Goal: Information Seeking & Learning: Find specific page/section

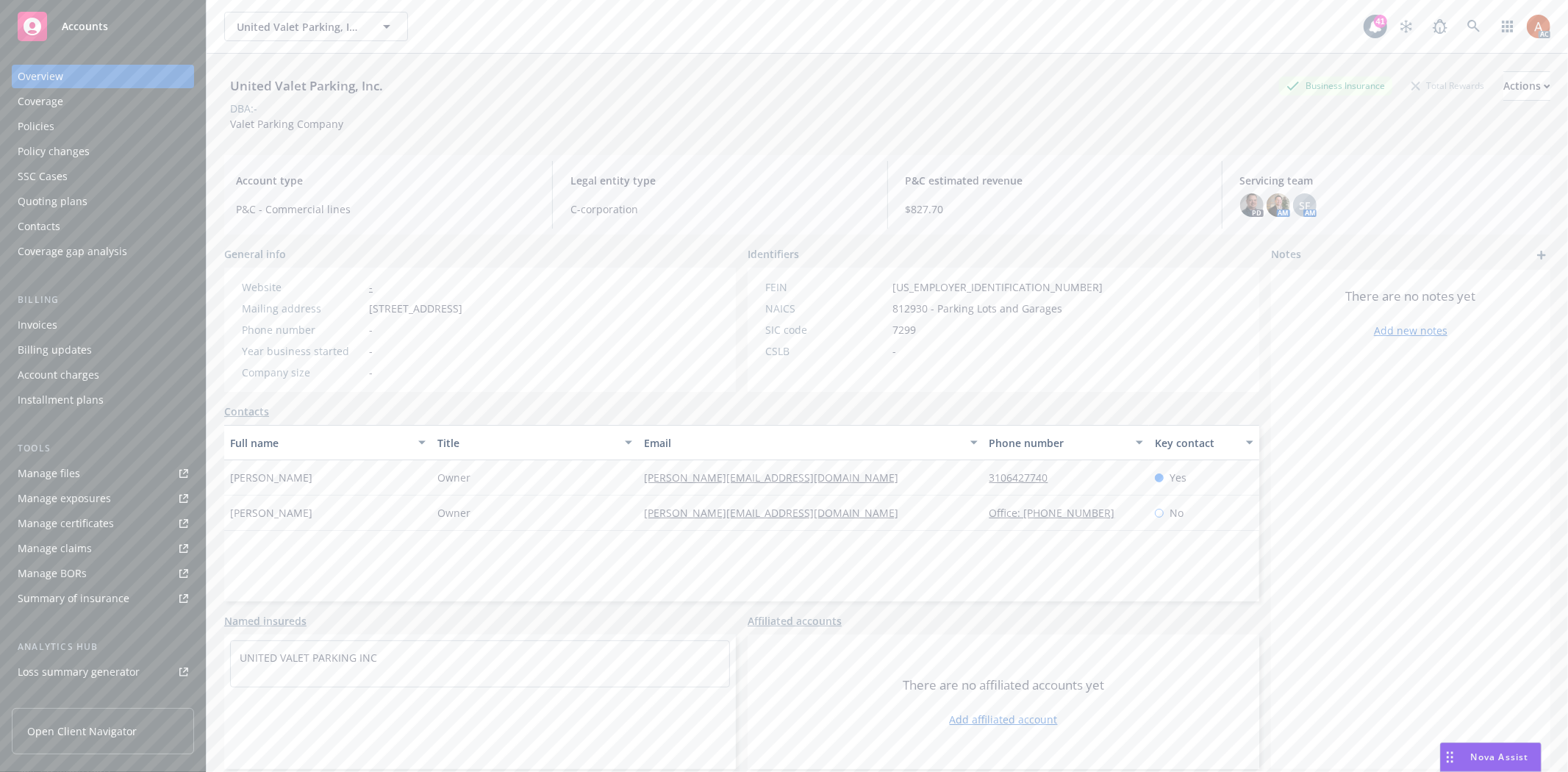
drag, startPoint x: 737, startPoint y: 338, endPoint x: 807, endPoint y: 316, distance: 73.4
click at [737, 338] on div "General info Website - Mailing address 5839 Green Valley Cricle, Culver City, C…" at bounding box center [742, 319] width 1035 height 146
drag, startPoint x: 360, startPoint y: 307, endPoint x: 595, endPoint y: 307, distance: 235.0
click at [468, 307] on div "Mailing address 5839 Green Valley Cricle, Culver City, CA, 90230" at bounding box center [353, 308] width 233 height 16
click at [468, 345] on div "Year business started -" at bounding box center [353, 351] width 233 height 16
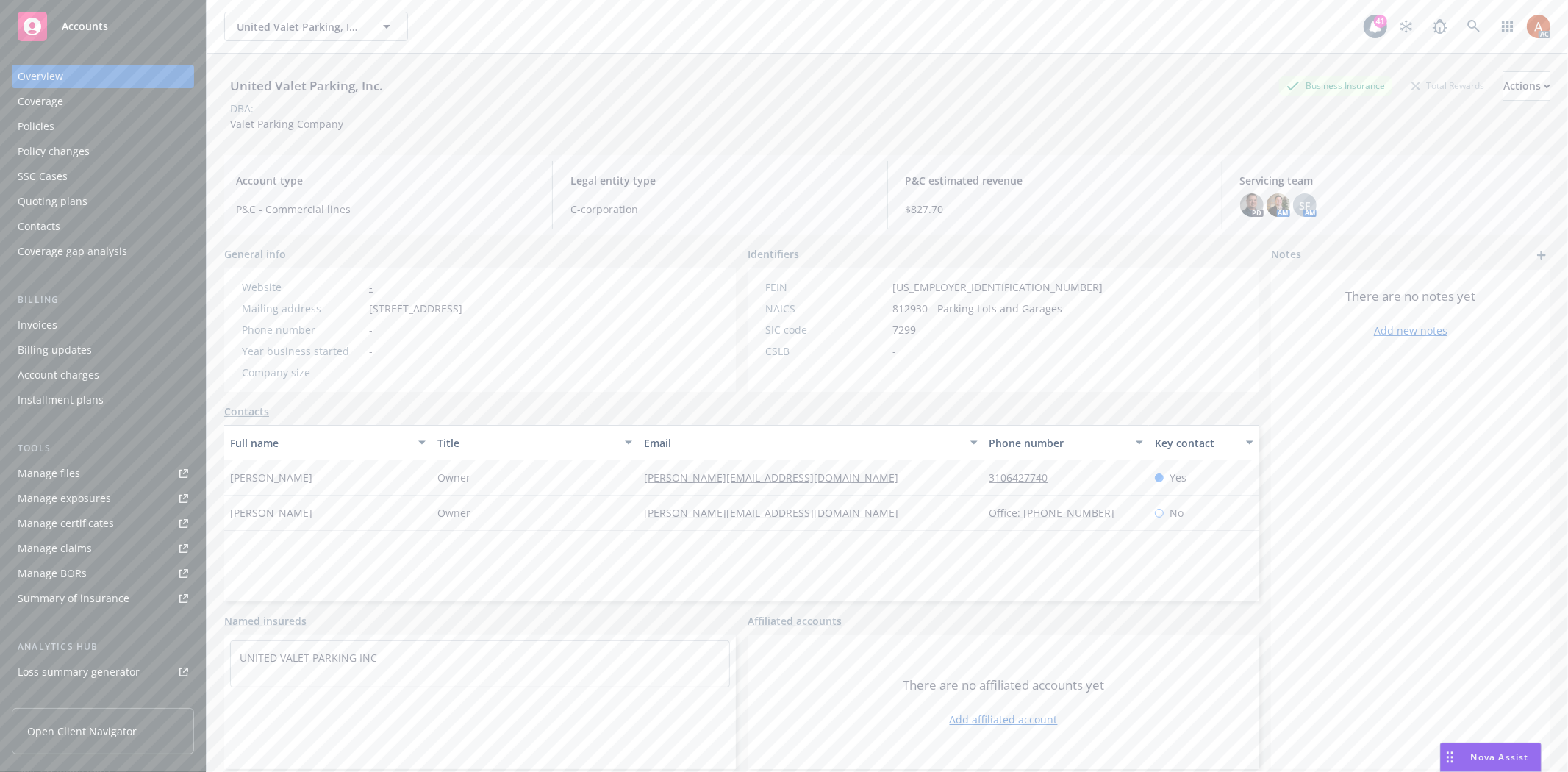
drag, startPoint x: 358, startPoint y: 310, endPoint x: 481, endPoint y: 307, distance: 123.0
click at [468, 307] on div "Mailing address 5839 Green Valley Cricle, Culver City, CA, 90230" at bounding box center [353, 308] width 233 height 16
click at [36, 124] on div "Policies" at bounding box center [36, 126] width 37 height 24
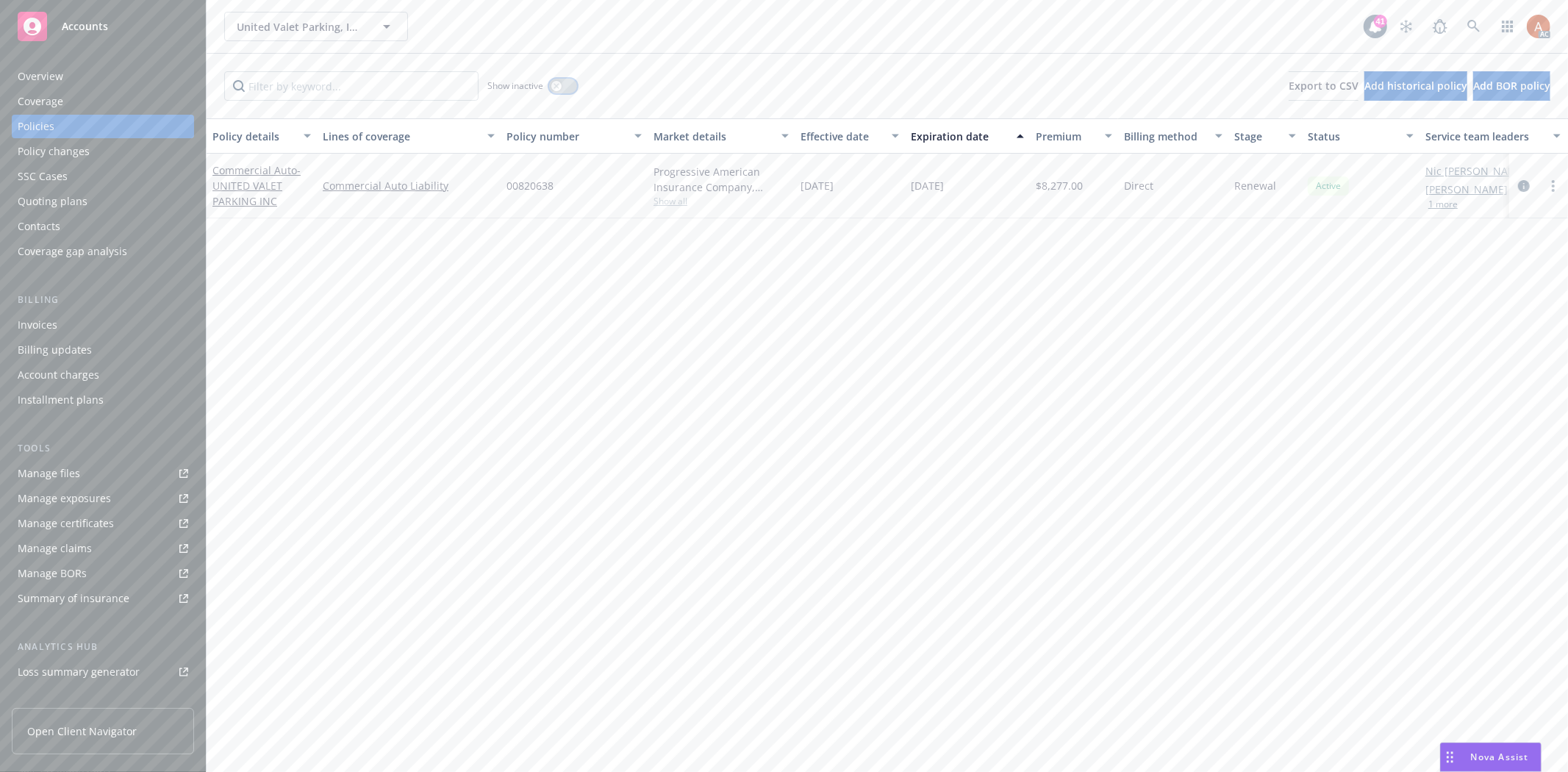
click at [550, 83] on button "button" at bounding box center [562, 86] width 27 height 15
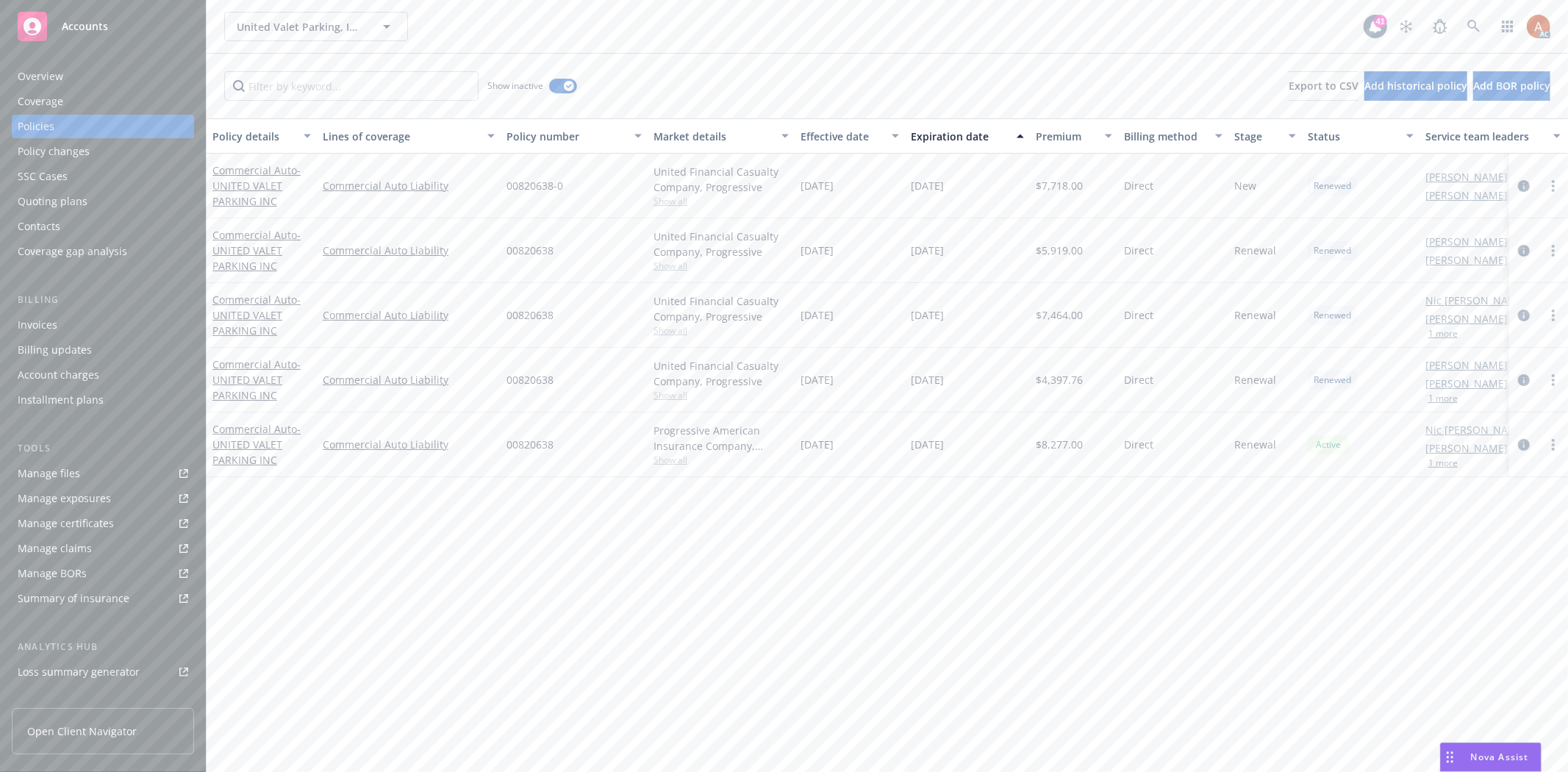
click at [834, 135] on div "Effective date" at bounding box center [842, 136] width 82 height 16
drag, startPoint x: 790, startPoint y: 184, endPoint x: 994, endPoint y: 189, distance: 204.1
click at [994, 189] on div "Commercial Auto - UNITED VALET PARKING INC Commercial Auto Liability 00820638 P…" at bounding box center [915, 186] width 1419 height 65
click at [1008, 206] on div "10/15/2025" at bounding box center [967, 186] width 125 height 65
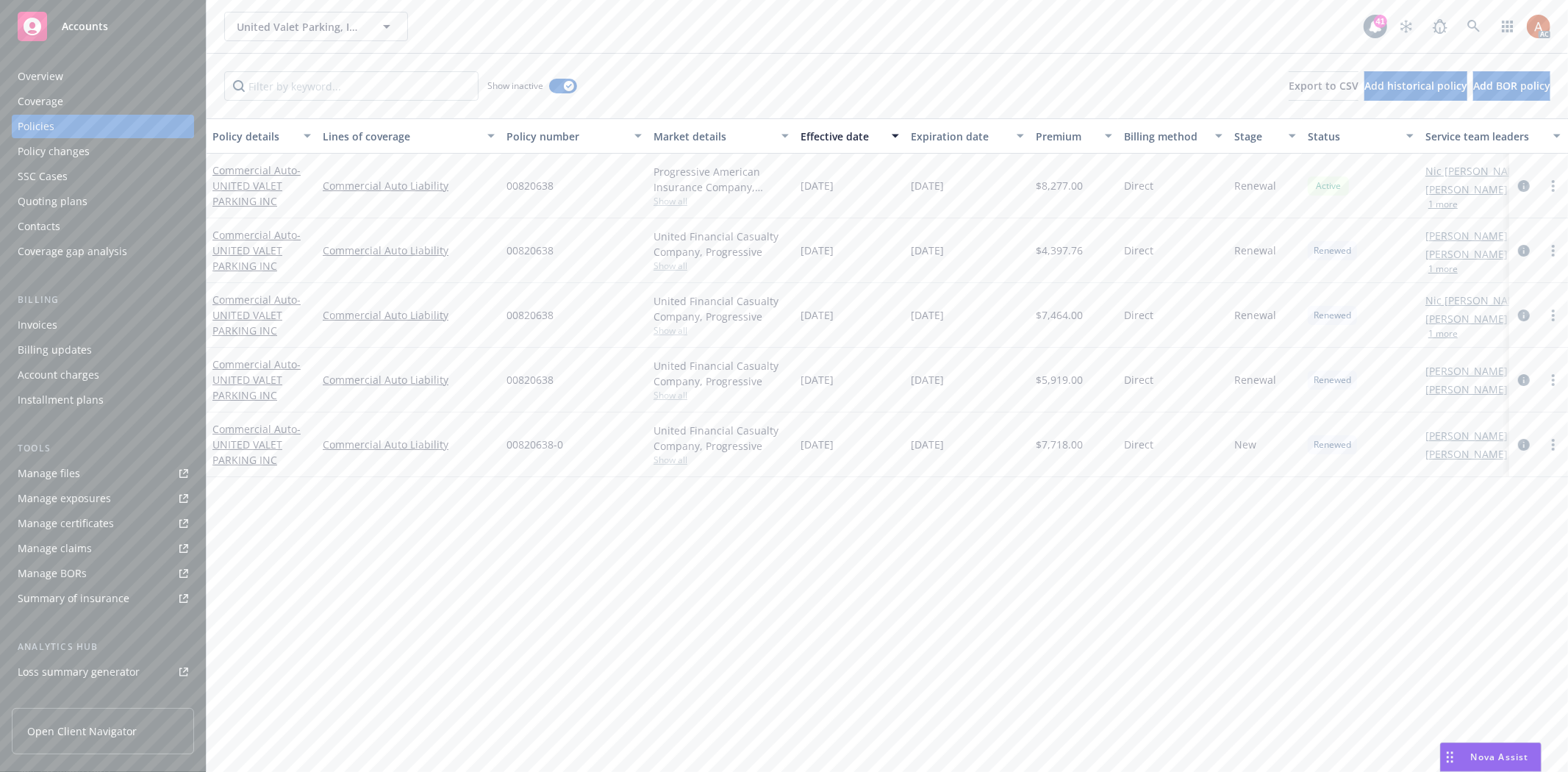
click at [523, 212] on div "00820638" at bounding box center [573, 186] width 147 height 65
click at [684, 201] on span "Show all" at bounding box center [721, 201] width 136 height 13
click at [52, 586] on div "Service team" at bounding box center [49, 585] width 63 height 24
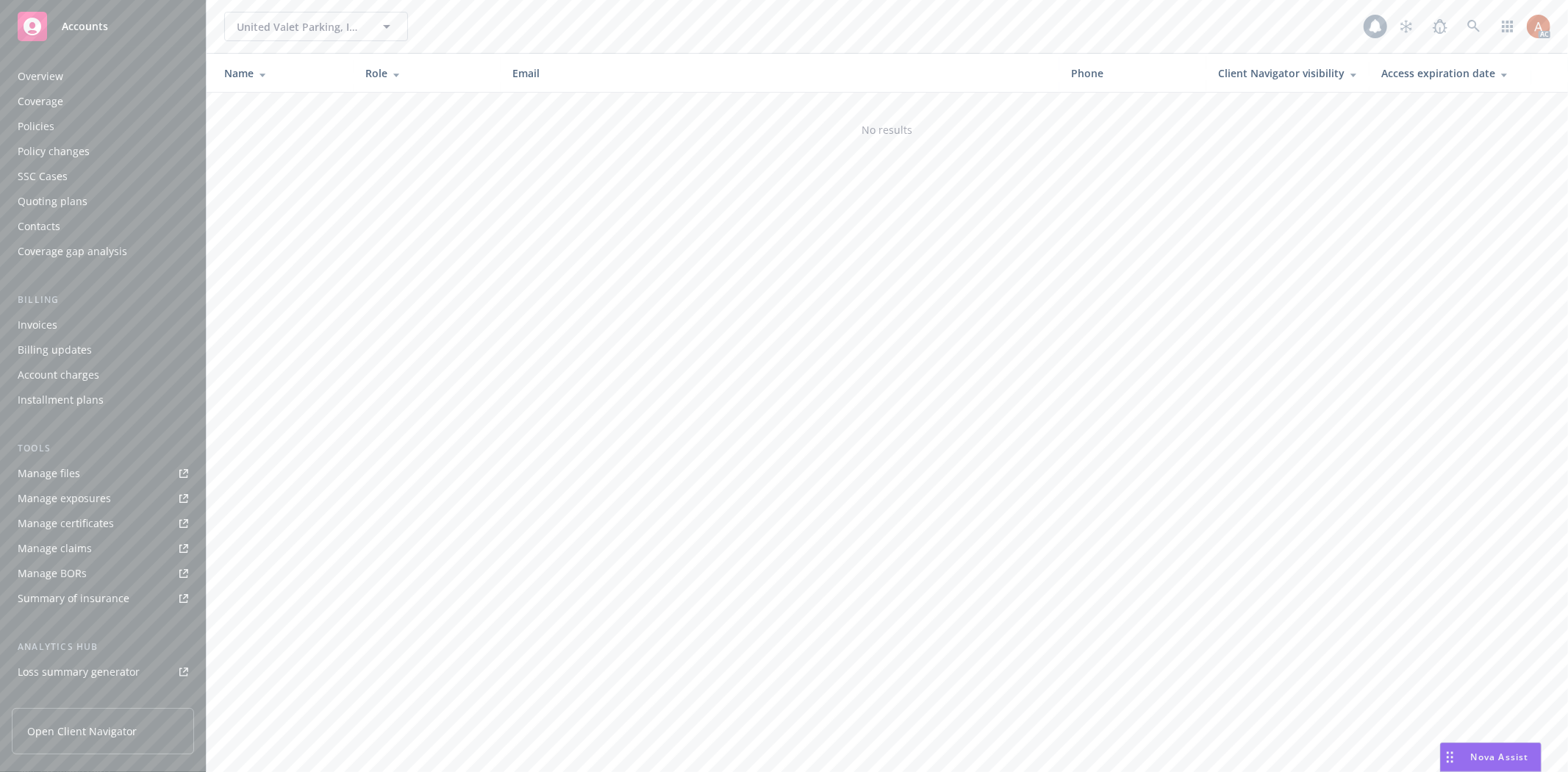
scroll to position [160, 0]
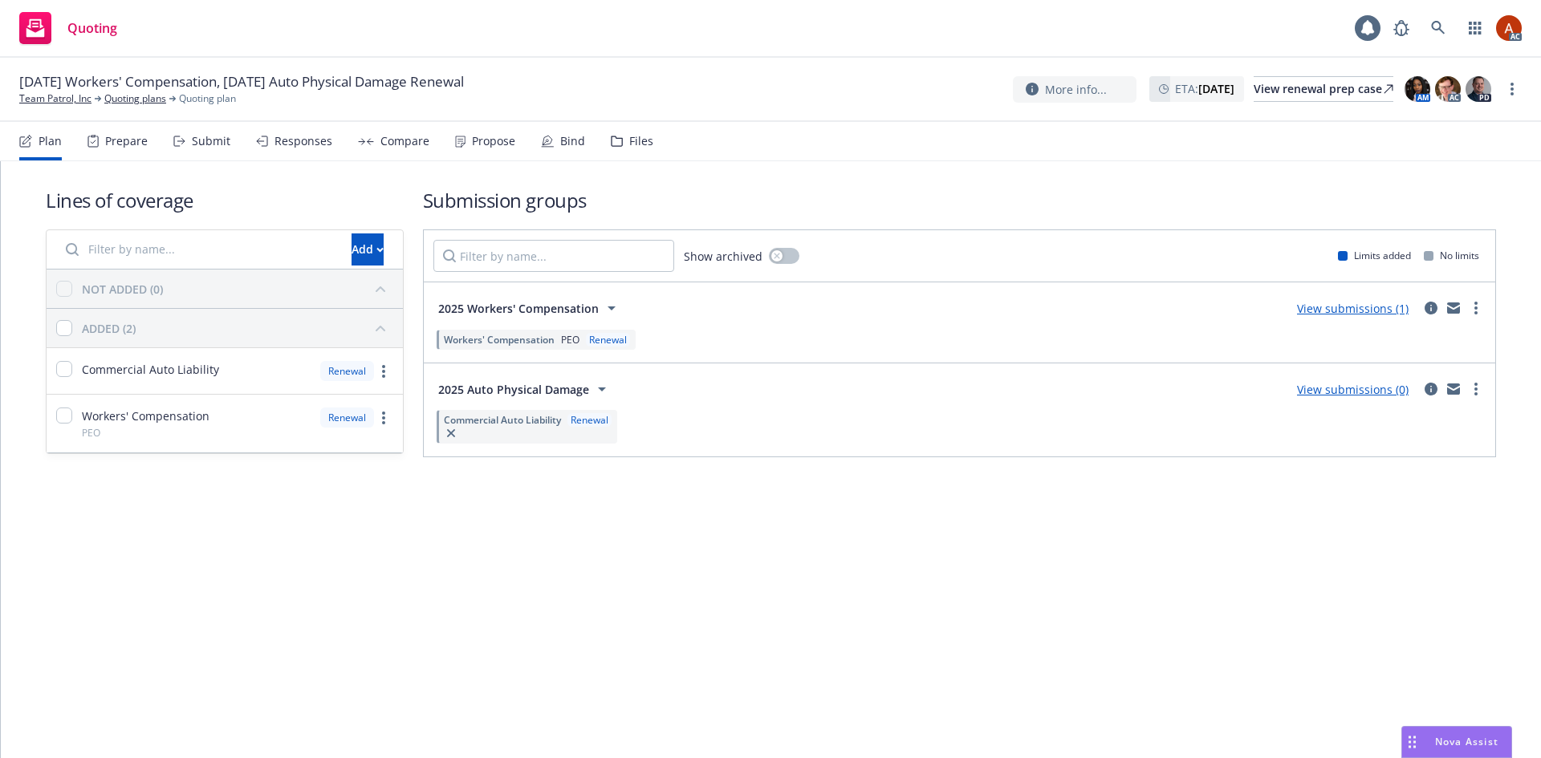
click at [120, 148] on div "Prepare" at bounding box center [126, 141] width 43 height 13
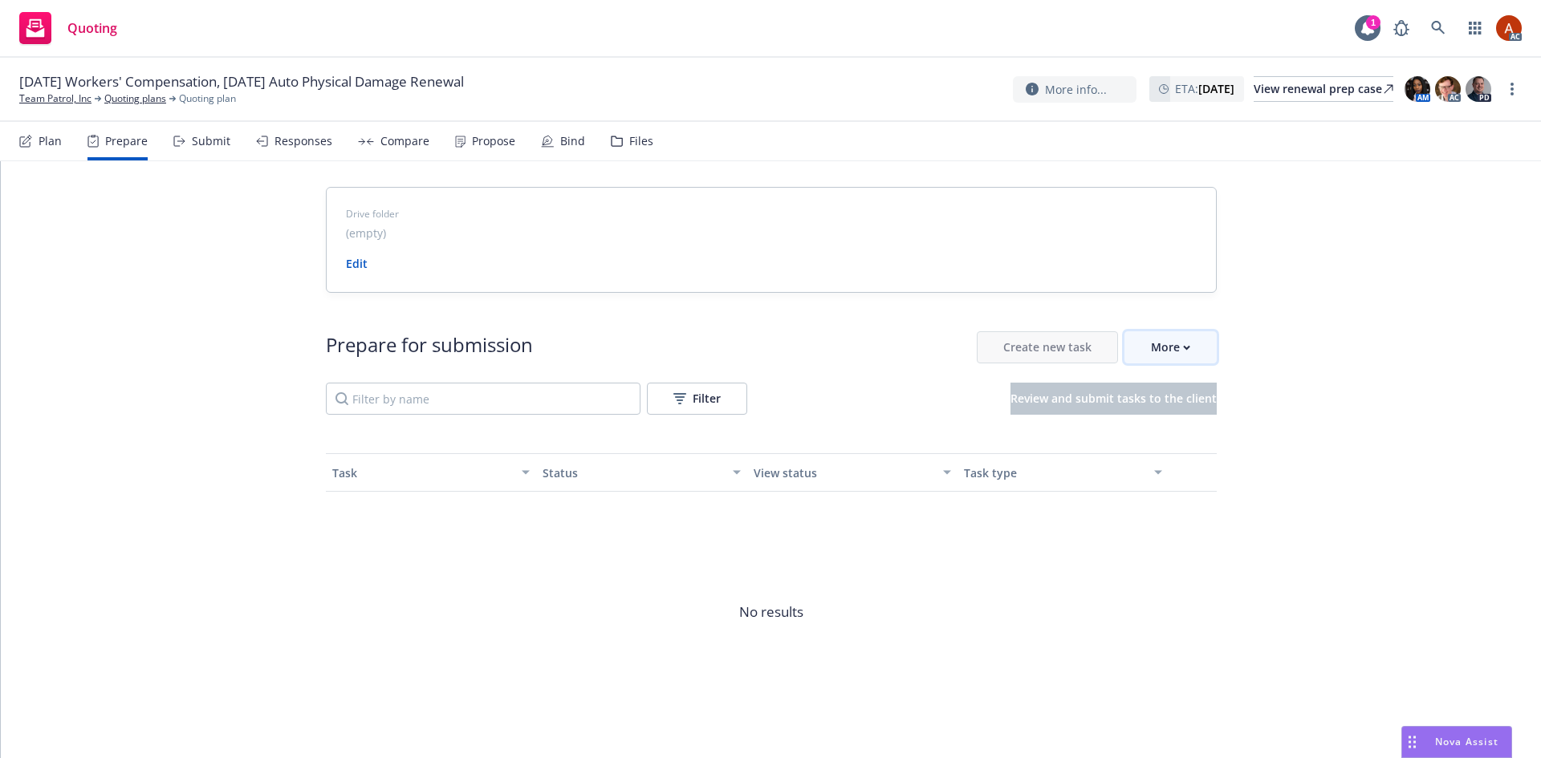
click at [1155, 350] on div "More" at bounding box center [1170, 347] width 39 height 30
click at [1179, 423] on span "Go to Indio account" at bounding box center [1190, 420] width 143 height 15
click at [121, 103] on link "Quoting plans" at bounding box center [135, 98] width 62 height 14
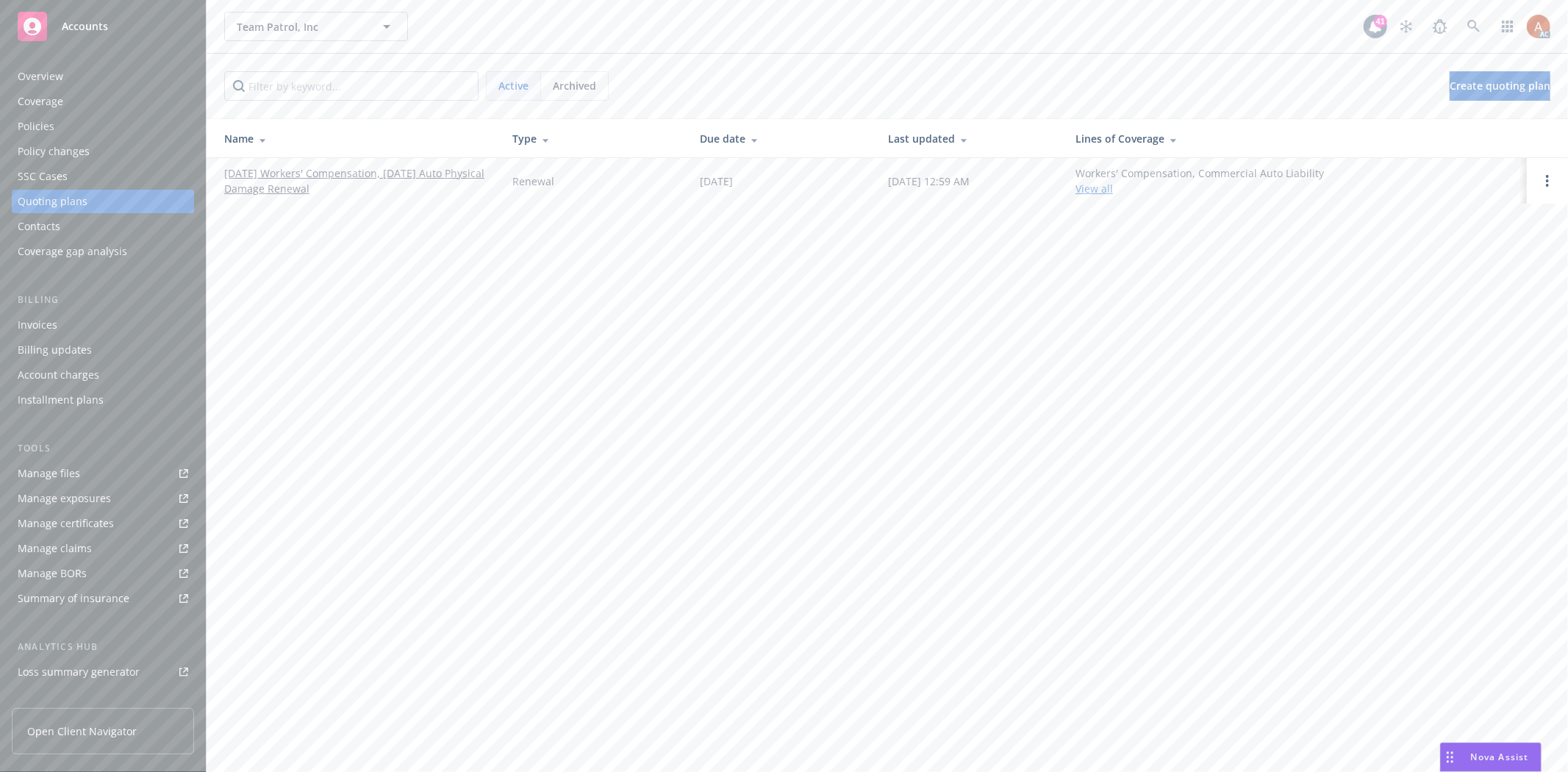
click at [38, 76] on div "Overview" at bounding box center [40, 77] width 46 height 24
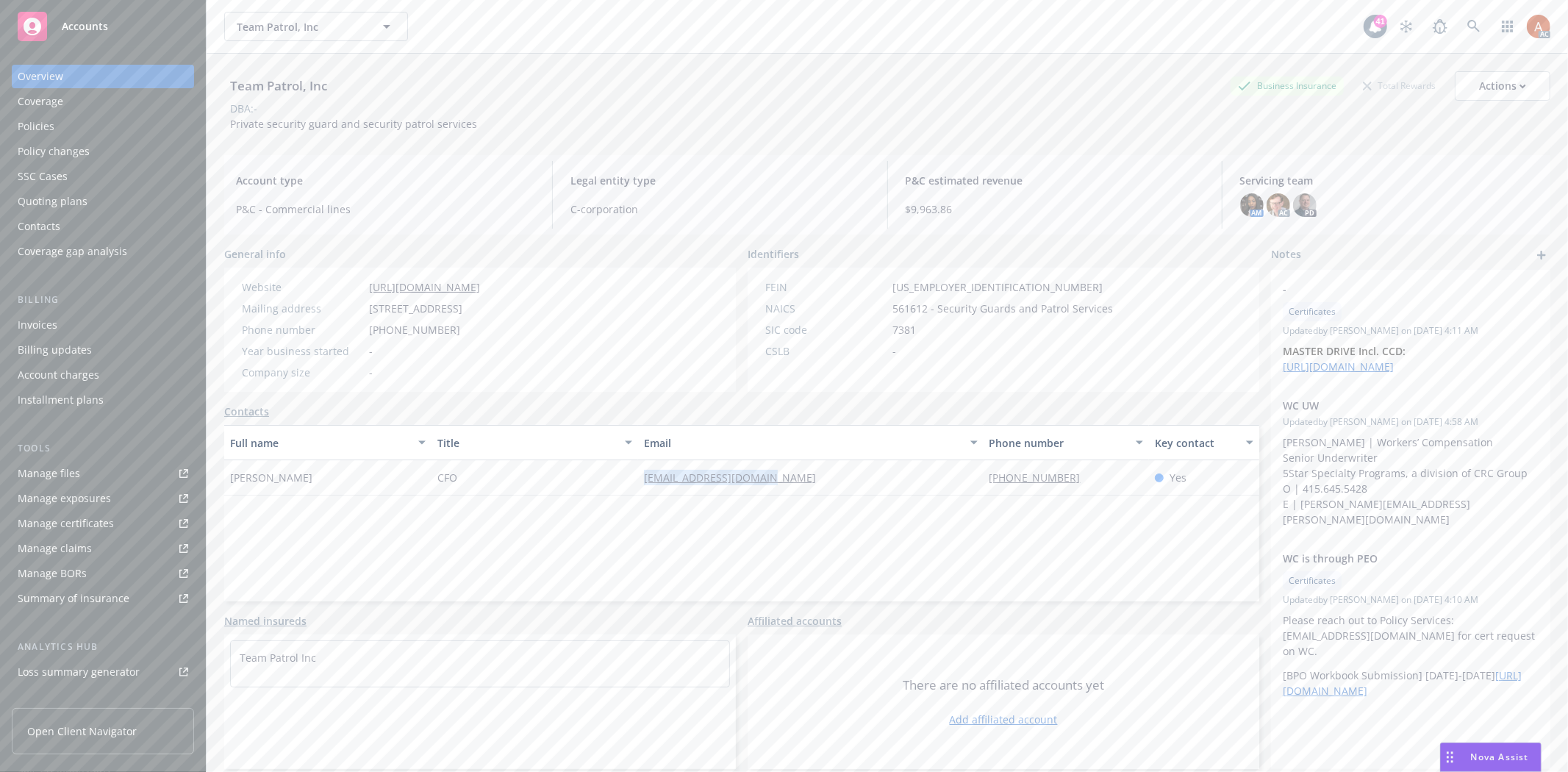
drag, startPoint x: 607, startPoint y: 485, endPoint x: 820, endPoint y: 489, distance: 213.0
click at [820, 489] on div "[PERSON_NAME] CFO [EMAIL_ADDRESS][DOMAIN_NAME] [PHONE_NUMBER] Yes" at bounding box center [742, 477] width 1035 height 36
copy div "[EMAIL_ADDRESS][DOMAIN_NAME]"
click at [44, 582] on div "Service team" at bounding box center [49, 585] width 63 height 24
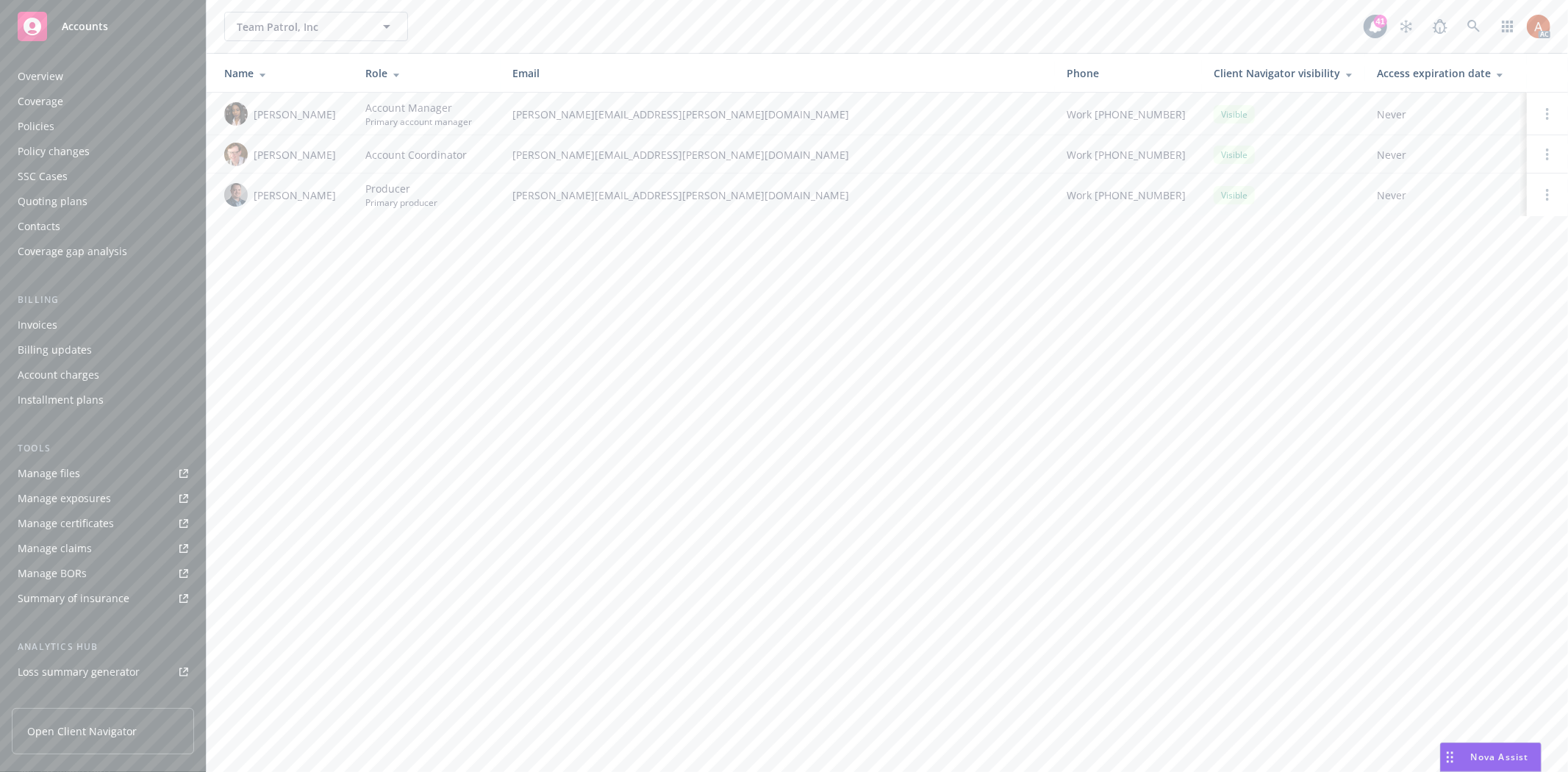
click at [32, 127] on div "Policies" at bounding box center [36, 126] width 37 height 24
click at [61, 127] on div "Policies" at bounding box center [103, 126] width 170 height 24
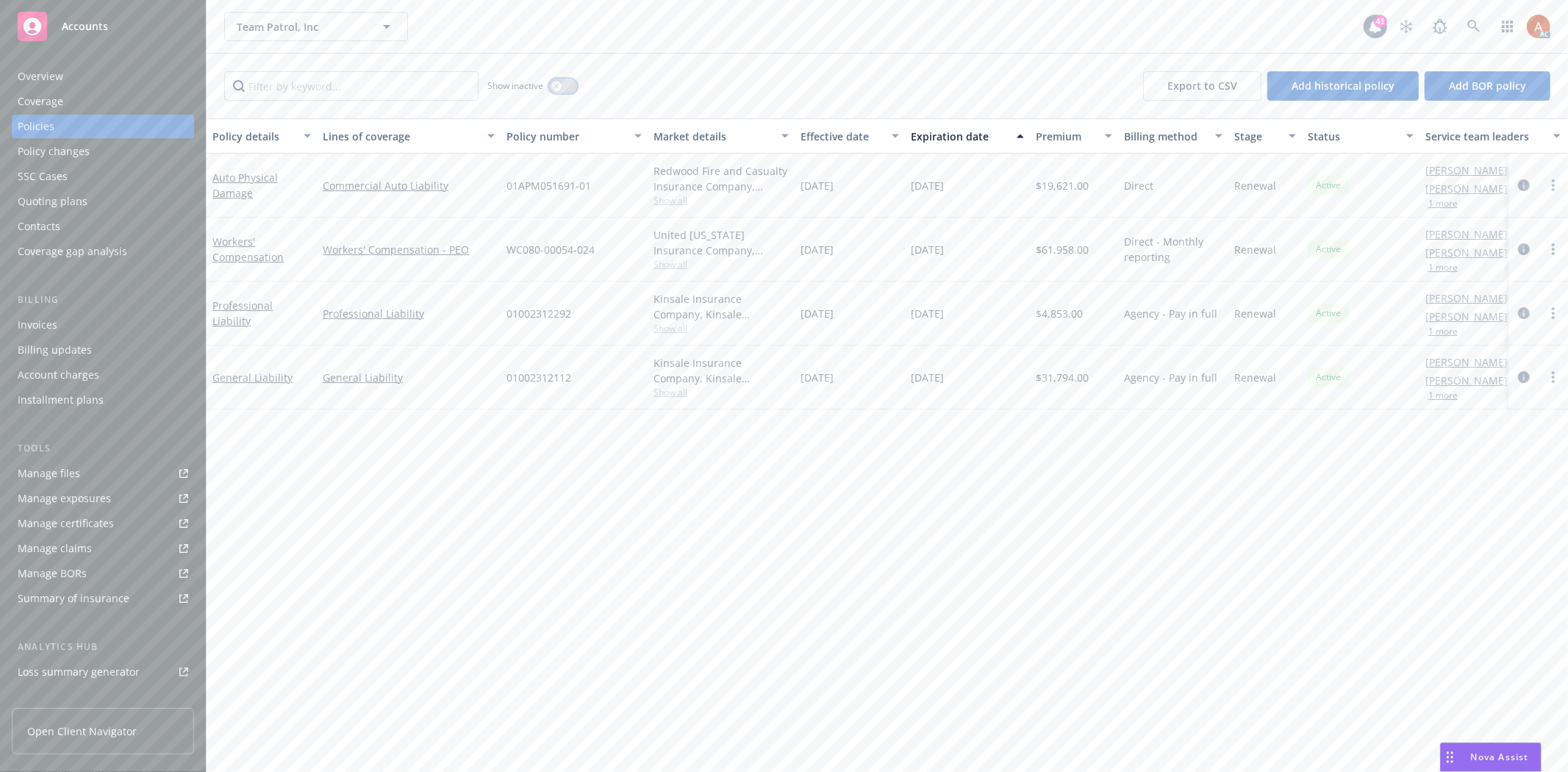
click at [563, 80] on button "button" at bounding box center [562, 86] width 27 height 15
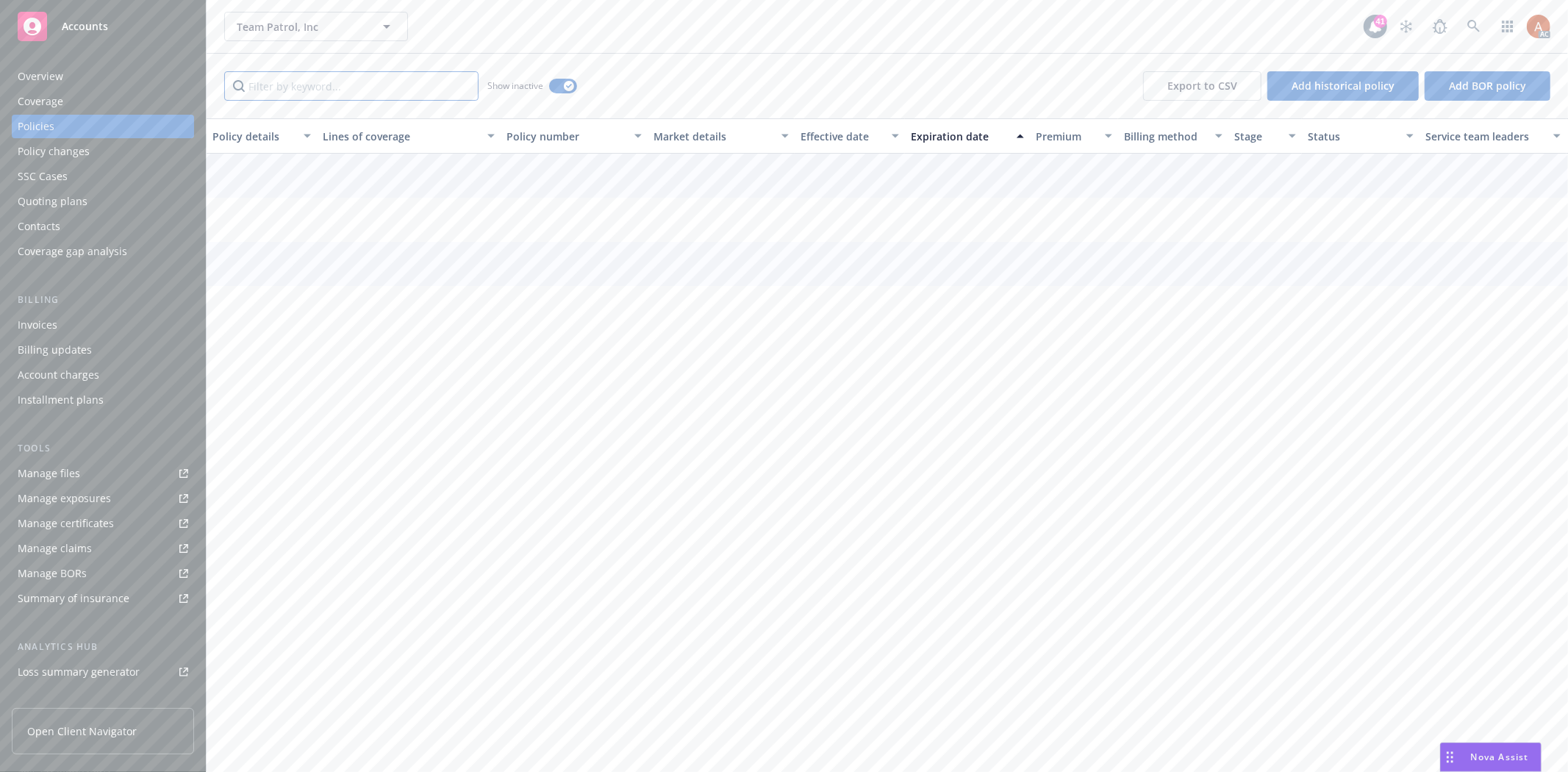
click at [338, 84] on input "Filter by keyword..." at bounding box center [352, 86] width 255 height 29
type input "worker"
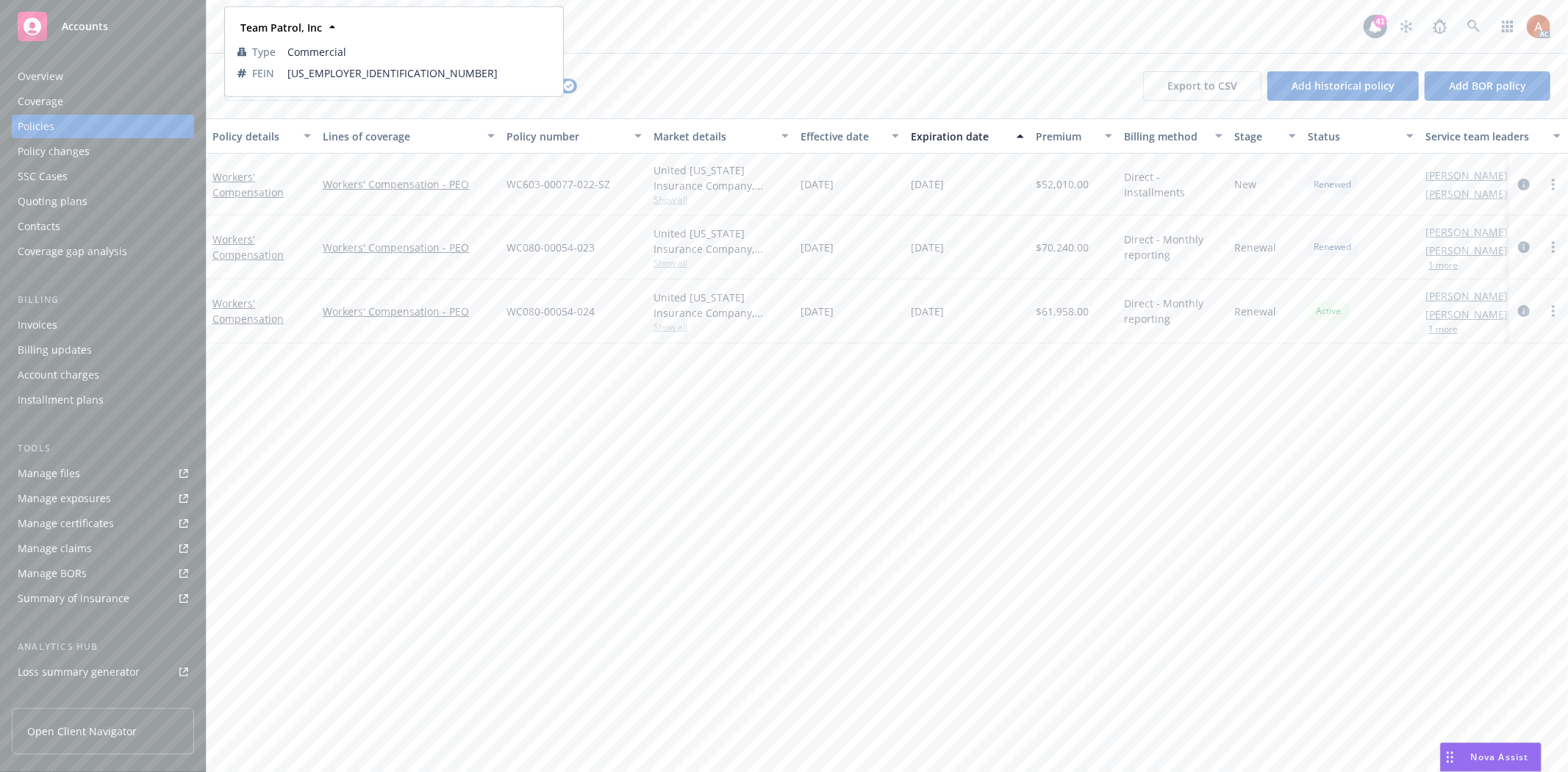
click at [790, 66] on div "worker Show inactive Export to CSV Add historical policy Add BOR policy" at bounding box center [887, 86] width 1361 height 65
click at [816, 131] on div "Effective date" at bounding box center [842, 136] width 82 height 16
drag, startPoint x: 783, startPoint y: 177, endPoint x: 1072, endPoint y: 187, distance: 289.2
click at [1072, 187] on div "Workers' Compensation Workers' Compensation - PEO WC080-00054-024 United Wiscon…" at bounding box center [915, 186] width 1419 height 64
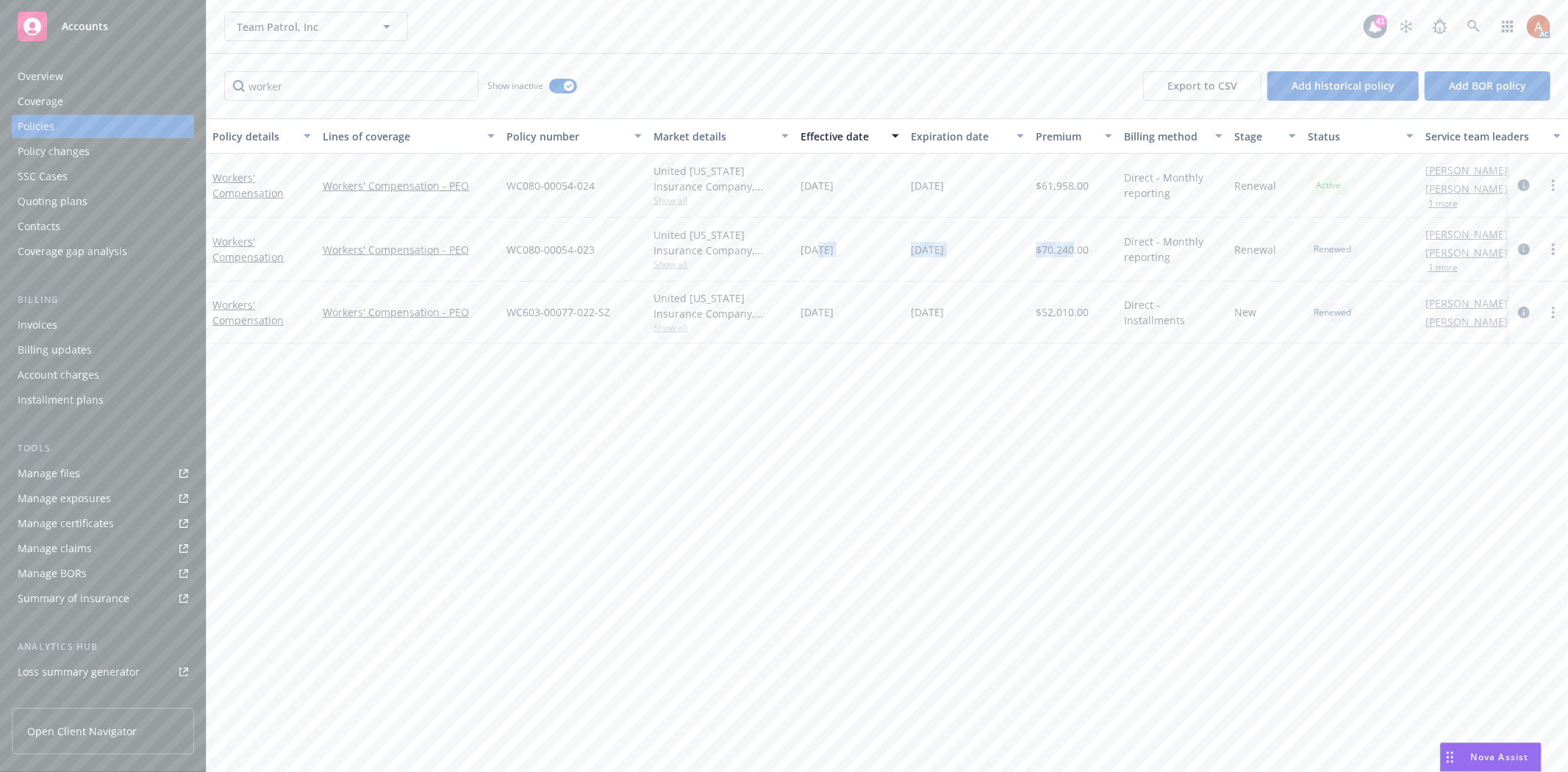
drag, startPoint x: 816, startPoint y: 252, endPoint x: 1072, endPoint y: 253, distance: 256.0
click at [1072, 253] on div "Workers' Compensation Workers' Compensation - PEO WC080-00054-023 United Wiscon…" at bounding box center [915, 250] width 1419 height 64
drag, startPoint x: 843, startPoint y: 314, endPoint x: 1093, endPoint y: 316, distance: 250.0
click at [1093, 316] on div "Workers' Compensation Workers' Compensation - PEO WC603-00077-022-SZ United Wis…" at bounding box center [915, 311] width 1419 height 61
click at [58, 471] on div "Manage files" at bounding box center [49, 473] width 62 height 24
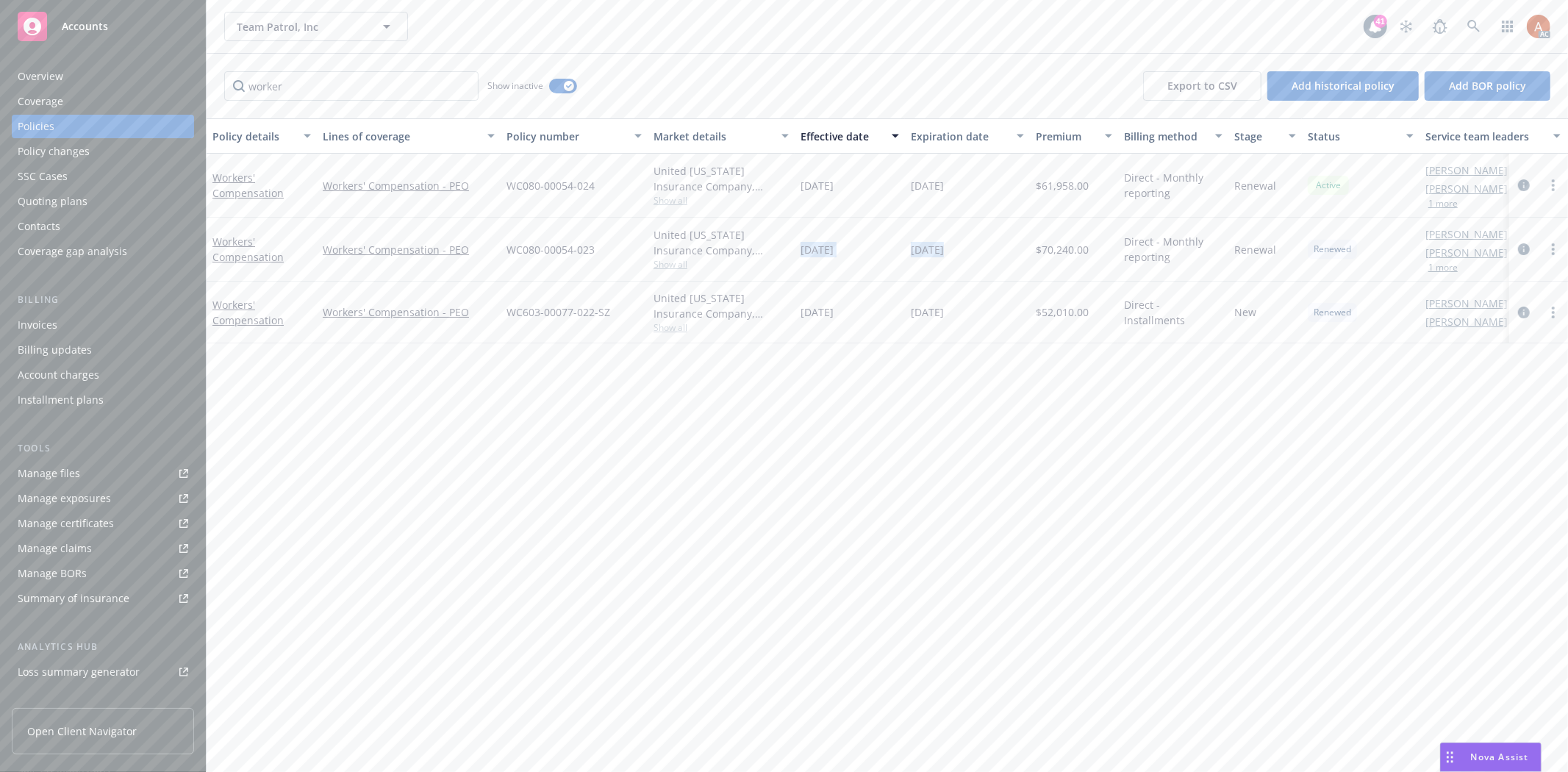
click at [44, 78] on div "Overview" at bounding box center [40, 77] width 46 height 24
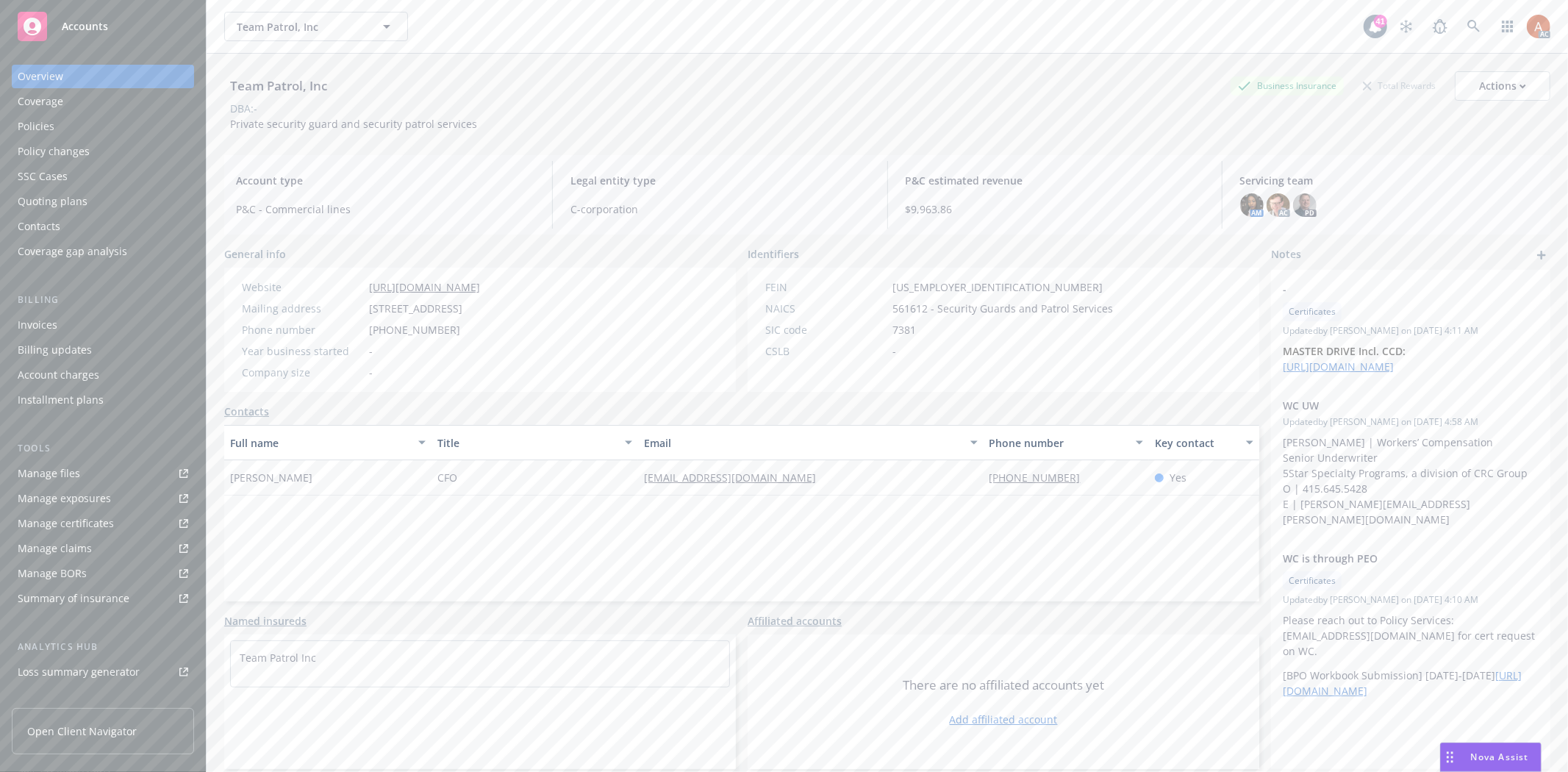
drag, startPoint x: 377, startPoint y: 307, endPoint x: 506, endPoint y: 310, distance: 129.0
click at [463, 310] on span "PO BOX 284, LA PUENTE, CA, 91747" at bounding box center [416, 308] width 93 height 16
click at [497, 381] on div "Website https://teampatrol.com/ Mailing address PO BOX 284, LA PUENTE, CA, 9174…" at bounding box center [361, 330] width 273 height 125
click at [1467, 29] on icon at bounding box center [1474, 27] width 13 height 13
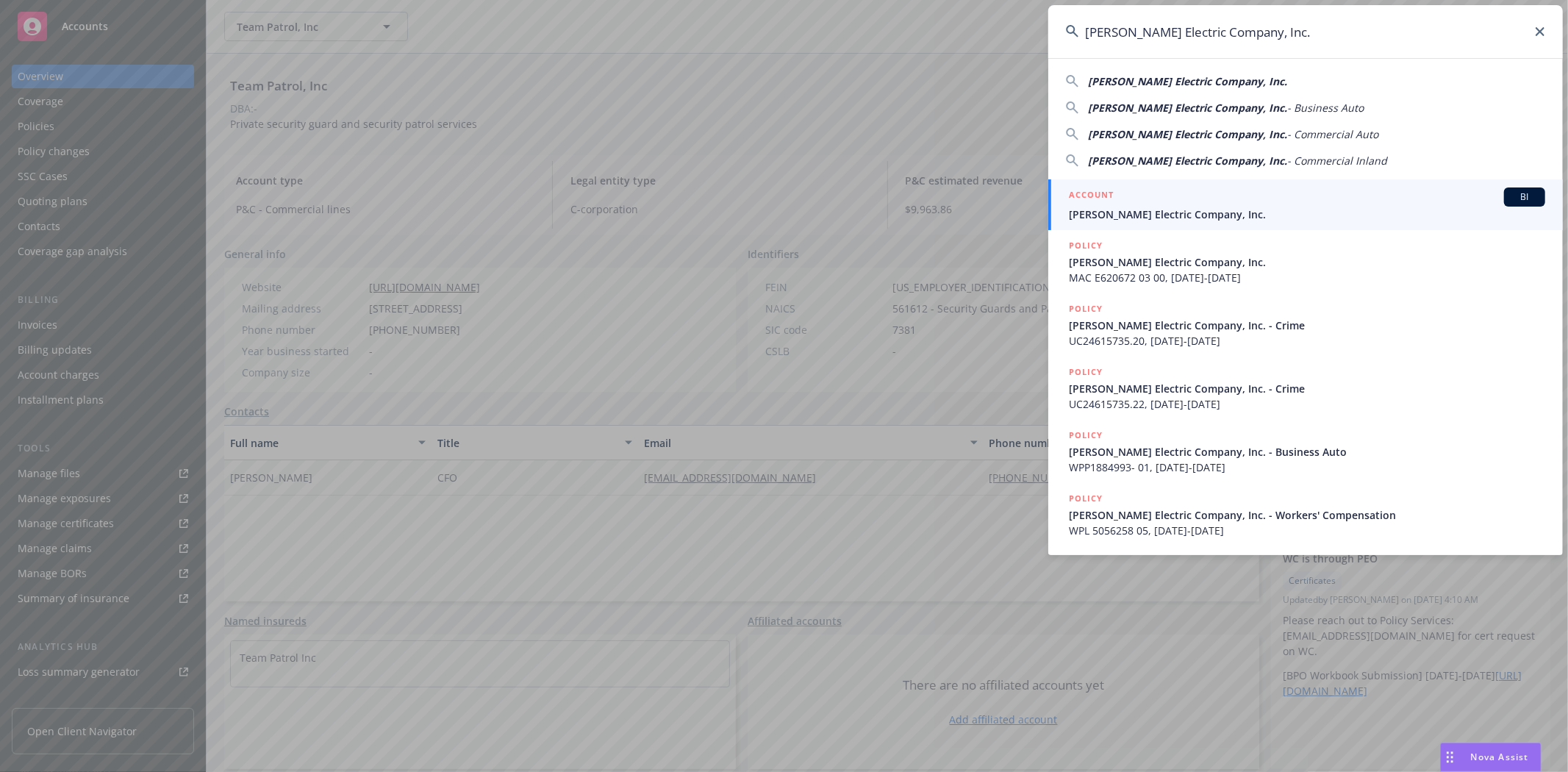
type input "Vincent Electric Company, Inc."
click at [1086, 199] on li "ACCOUNT BI Vincent Electric Company, Inc." at bounding box center [1305, 204] width 515 height 50
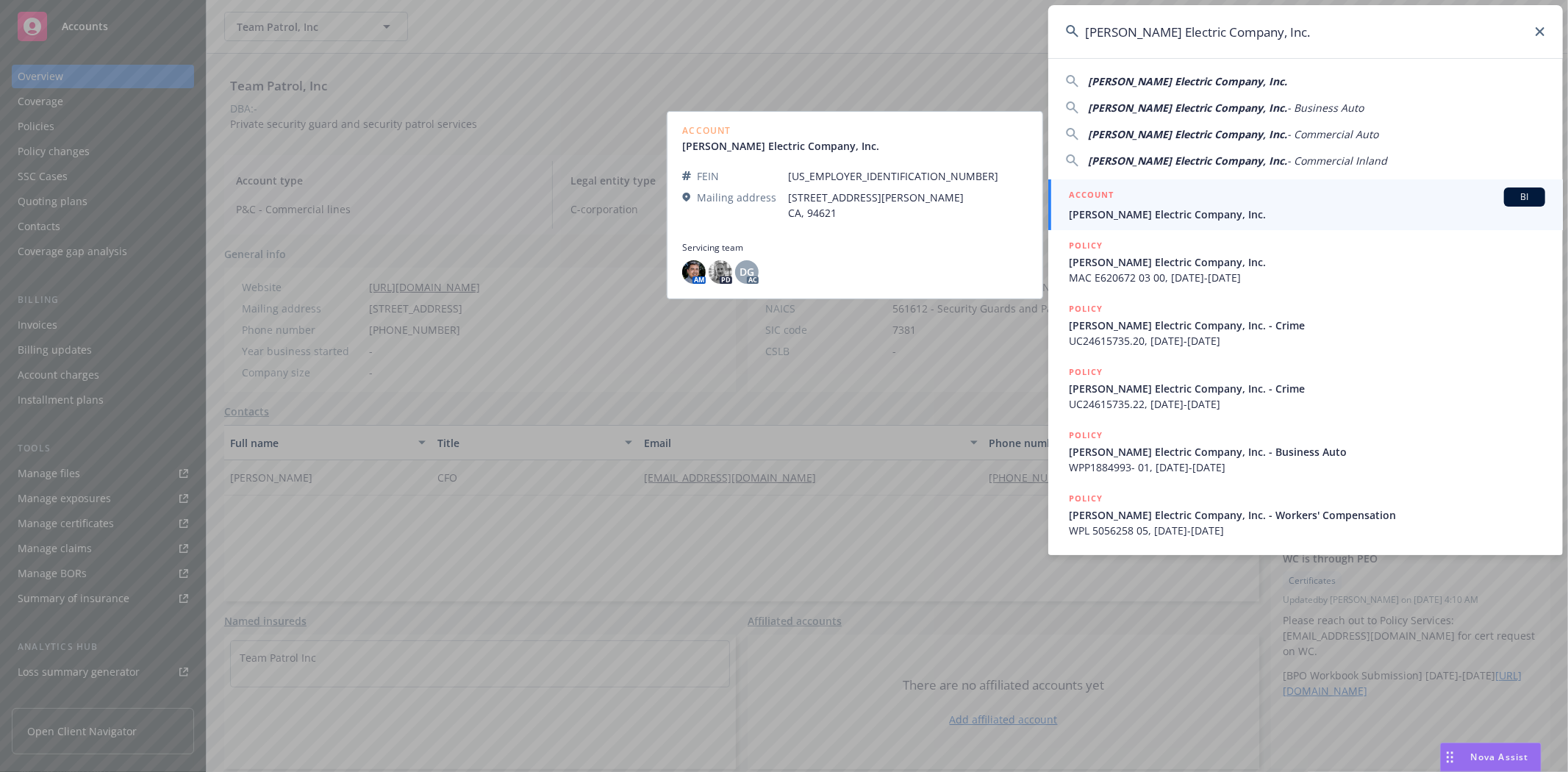
click at [1100, 193] on h5 "ACCOUNT" at bounding box center [1091, 196] width 45 height 17
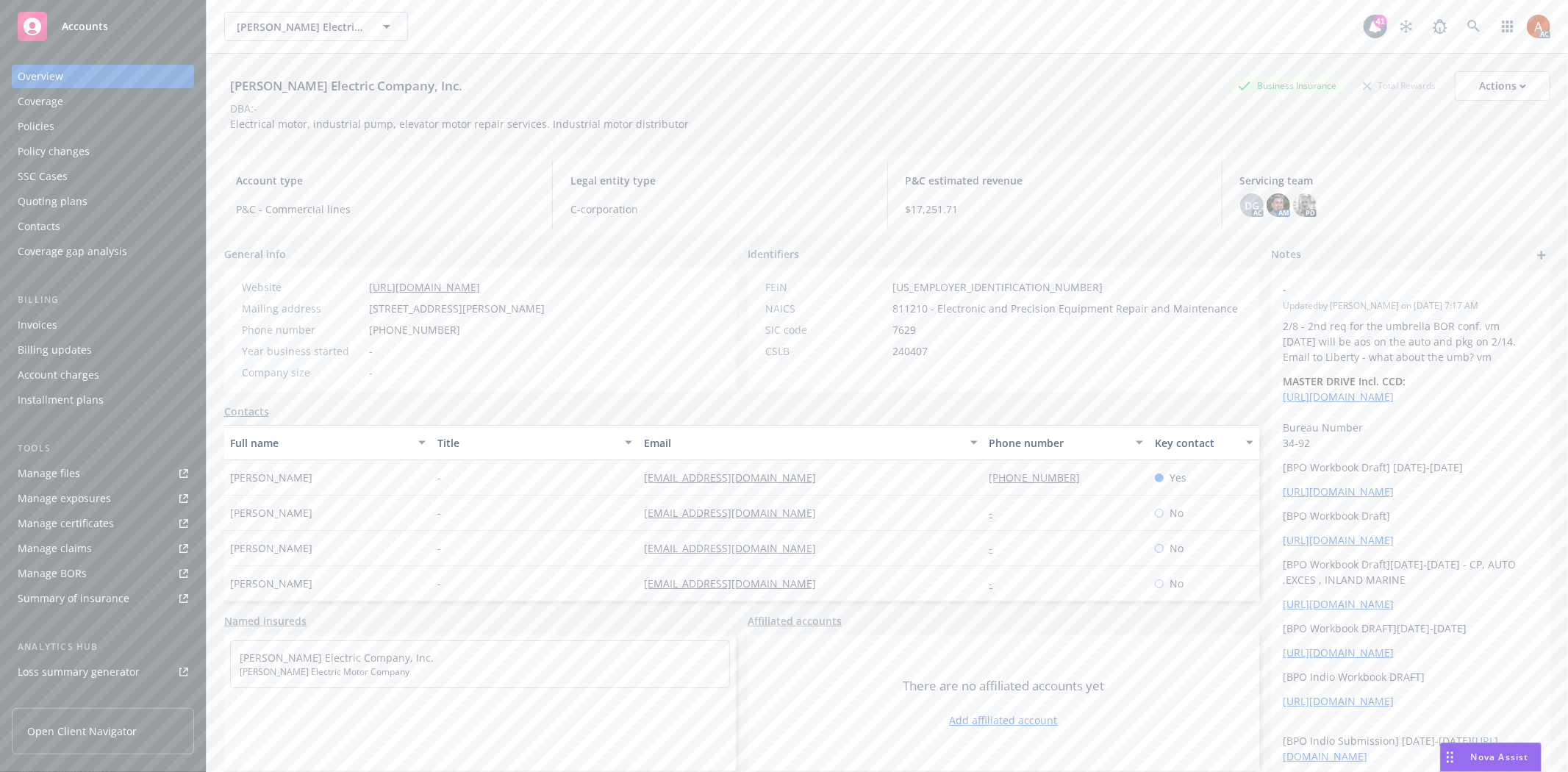
click at [29, 123] on div "Policies" at bounding box center [36, 126] width 37 height 24
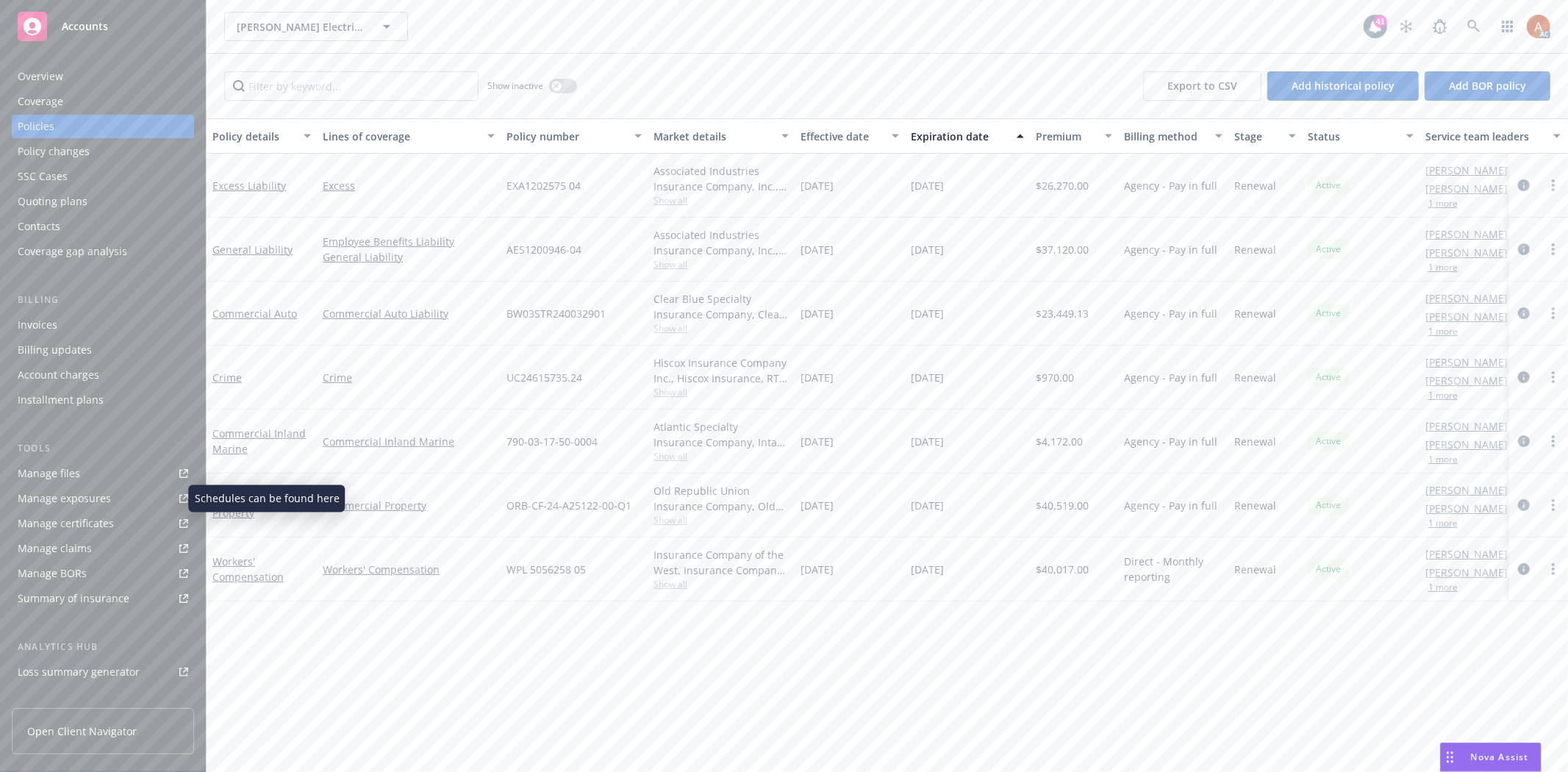
click at [96, 493] on div "Manage exposures" at bounding box center [64, 498] width 93 height 24
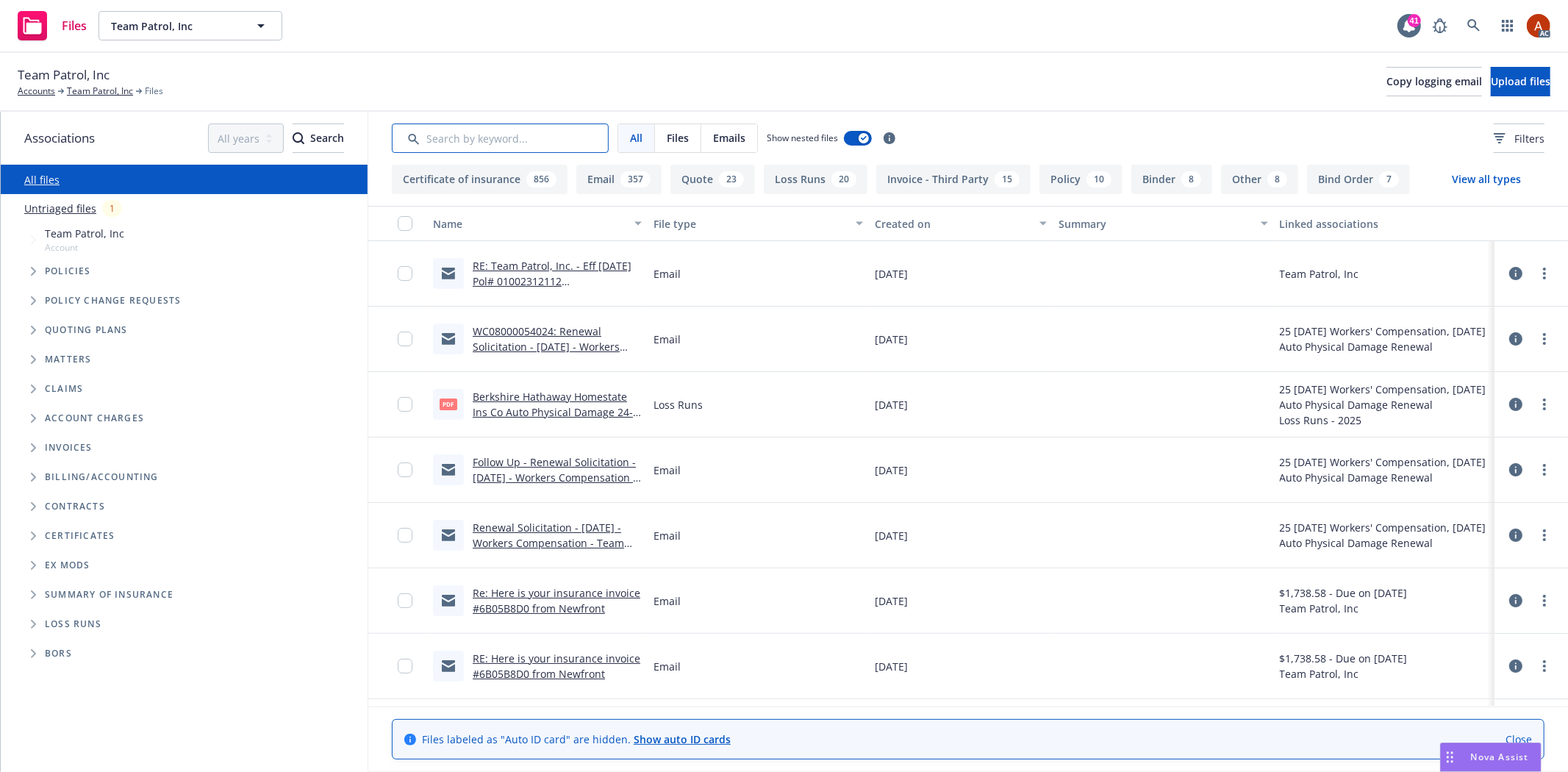
click at [485, 136] on input "Search by keyword..." at bounding box center [500, 138] width 217 height 29
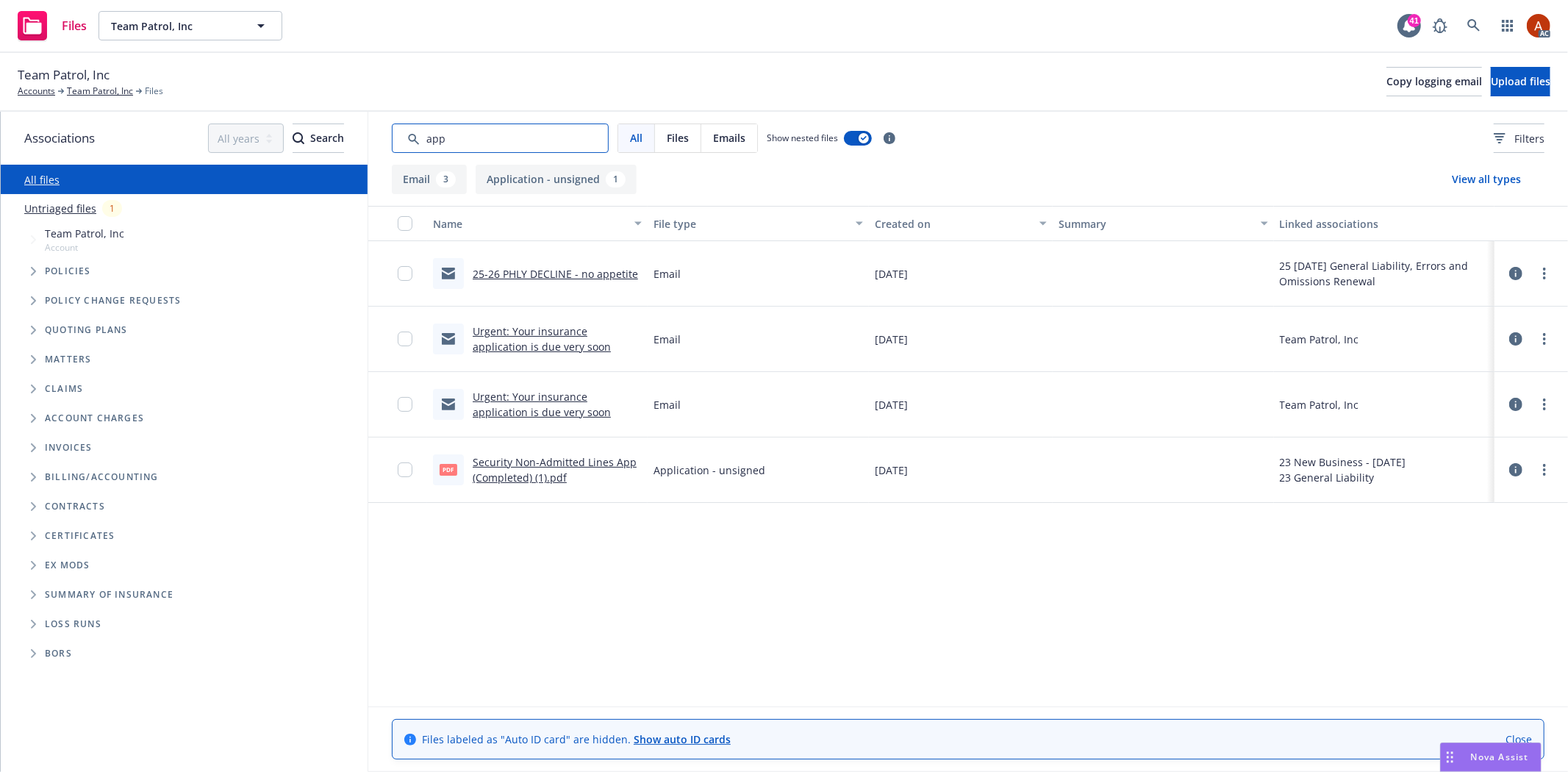
type input "app"
click at [574, 463] on link "Security Non-Admitted Lines App (Completed) (1).pdf" at bounding box center [554, 470] width 164 height 29
drag, startPoint x: 422, startPoint y: 143, endPoint x: 360, endPoint y: 140, distance: 62.1
click at [360, 140] on div "Associations All years 2027 2026 2025 2024 2023 2022 2021 2020 2019 2018 2017 2…" at bounding box center [784, 441] width 1567 height 660
click at [736, 95] on div "Team Patrol, Inc Accounts Team Patrol, Inc Files Copy logging email Upload files" at bounding box center [783, 81] width 1532 height 32
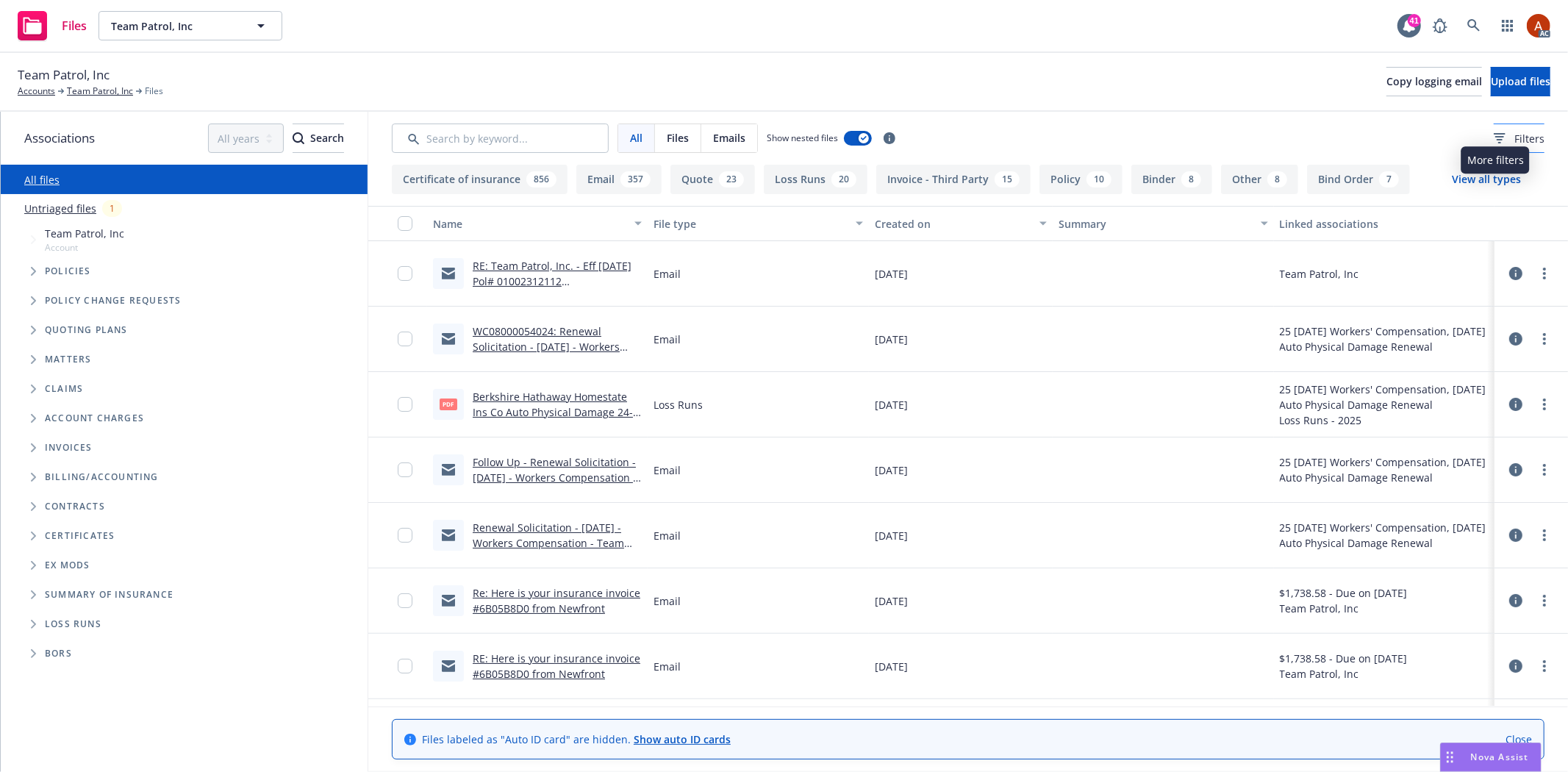
click at [1493, 143] on div "Filters" at bounding box center [1518, 138] width 50 height 16
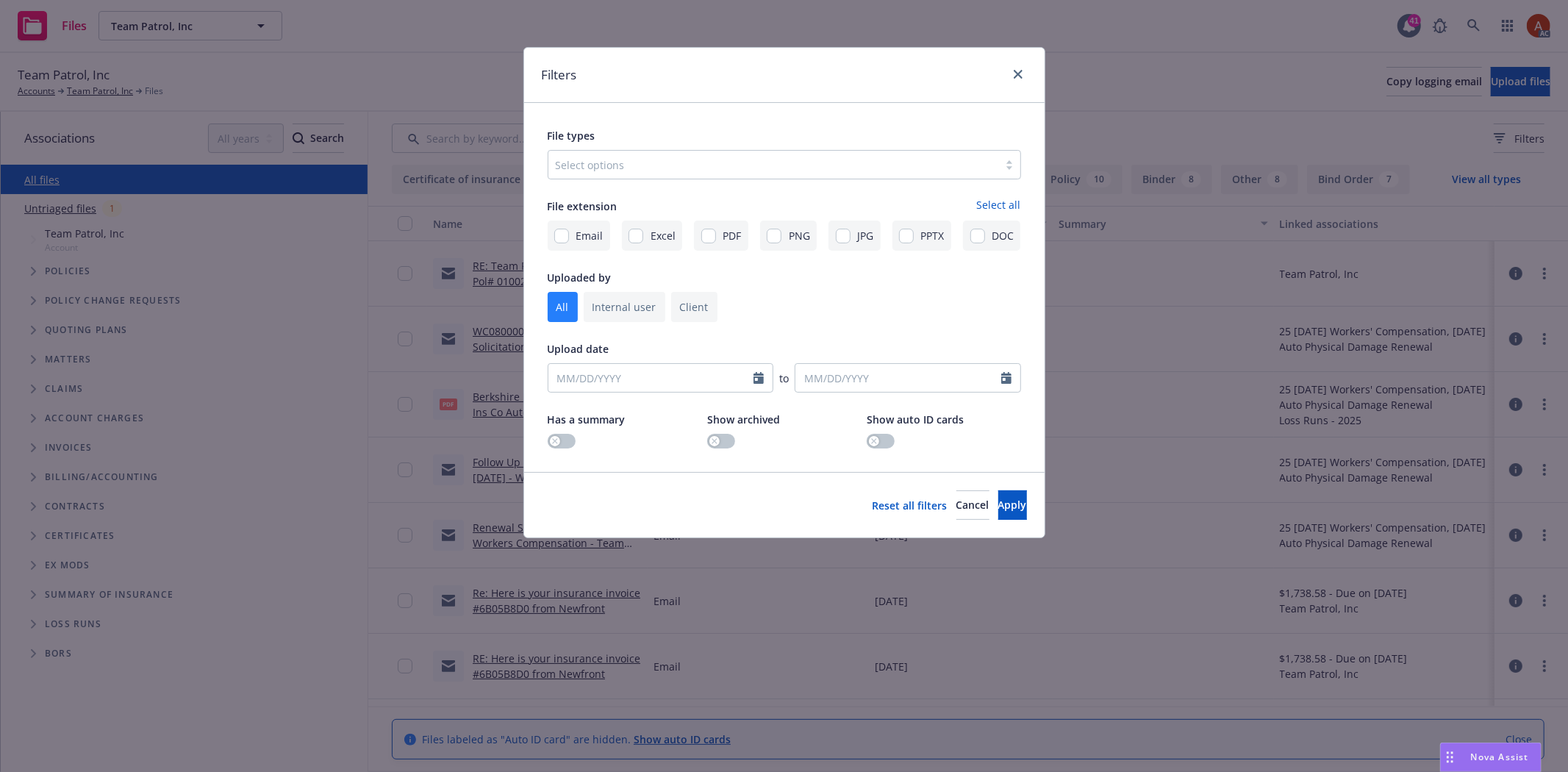
click at [593, 155] on div "Select options" at bounding box center [773, 165] width 450 height 24
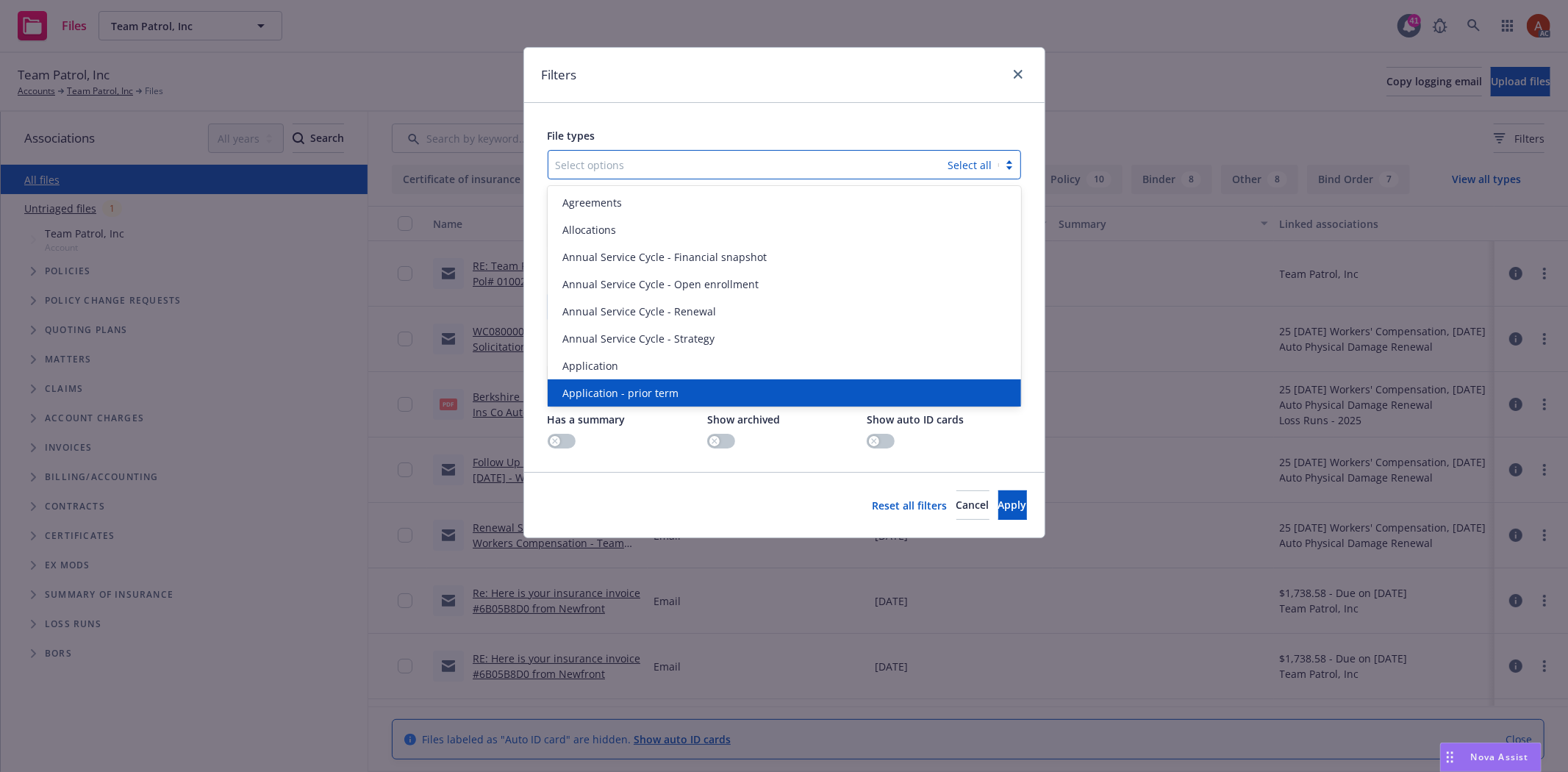
click at [652, 389] on span "Application - prior term" at bounding box center [620, 392] width 116 height 16
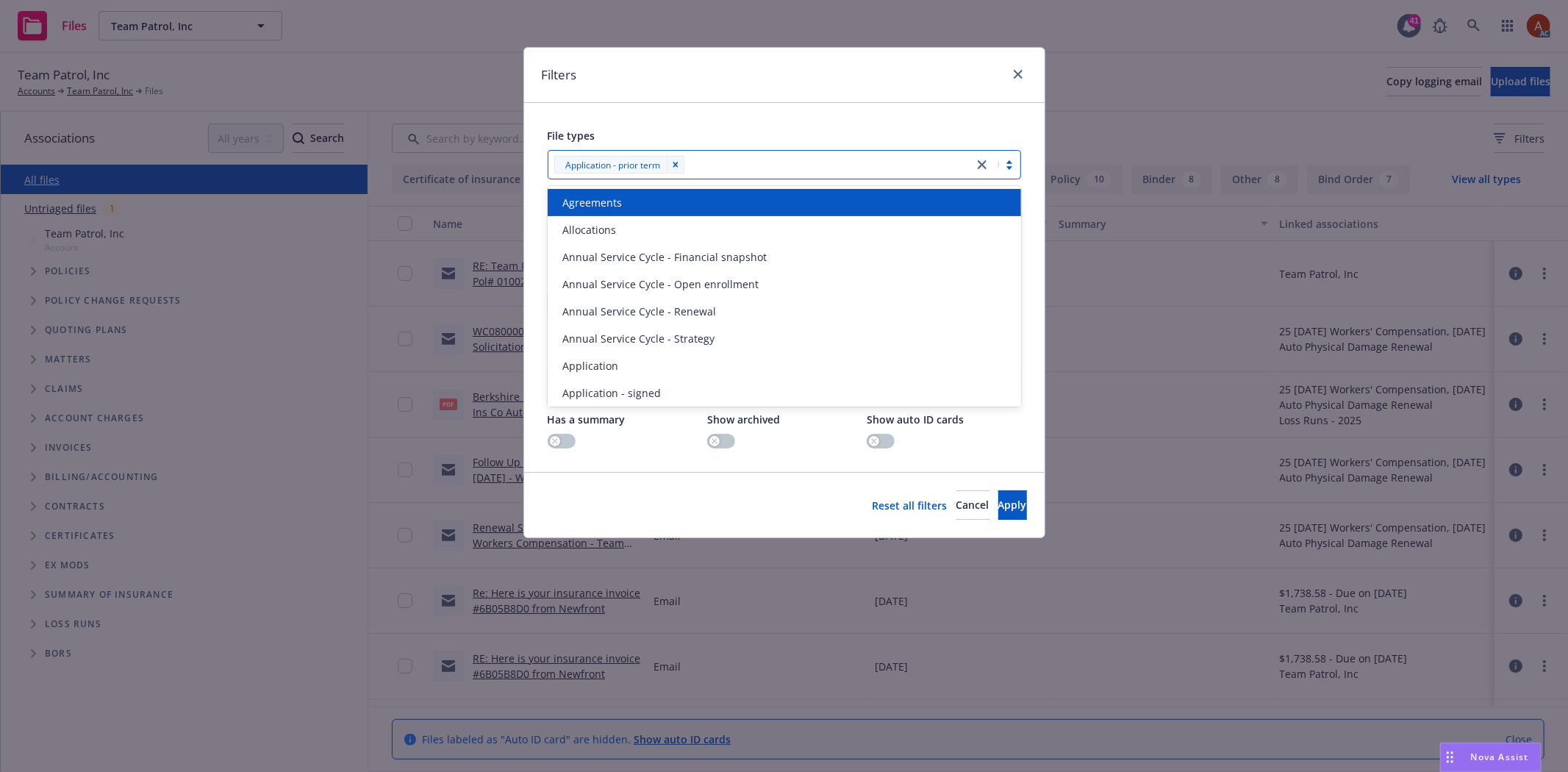
click at [731, 169] on div at bounding box center [827, 164] width 278 height 17
click at [731, 168] on div at bounding box center [827, 164] width 278 height 17
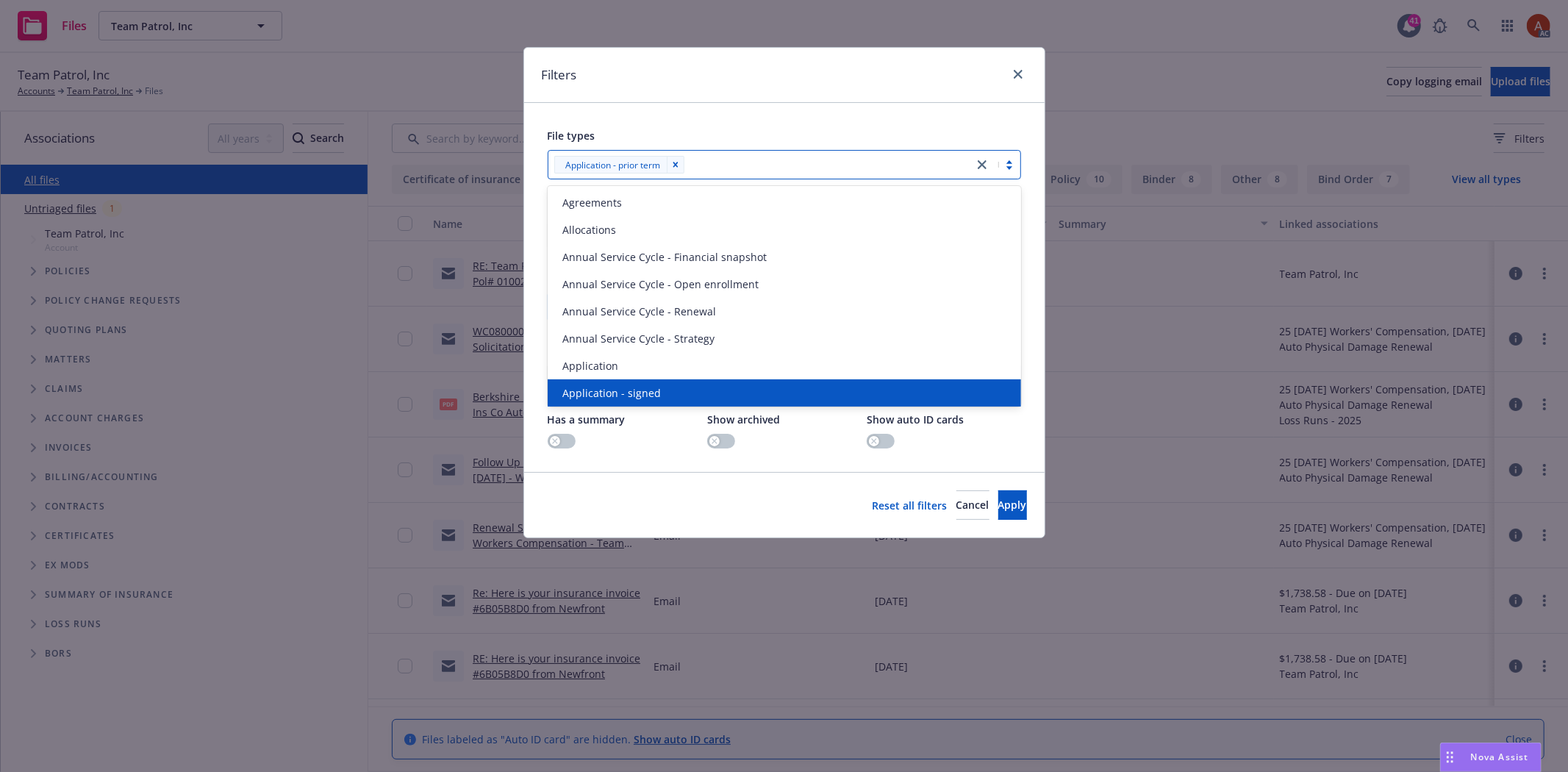
click at [660, 389] on div "Application - signed" at bounding box center [783, 392] width 455 height 16
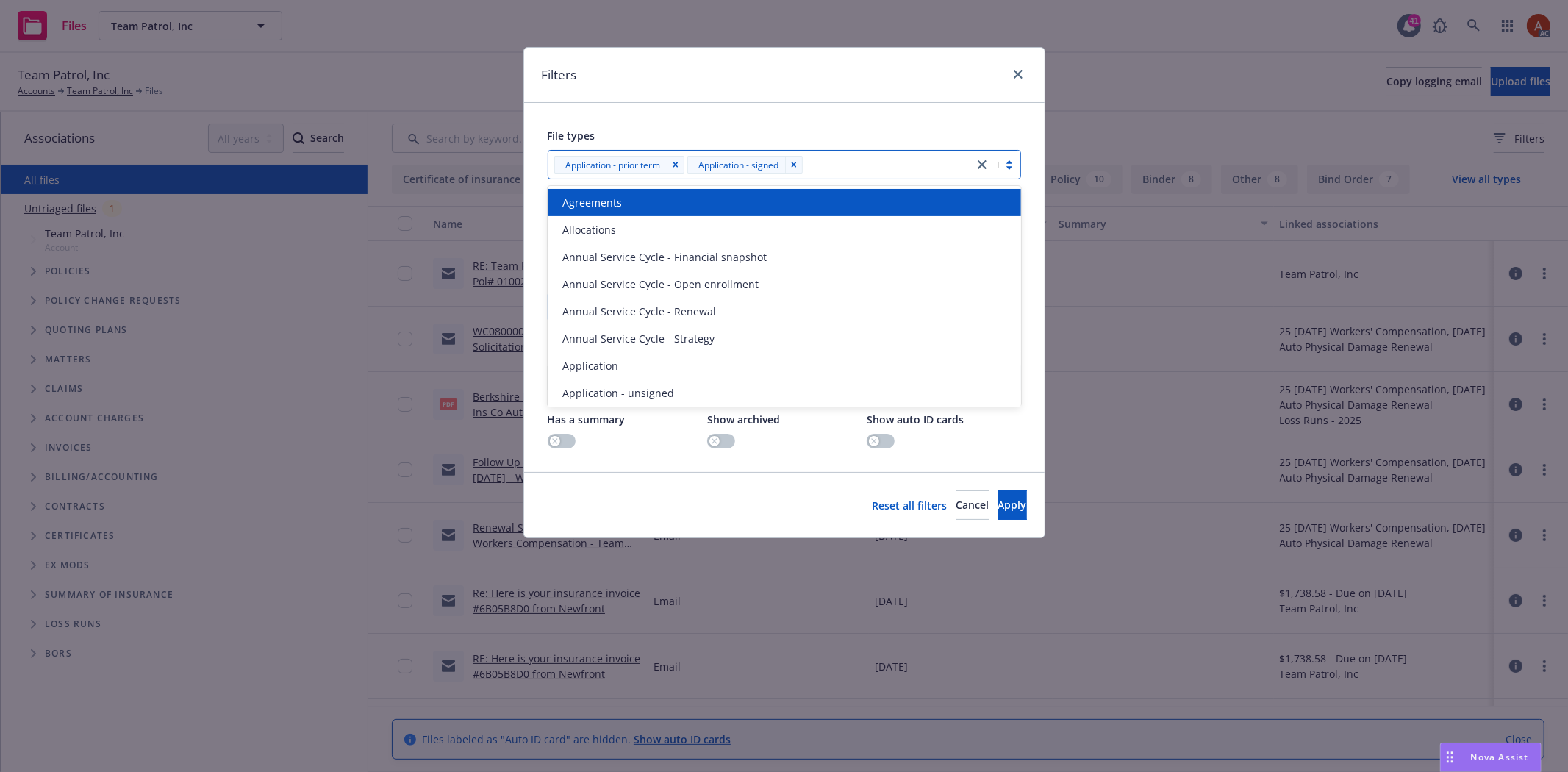
click at [873, 177] on div "Application - prior term Application - signed" at bounding box center [784, 165] width 474 height 29
click at [868, 171] on div at bounding box center [886, 164] width 158 height 17
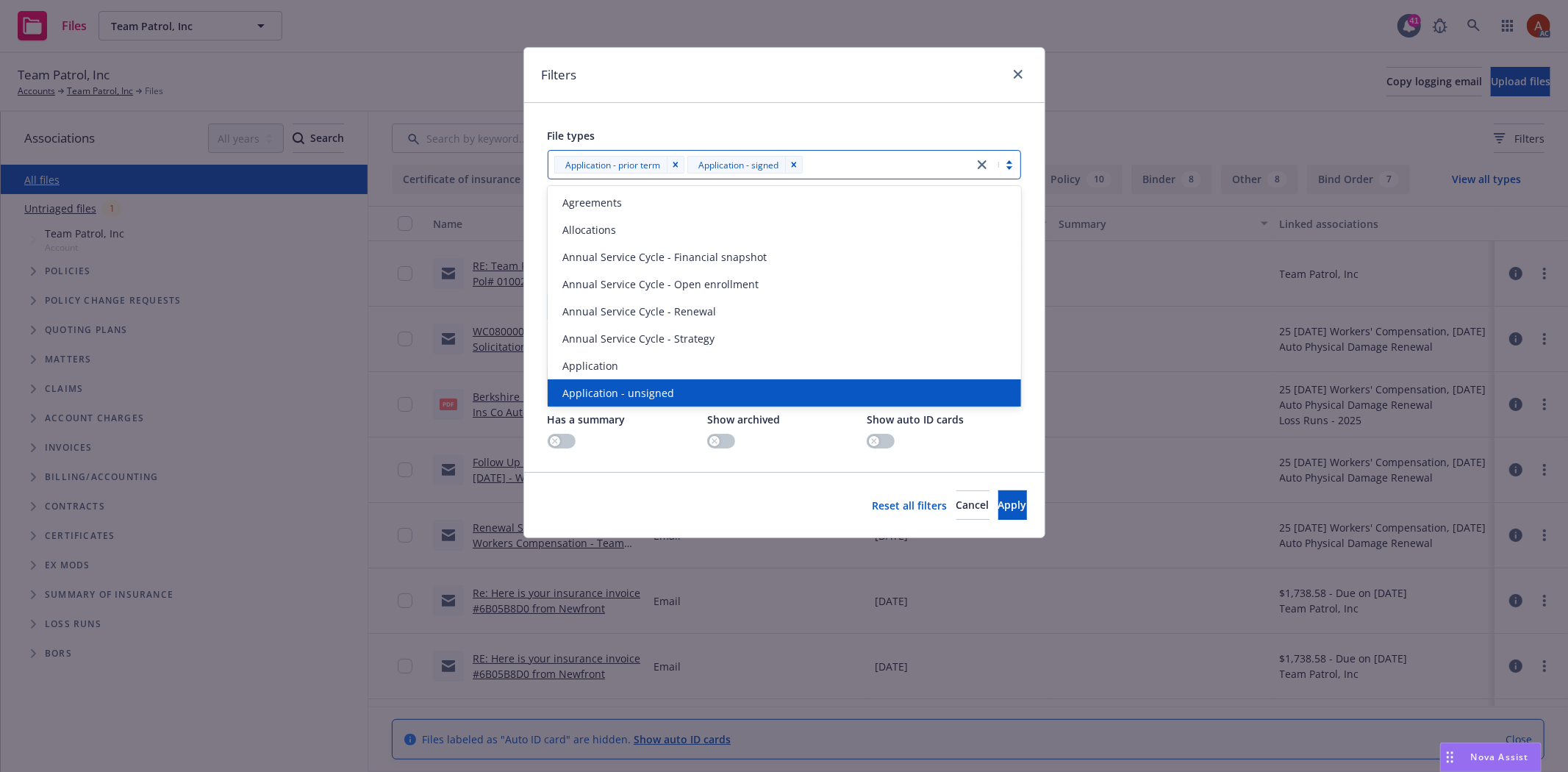
click at [690, 396] on div "Application - unsigned" at bounding box center [783, 392] width 455 height 16
click at [998, 509] on span "Apply" at bounding box center [1012, 504] width 28 height 14
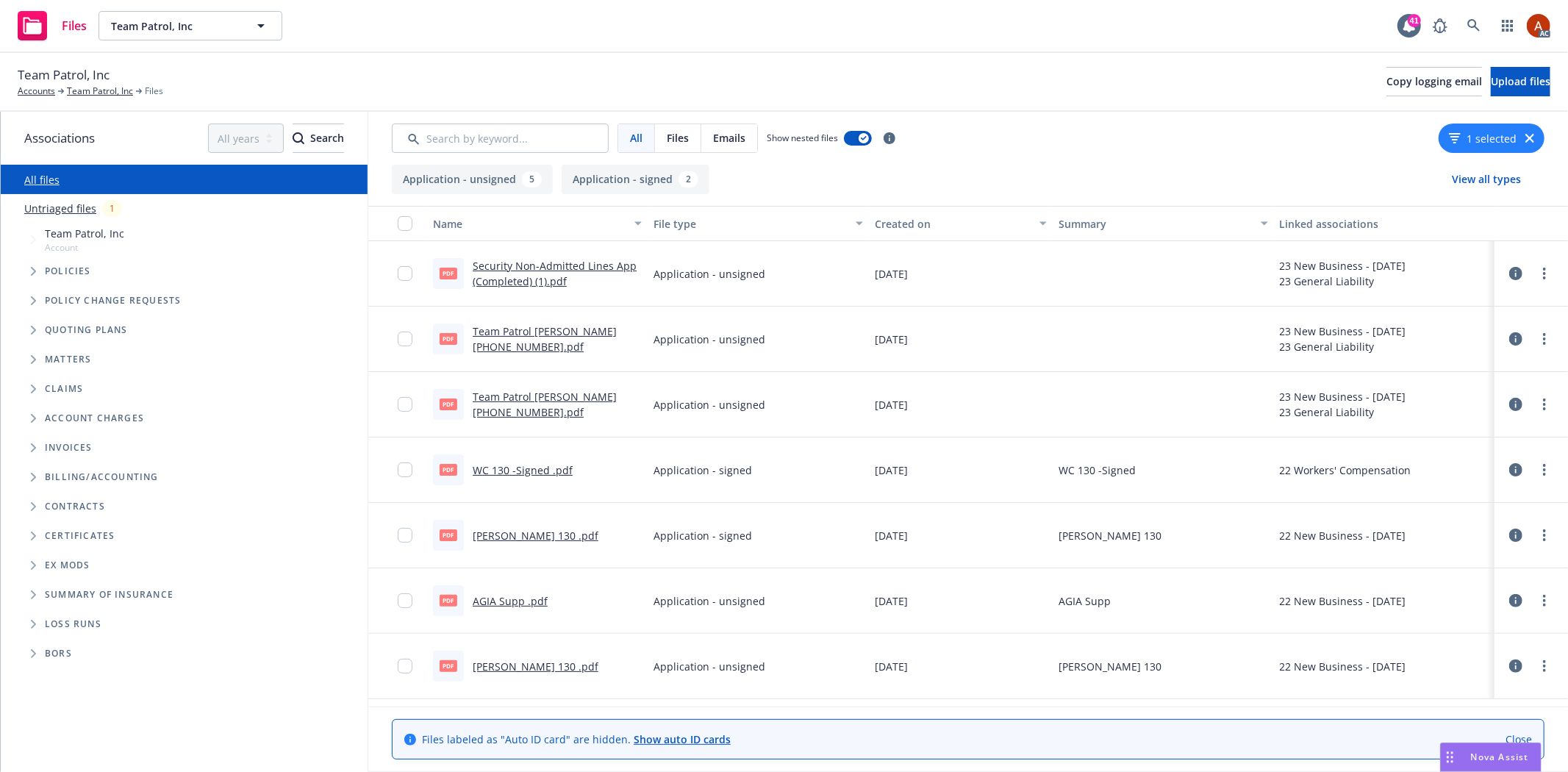
click at [503, 601] on link "AGIA Supp .pdf" at bounding box center [510, 600] width 75 height 14
drag, startPoint x: 858, startPoint y: 262, endPoint x: 946, endPoint y: 260, distance: 88.0
click at [946, 260] on div "pdf Security Non-Admitted Lines App (Completed) (1).pdf Application - unsigned …" at bounding box center [968, 273] width 1200 height 65
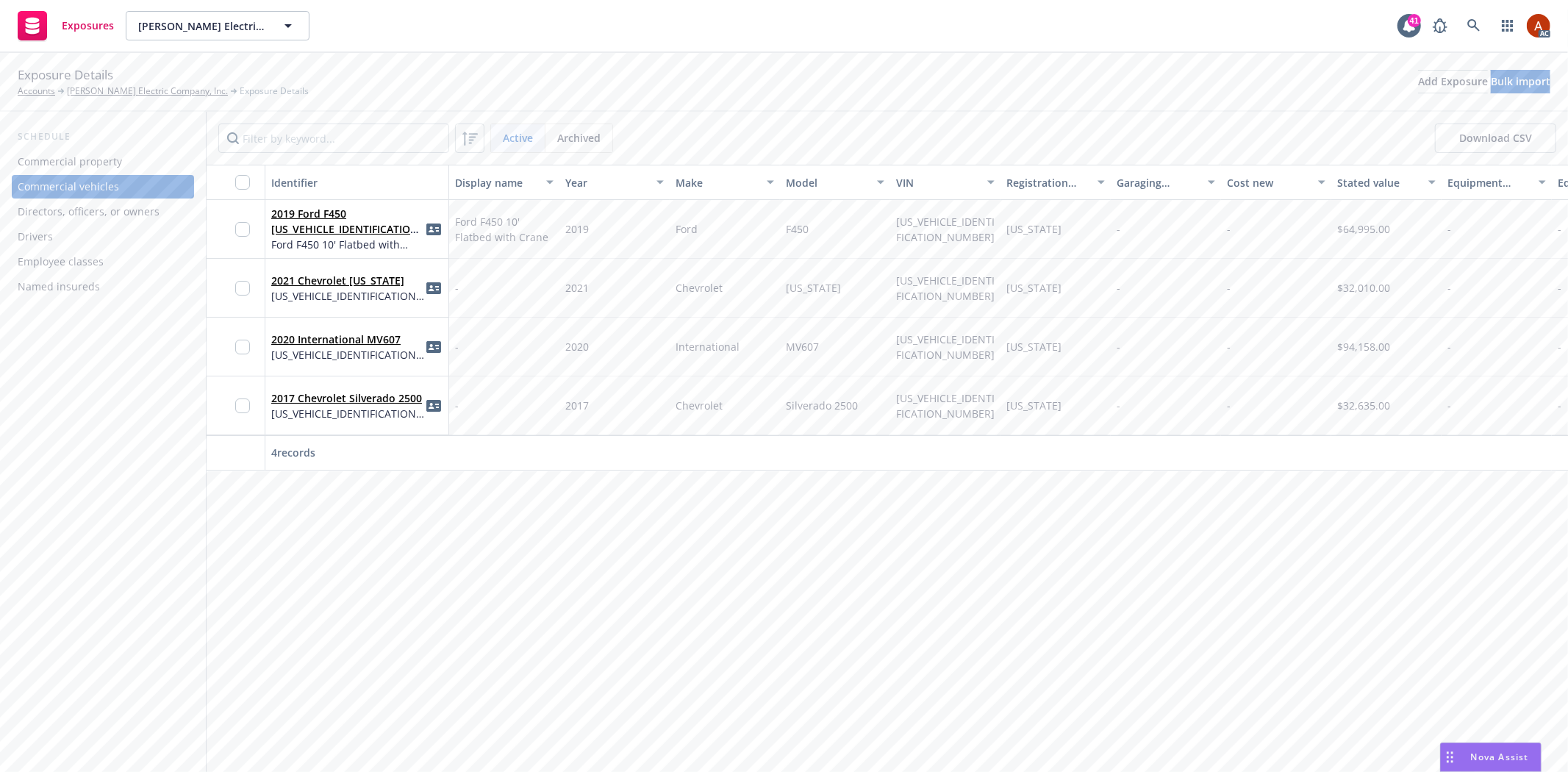
click at [64, 232] on div "Drivers" at bounding box center [103, 237] width 170 height 24
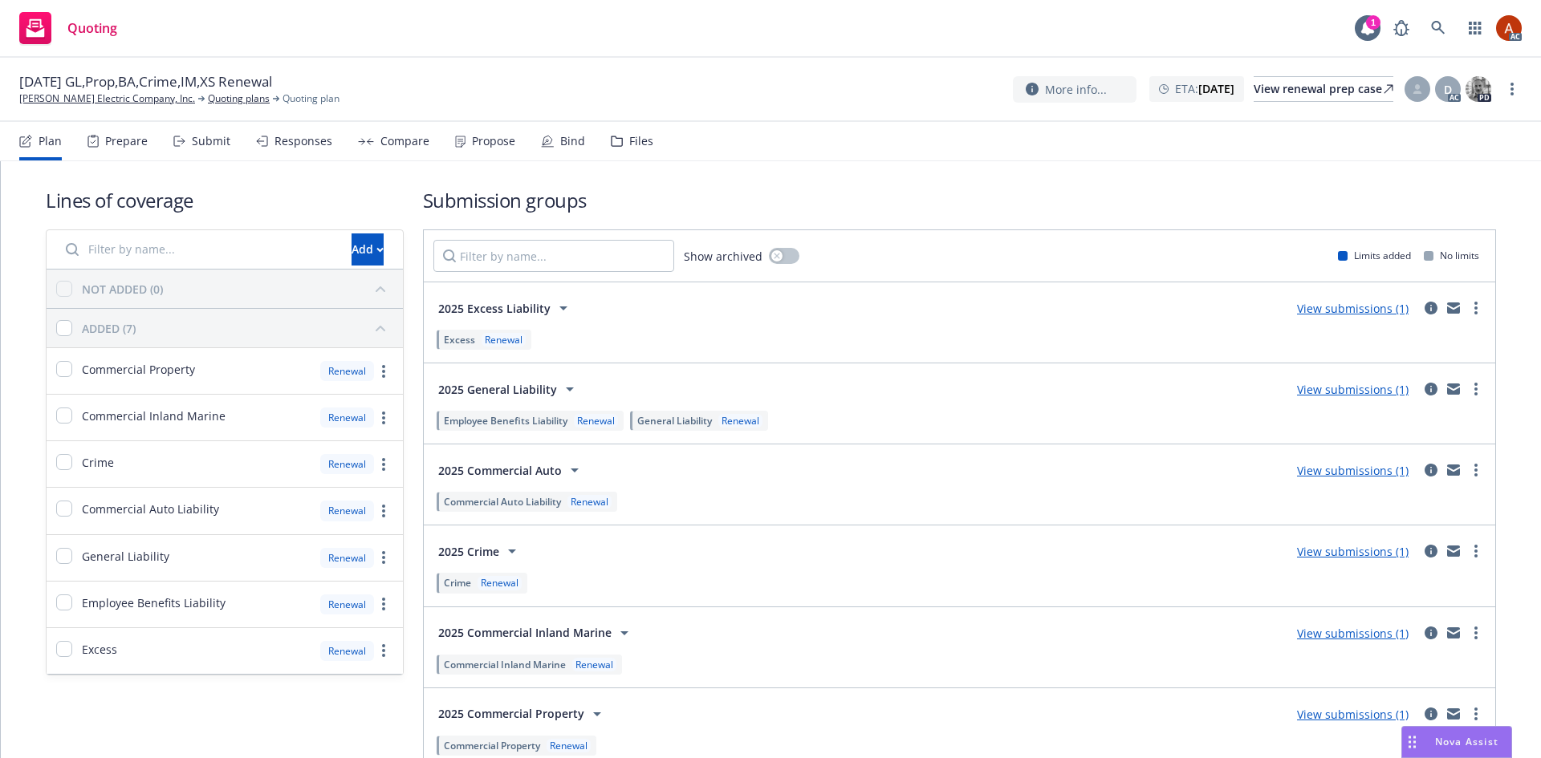
click at [133, 152] on div "Prepare" at bounding box center [117, 141] width 60 height 39
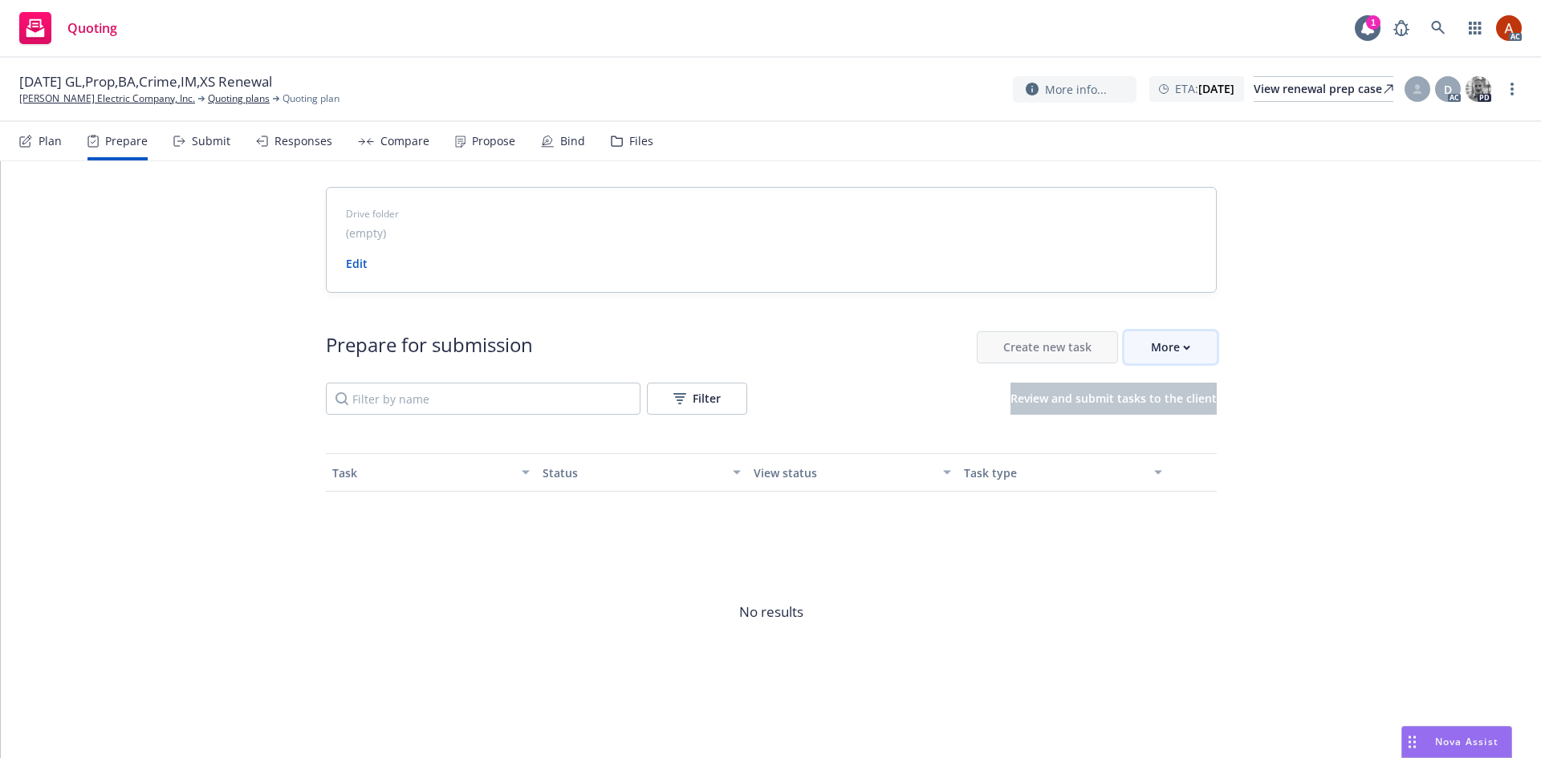
click at [1170, 354] on div "More" at bounding box center [1170, 347] width 39 height 30
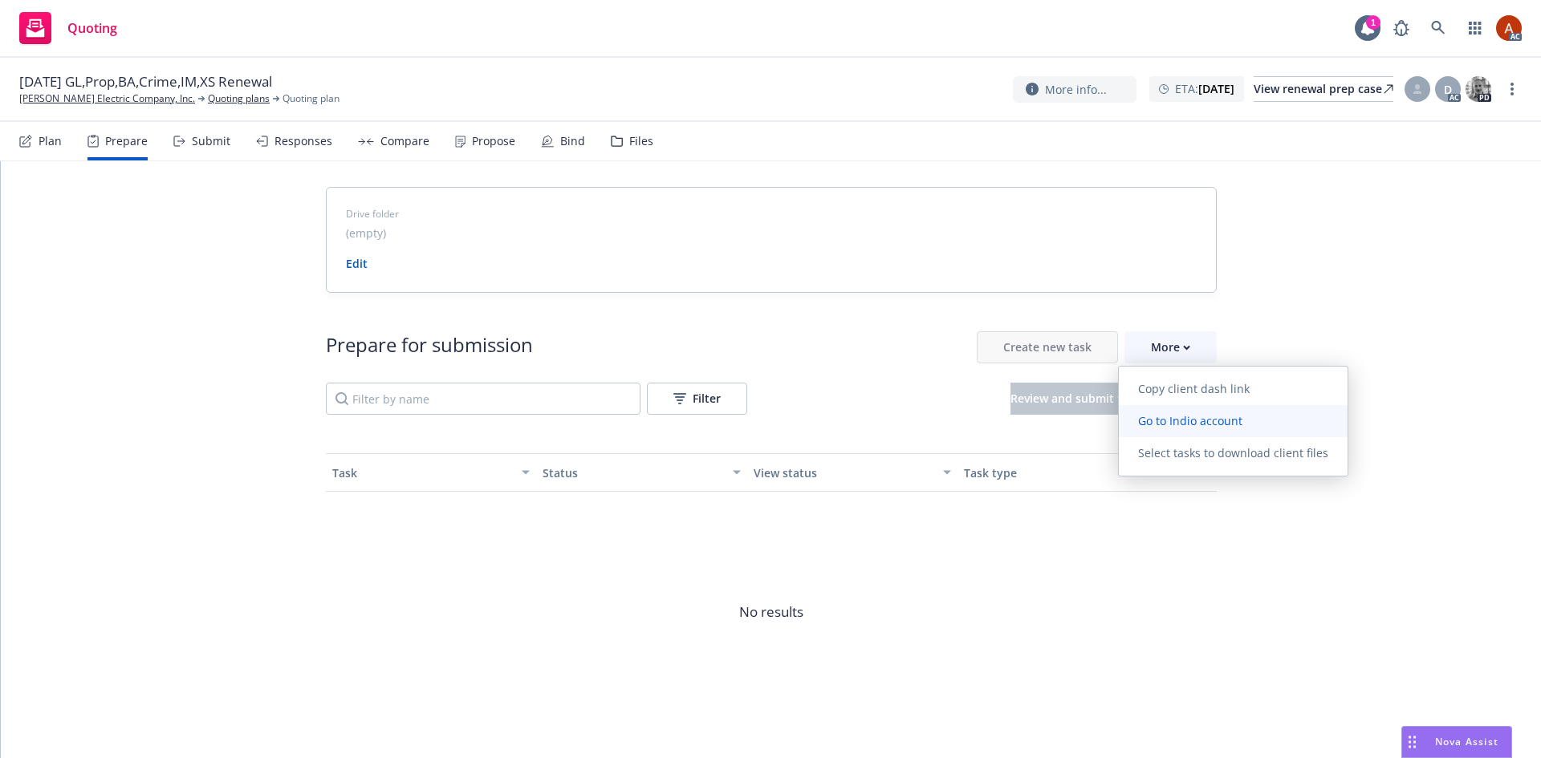
click at [1186, 420] on span "Go to Indio account" at bounding box center [1190, 420] width 143 height 15
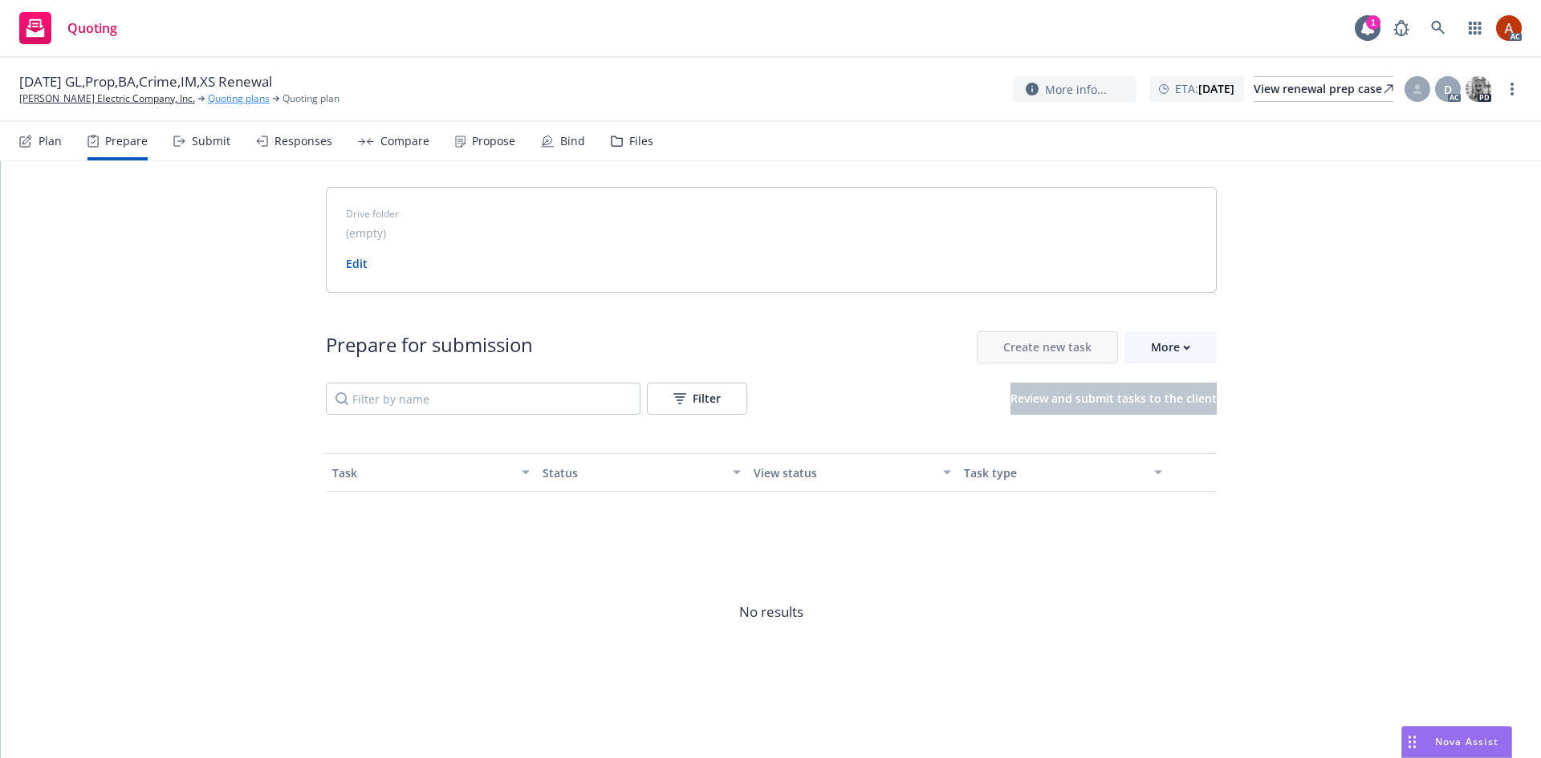
click at [208, 102] on link "Quoting plans" at bounding box center [239, 98] width 62 height 14
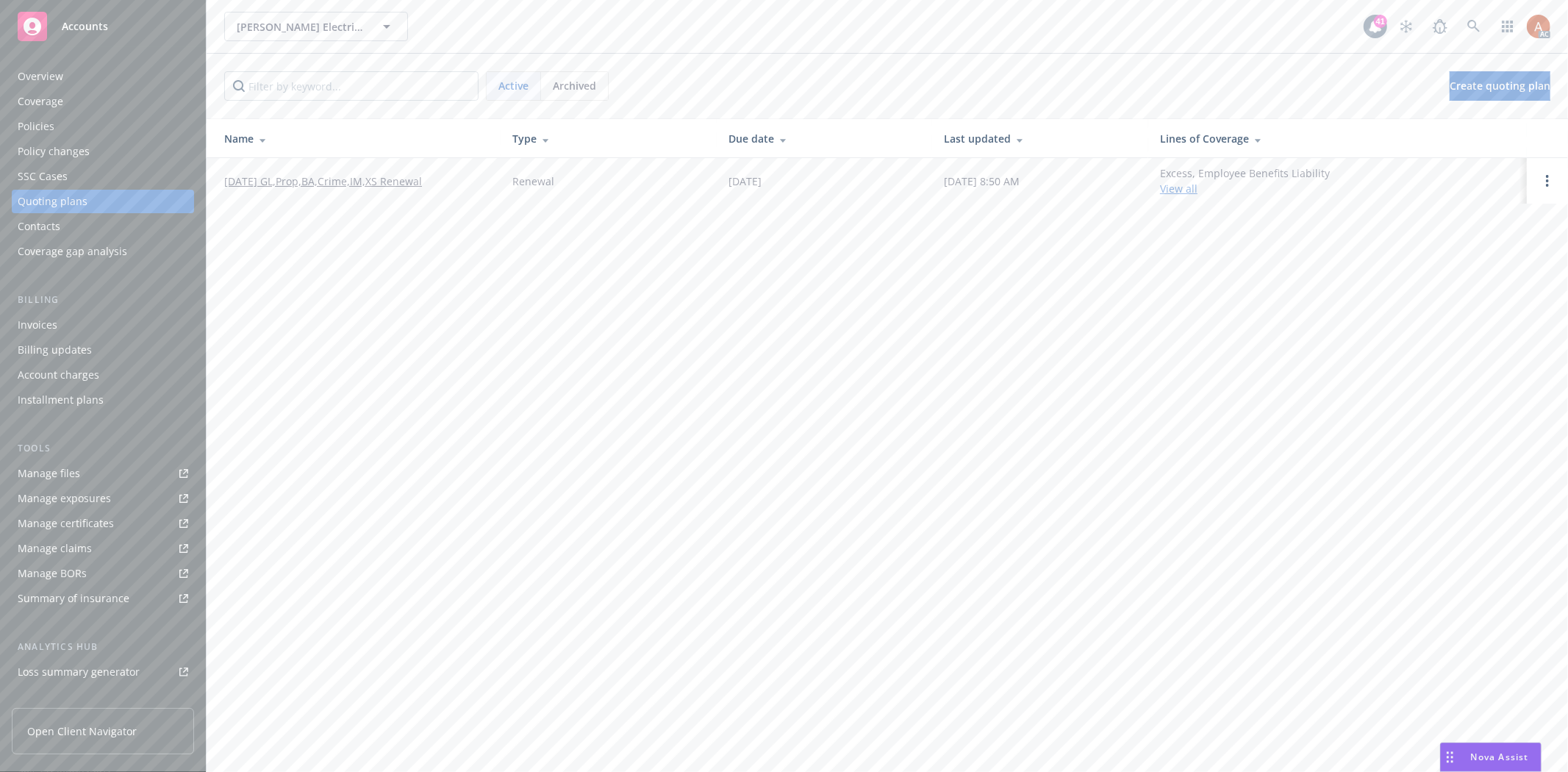
click at [43, 76] on div "Overview" at bounding box center [40, 77] width 46 height 24
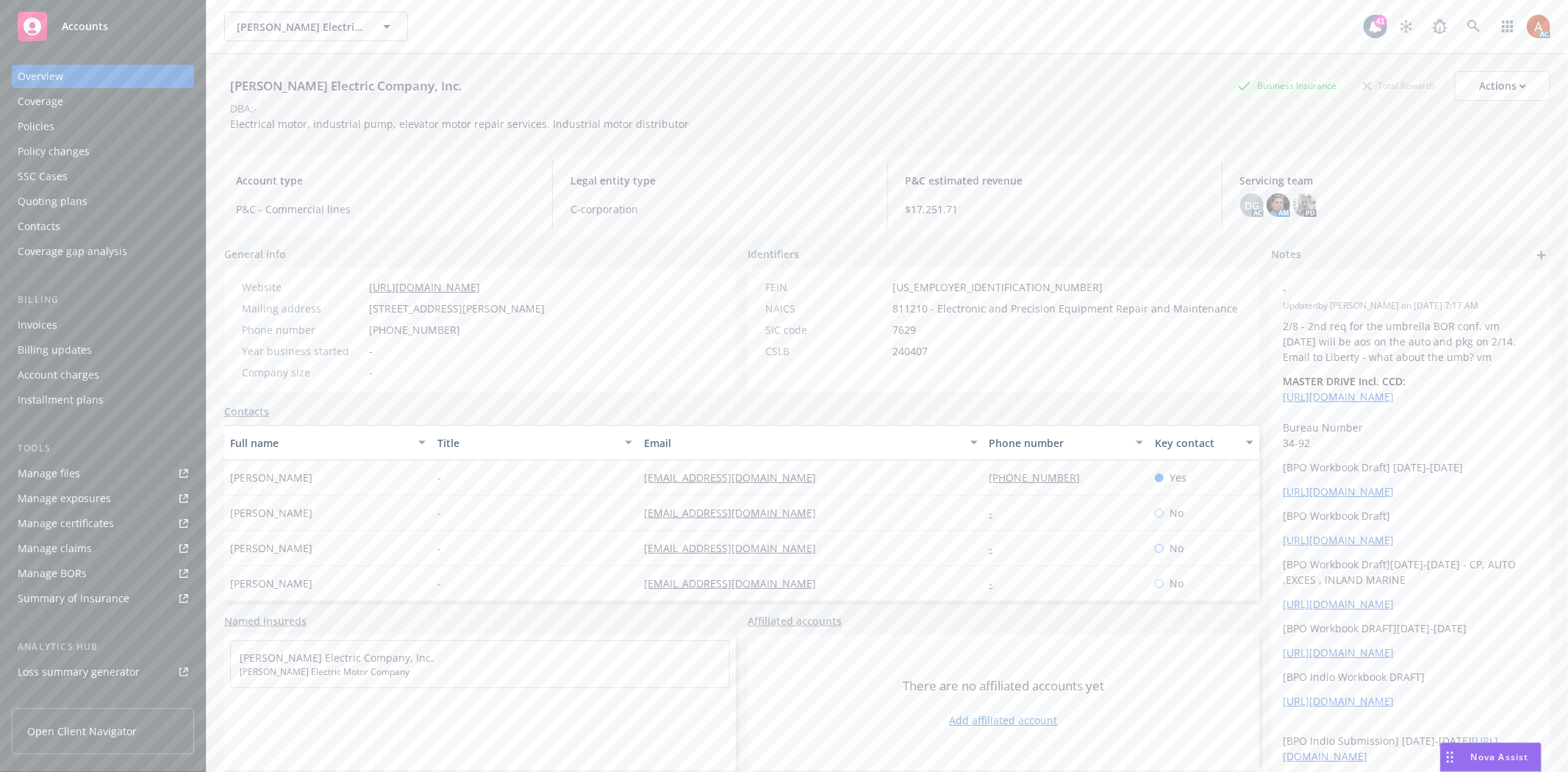
click at [32, 132] on div "Policies" at bounding box center [36, 126] width 37 height 24
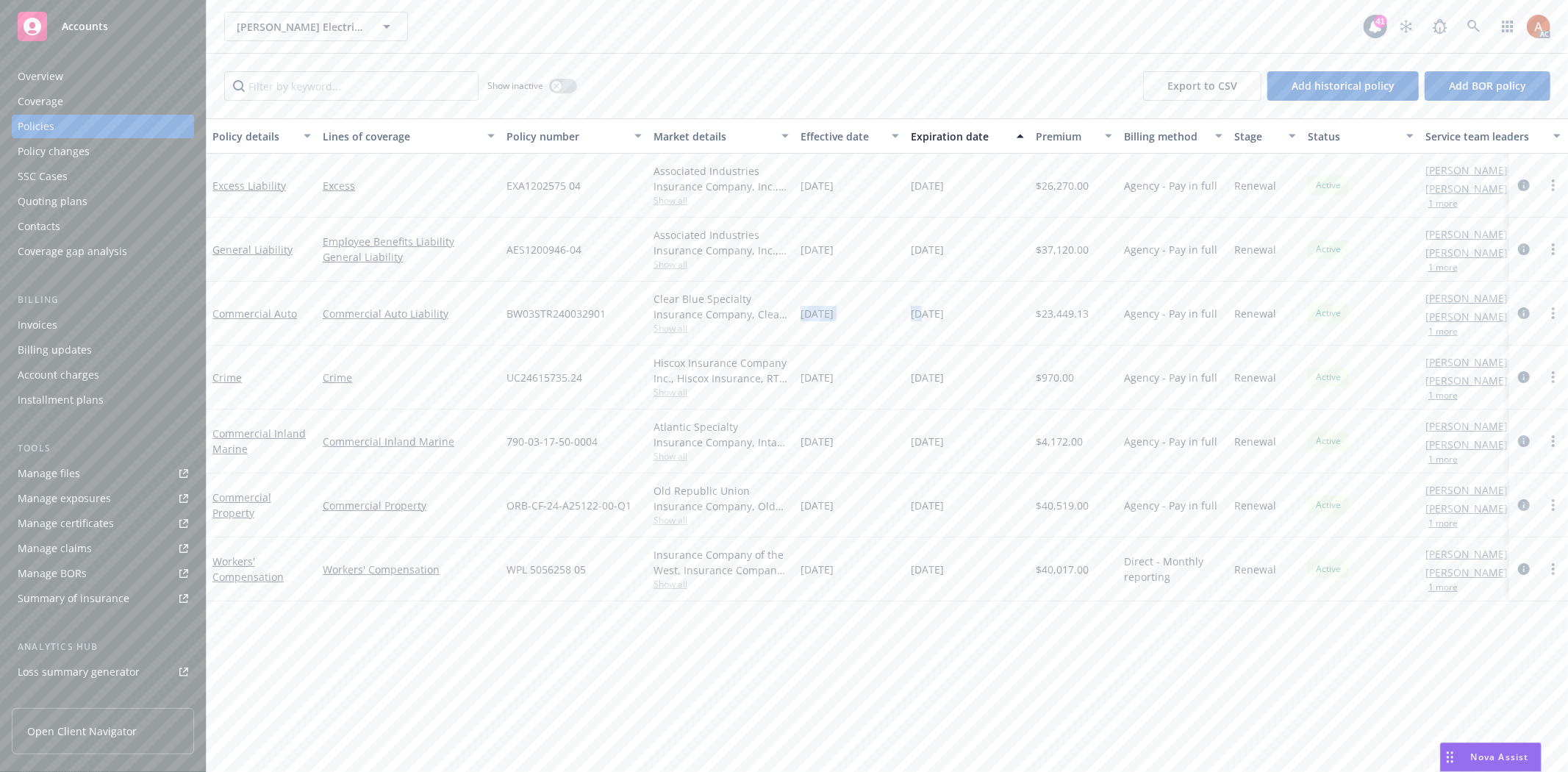
drag, startPoint x: 812, startPoint y: 311, endPoint x: 920, endPoint y: 311, distance: 108.0
click at [920, 311] on div "Commercial Auto Commercial Auto Liability BW03STR240032901 Clear Blue Specialty…" at bounding box center [915, 313] width 1419 height 64
drag, startPoint x: 770, startPoint y: 298, endPoint x: 789, endPoint y: 303, distance: 19.6
click at [770, 298] on div "Clear Blue Specialty Insurance Company, Clear Blue Insurance Group, Risk Transf…" at bounding box center [721, 307] width 136 height 31
drag, startPoint x: 813, startPoint y: 310, endPoint x: 1125, endPoint y: 310, distance: 312.0
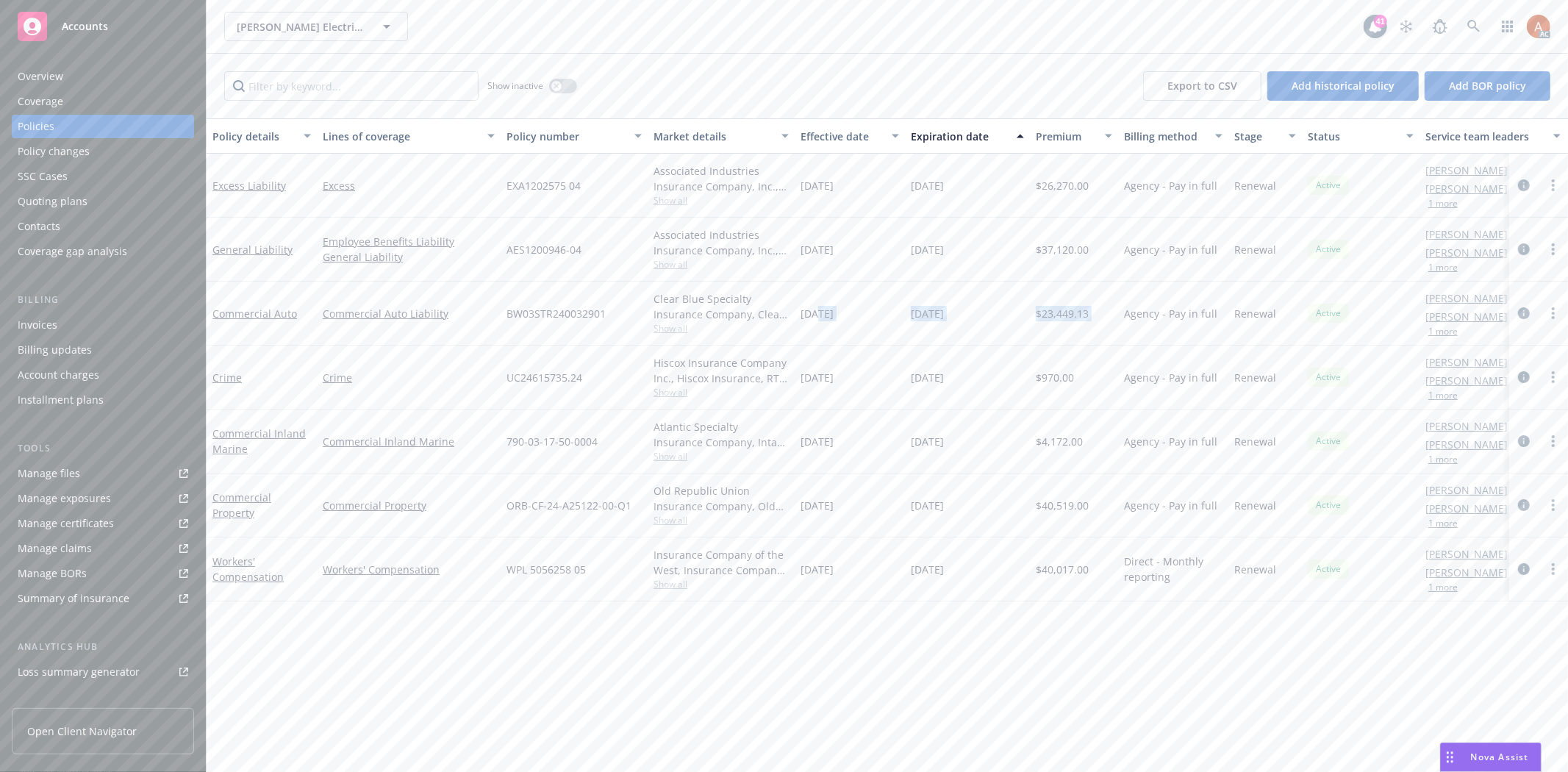
click at [1125, 310] on div "Commercial Auto Commercial Auto Liability BW03STR240032901 Clear Blue Specialty…" at bounding box center [915, 313] width 1419 height 64
click at [1125, 318] on span "Agency - Pay in full" at bounding box center [1171, 313] width 93 height 16
click at [1522, 310] on icon "circleInformation" at bounding box center [1523, 312] width 12 height 12
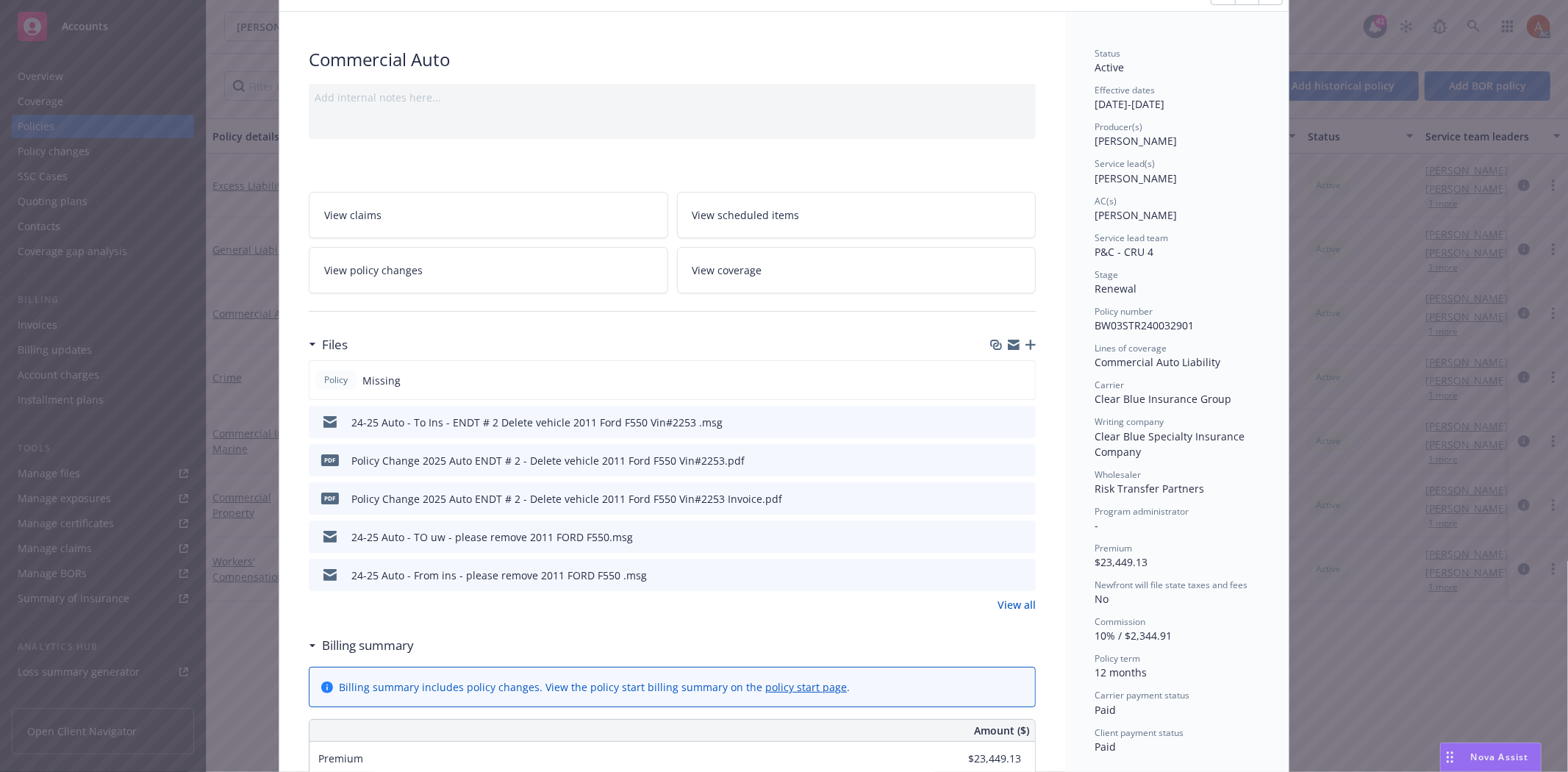
scroll to position [163, 0]
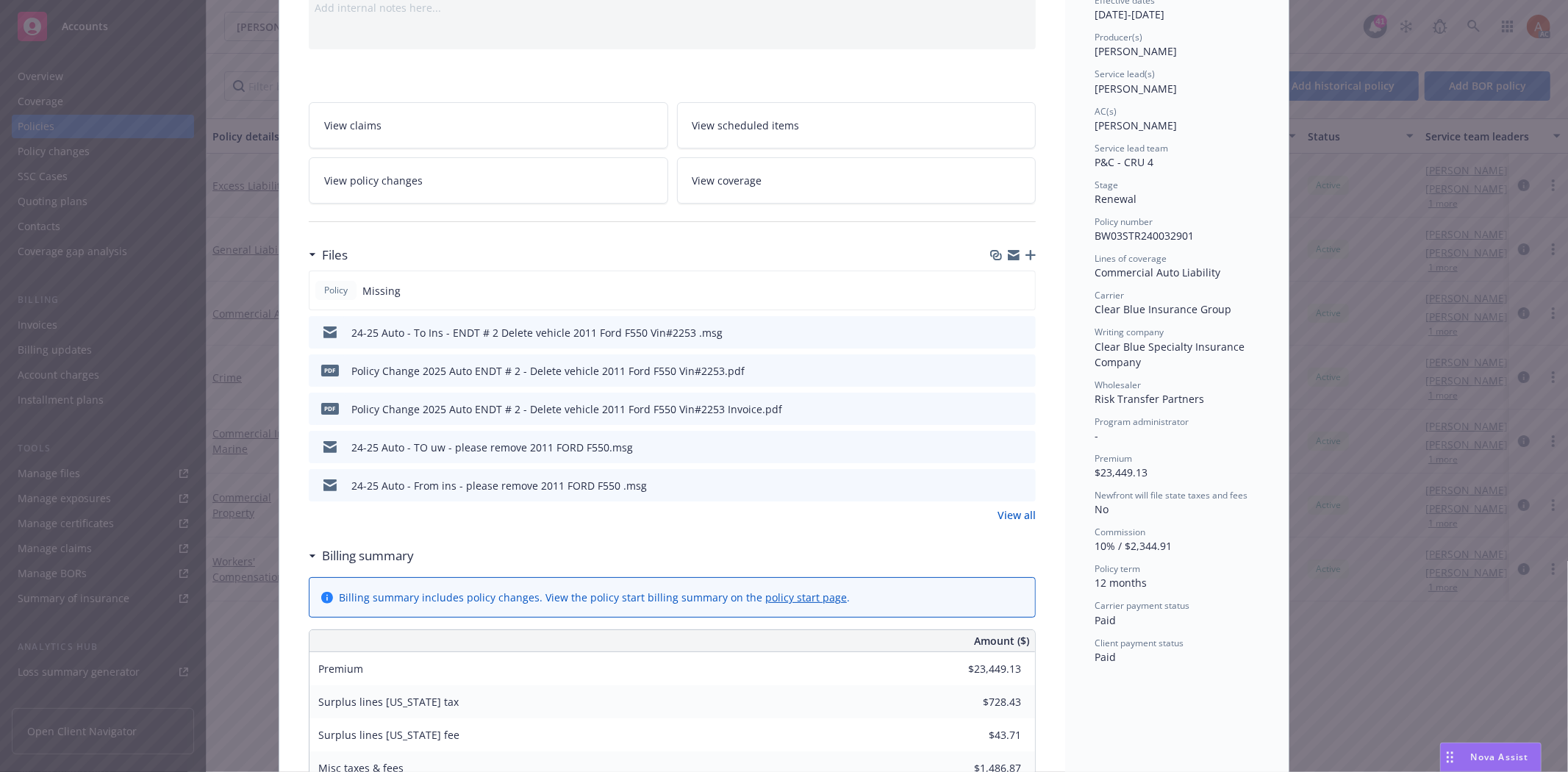
click at [1005, 516] on link "View all" at bounding box center [1017, 515] width 38 height 16
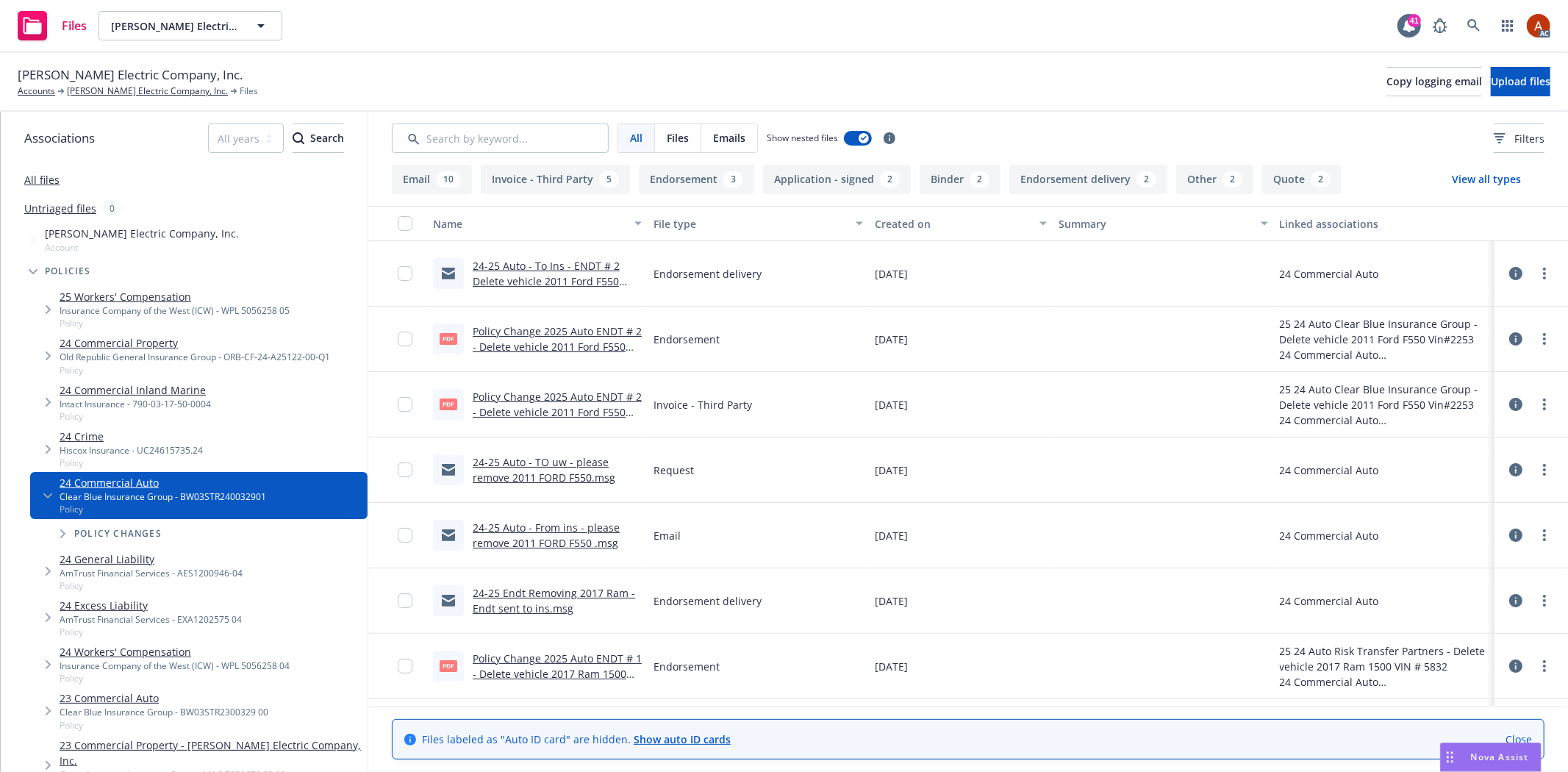
click at [860, 178] on button "Application - signed 2" at bounding box center [836, 179] width 147 height 29
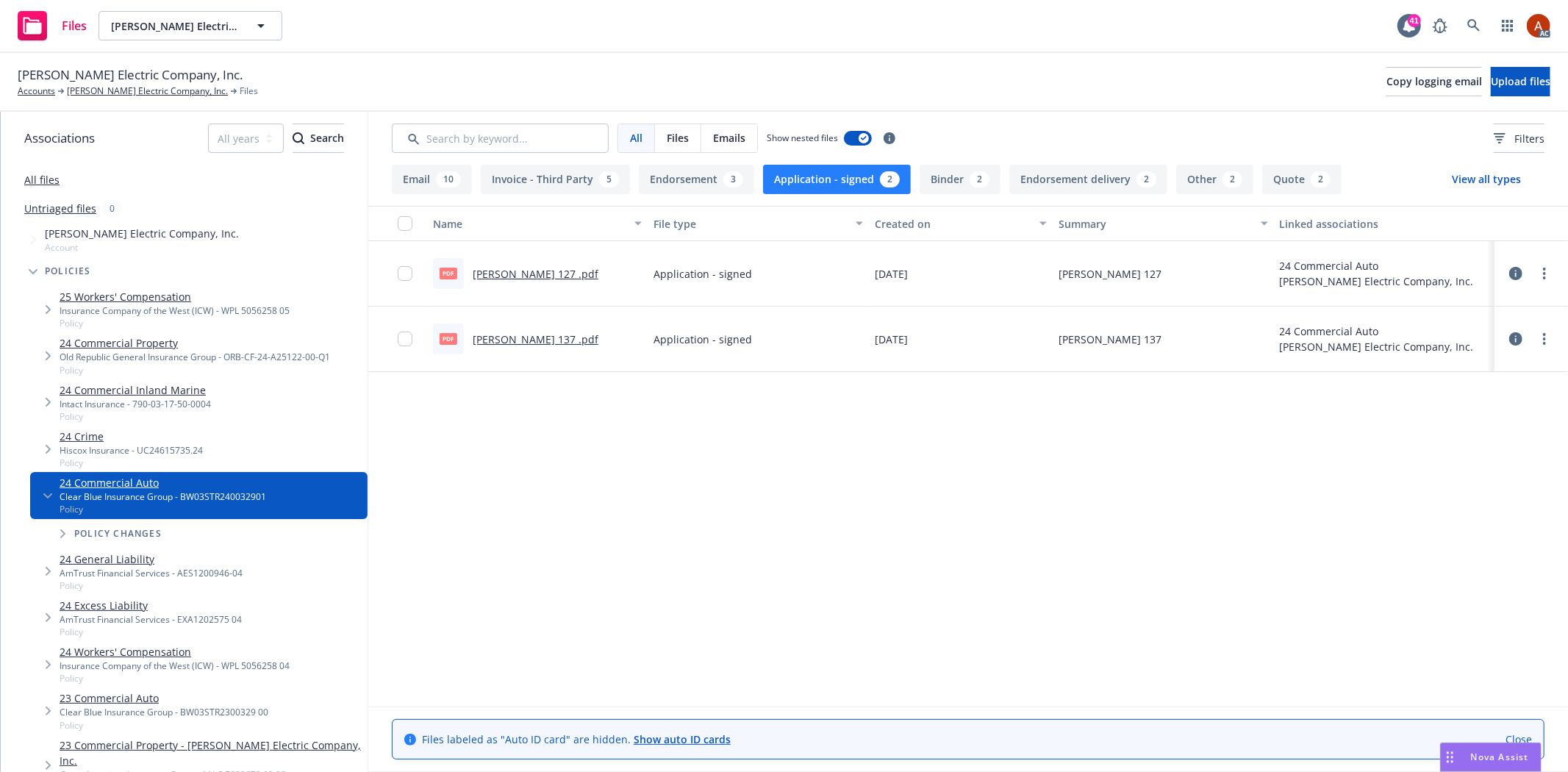
click at [505, 273] on link "[PERSON_NAME] 127 .pdf" at bounding box center [535, 273] width 125 height 14
click at [487, 341] on link "[PERSON_NAME] 137 .pdf" at bounding box center [535, 339] width 125 height 14
click at [801, 177] on button "Application - signed 2" at bounding box center [836, 179] width 147 height 29
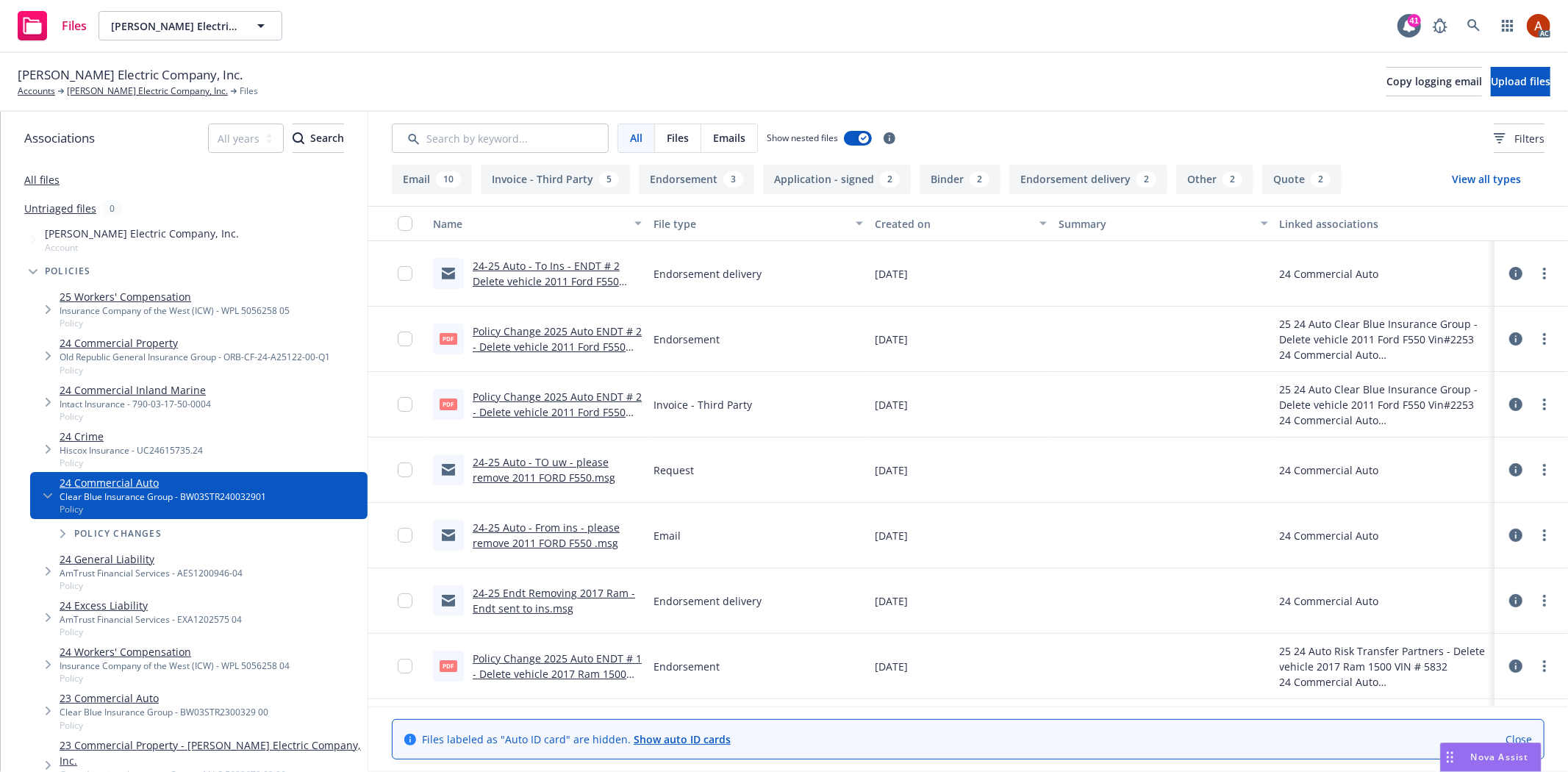
click at [1490, 169] on button "View all types" at bounding box center [1486, 179] width 116 height 29
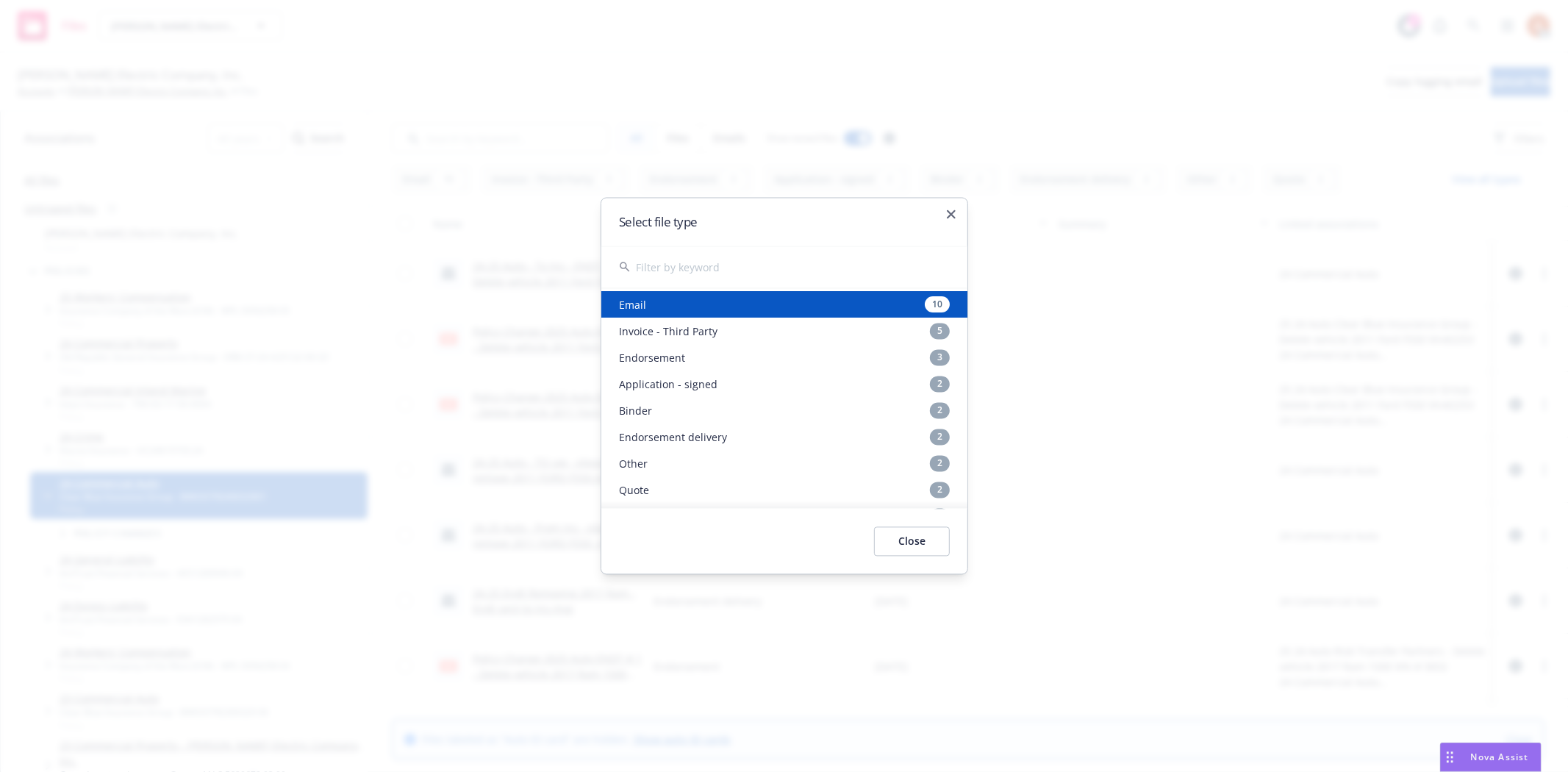
click at [1497, 135] on div at bounding box center [784, 386] width 1568 height 772
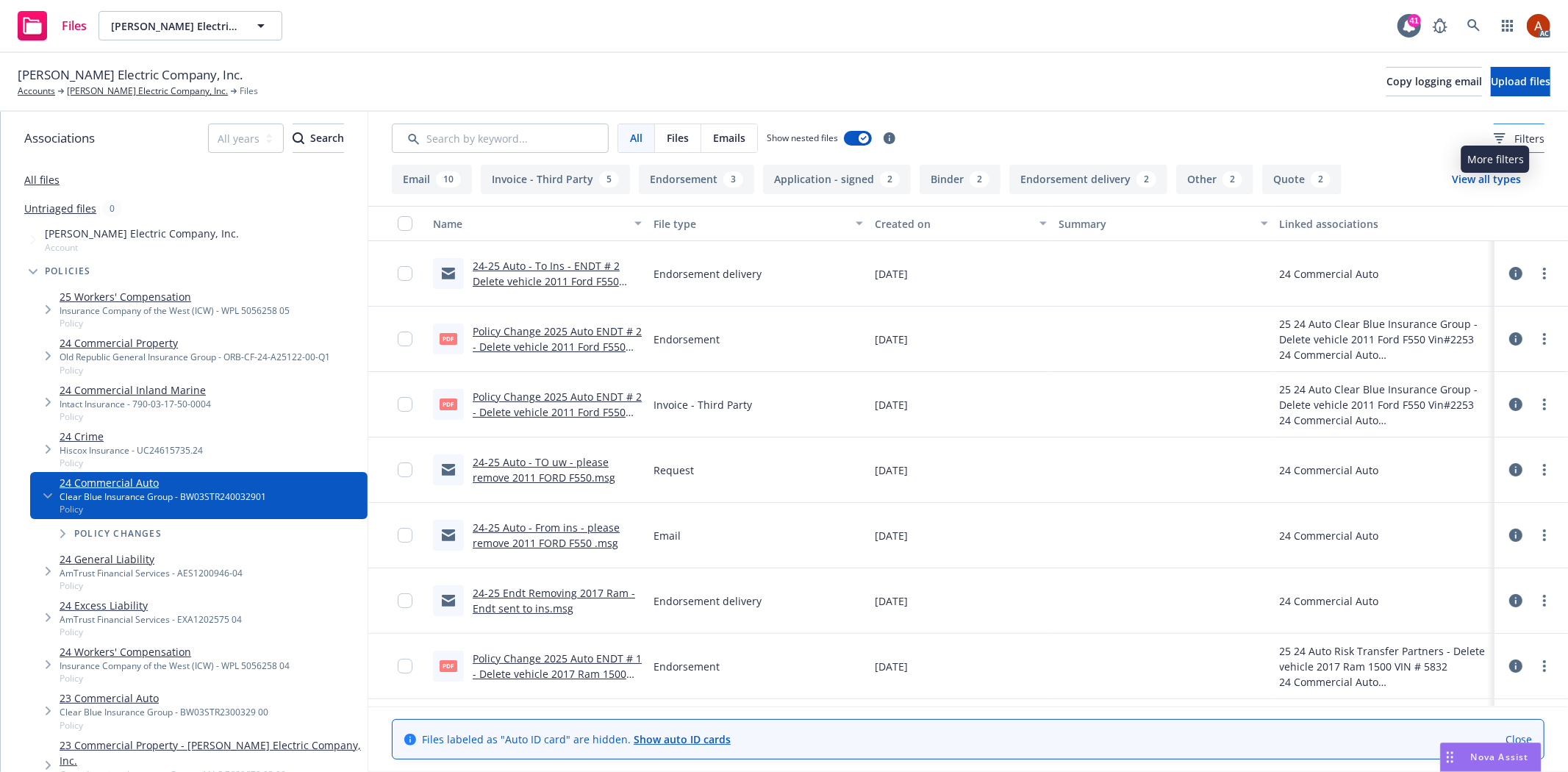
click at [1493, 138] on icon at bounding box center [1498, 137] width 12 height 10
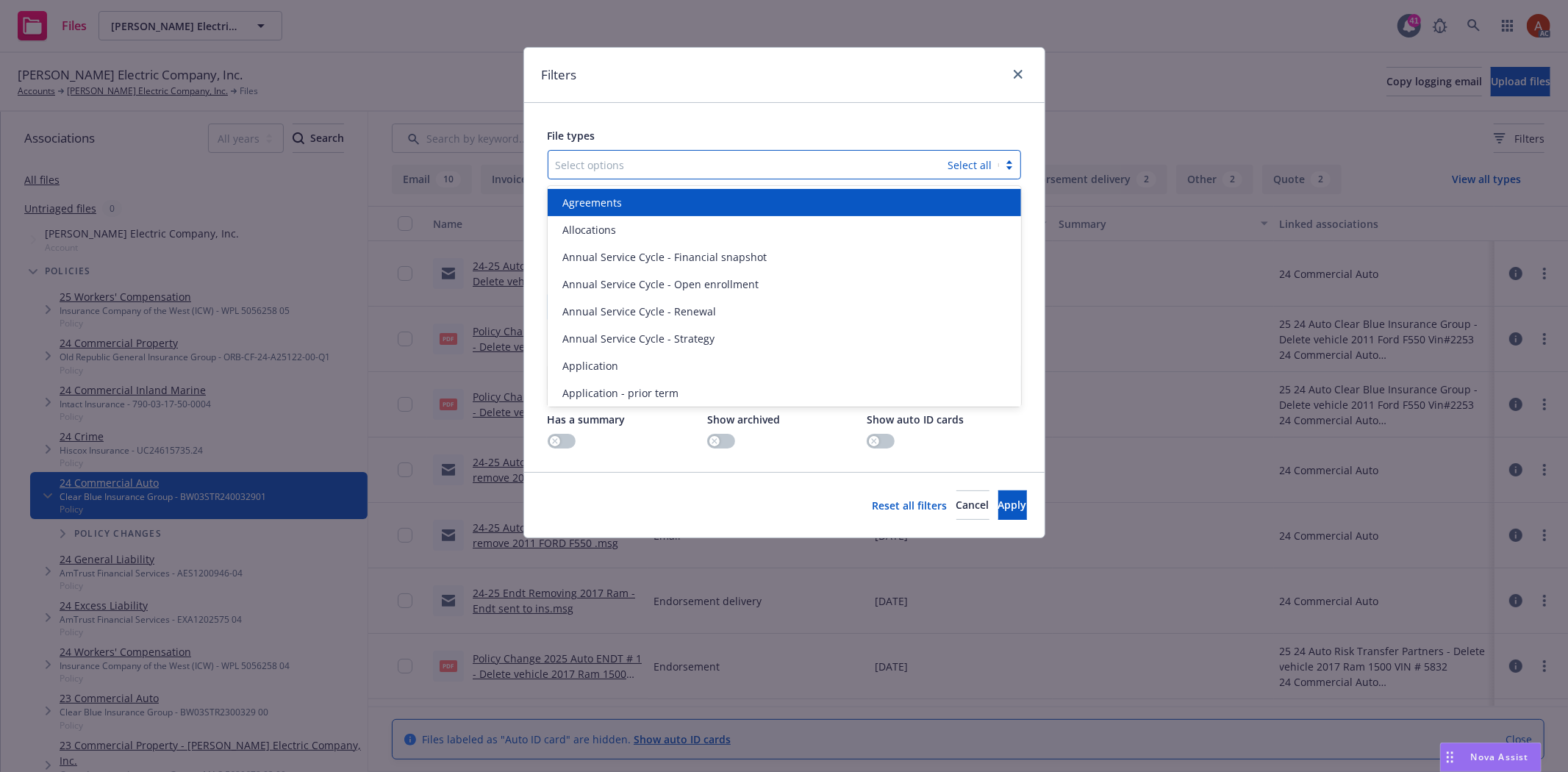
click at [696, 167] on div at bounding box center [748, 164] width 385 height 17
type input "poli"
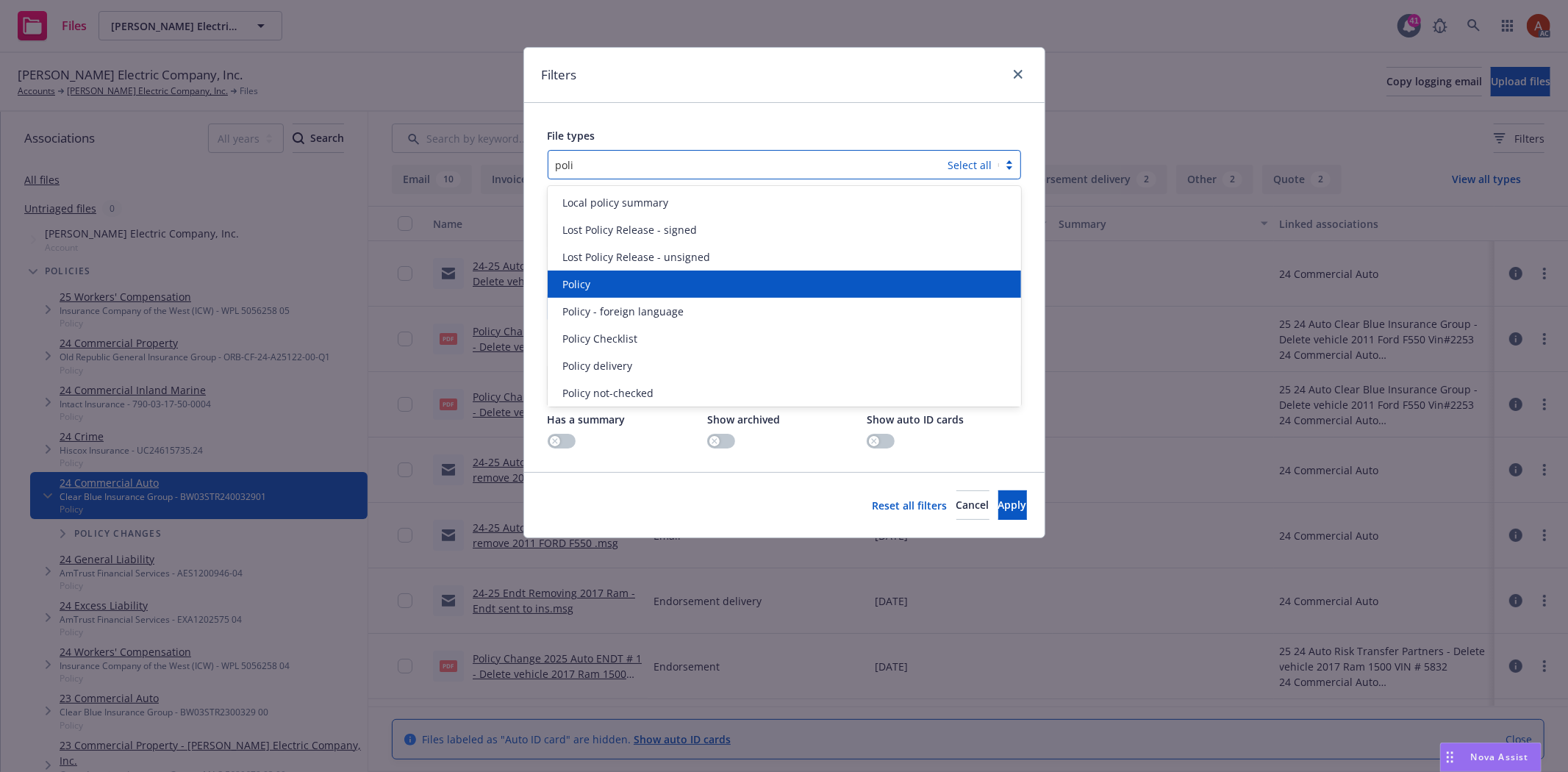
click at [601, 292] on div "Policy" at bounding box center [784, 284] width 474 height 27
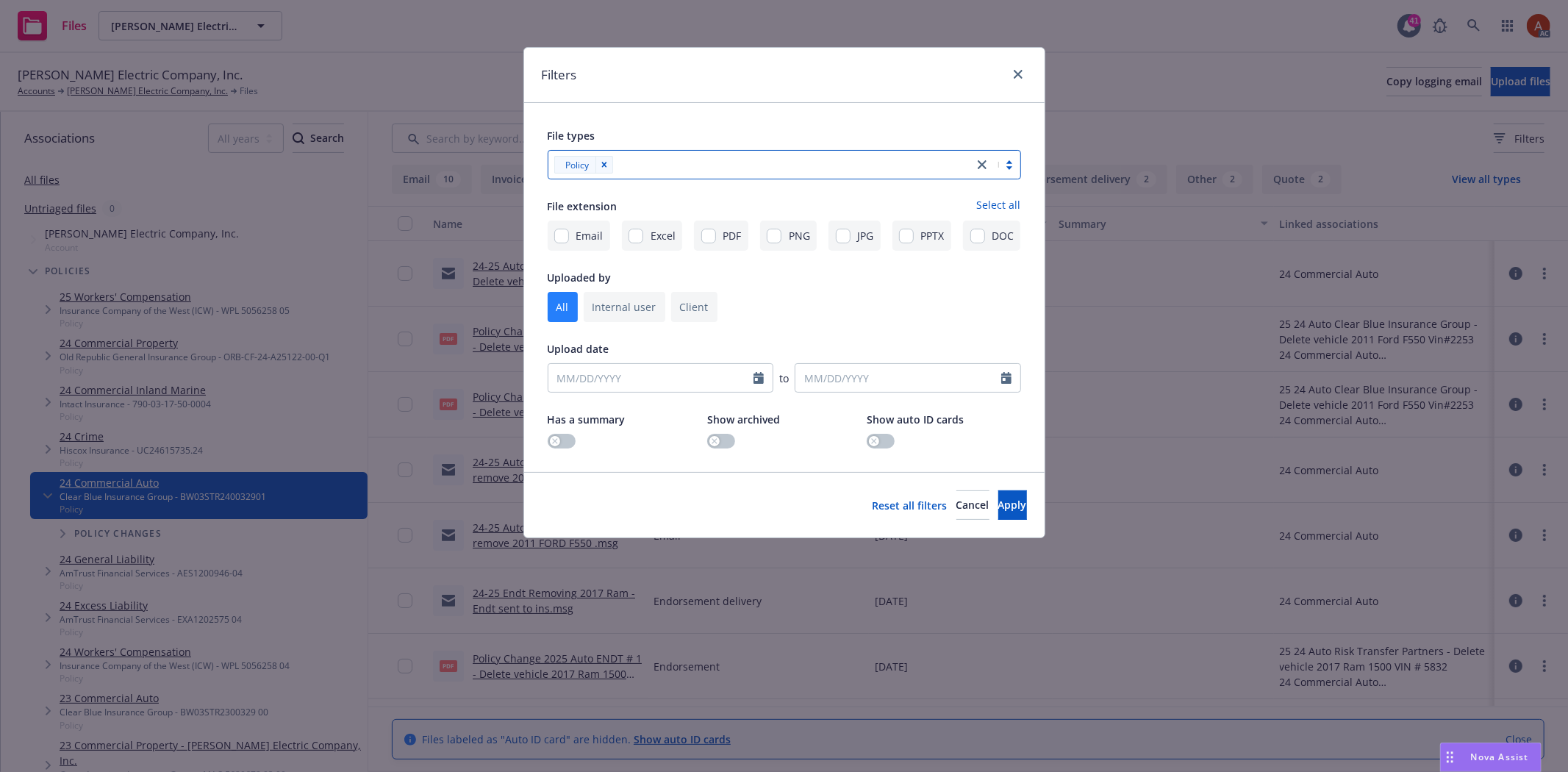
click at [681, 158] on div at bounding box center [791, 164] width 348 height 17
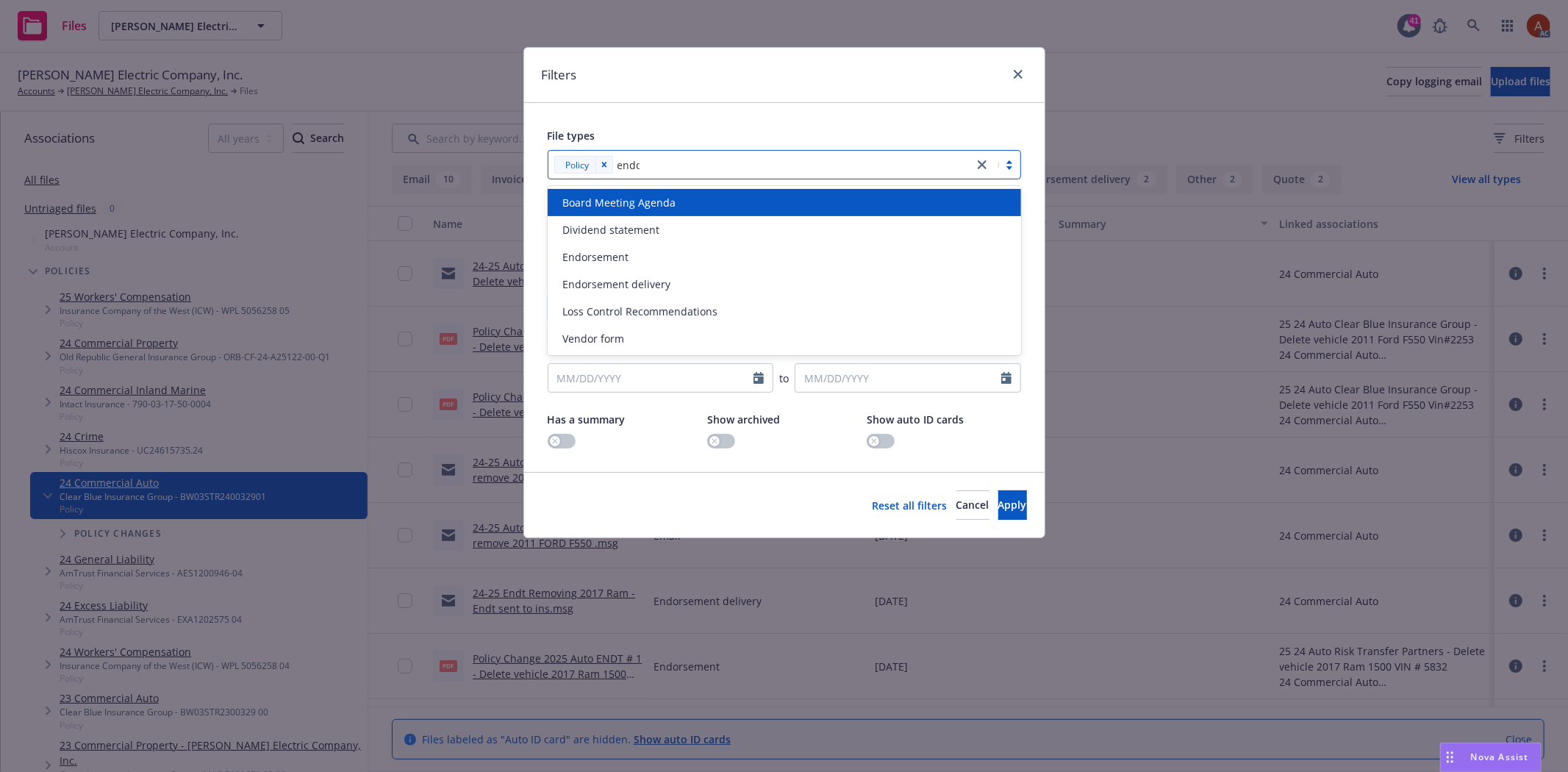
type input "endor"
click at [597, 211] on div "Endorsement" at bounding box center [784, 202] width 474 height 27
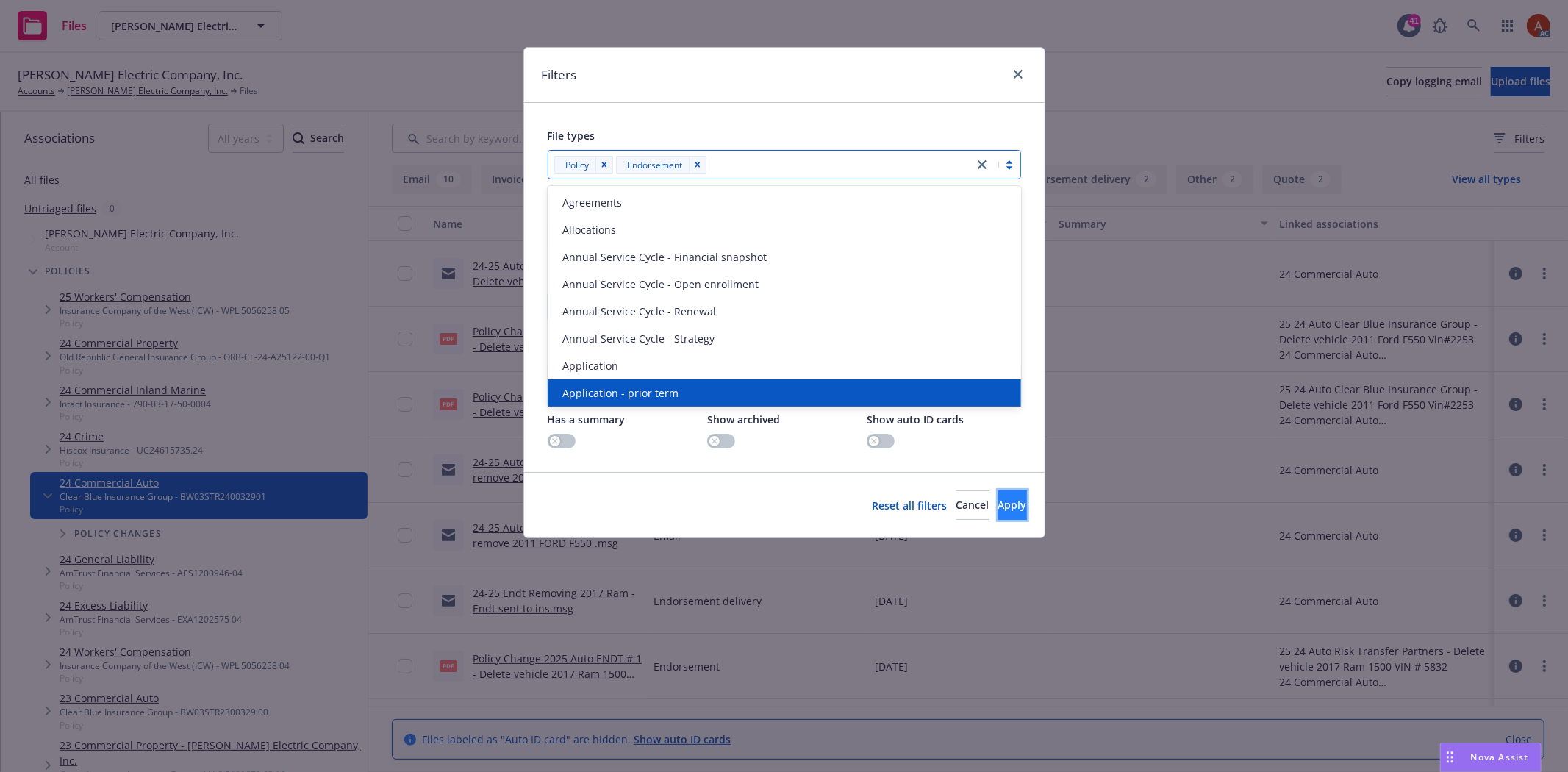
click at [998, 507] on span "Apply" at bounding box center [1012, 504] width 28 height 14
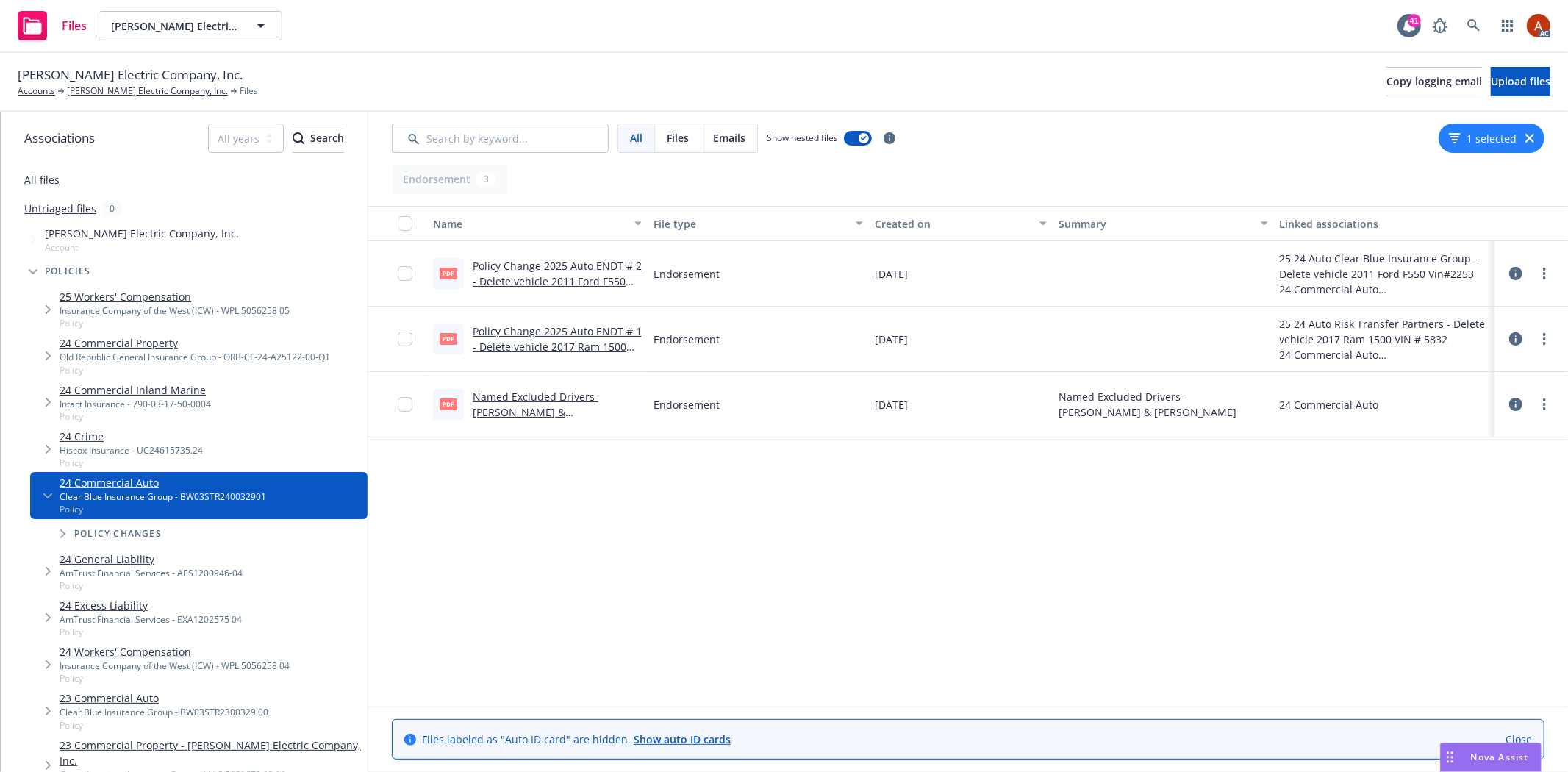
click at [556, 266] on link "Policy Change 2025 Auto ENDT # 2 - Delete vehicle 2011 Ford F550 Vin#2253.pdf" at bounding box center [557, 280] width 169 height 45
click at [552, 332] on link "Policy Change 2025 Auto ENDT # 1 - Delete vehicle 2017 Ram 1500 VIN # 5832.pdf" at bounding box center [557, 346] width 169 height 45
click at [554, 394] on link "Named Excluded Drivers- [PERSON_NAME] & [PERSON_NAME].pdf" at bounding box center [535, 411] width 125 height 45
click at [1497, 146] on div "1 selected" at bounding box center [1491, 138] width 106 height 29
click at [1459, 136] on icon "button" at bounding box center [1454, 136] width 9 height 2
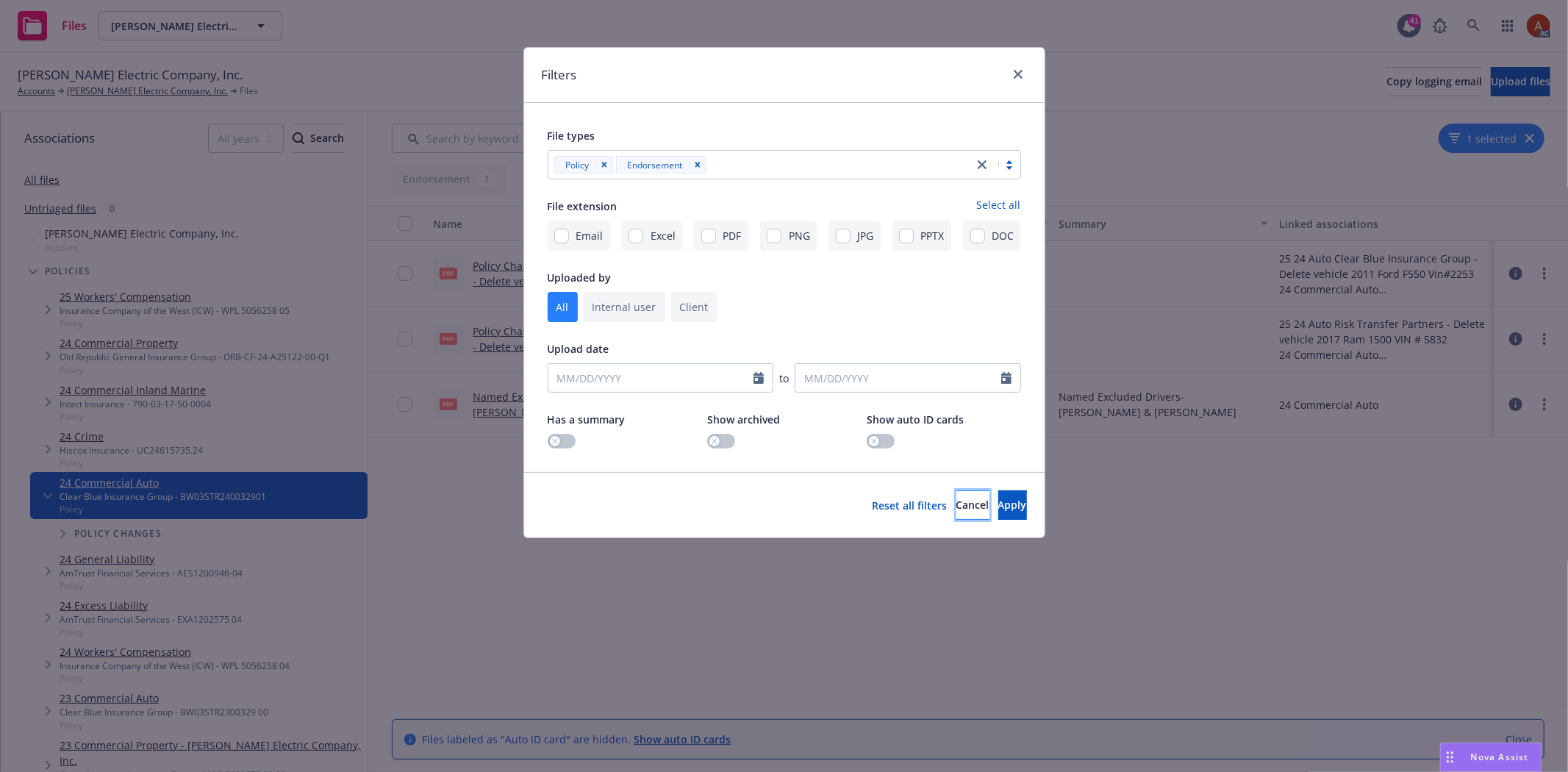
click at [956, 515] on button "Cancel" at bounding box center [973, 505] width 33 height 29
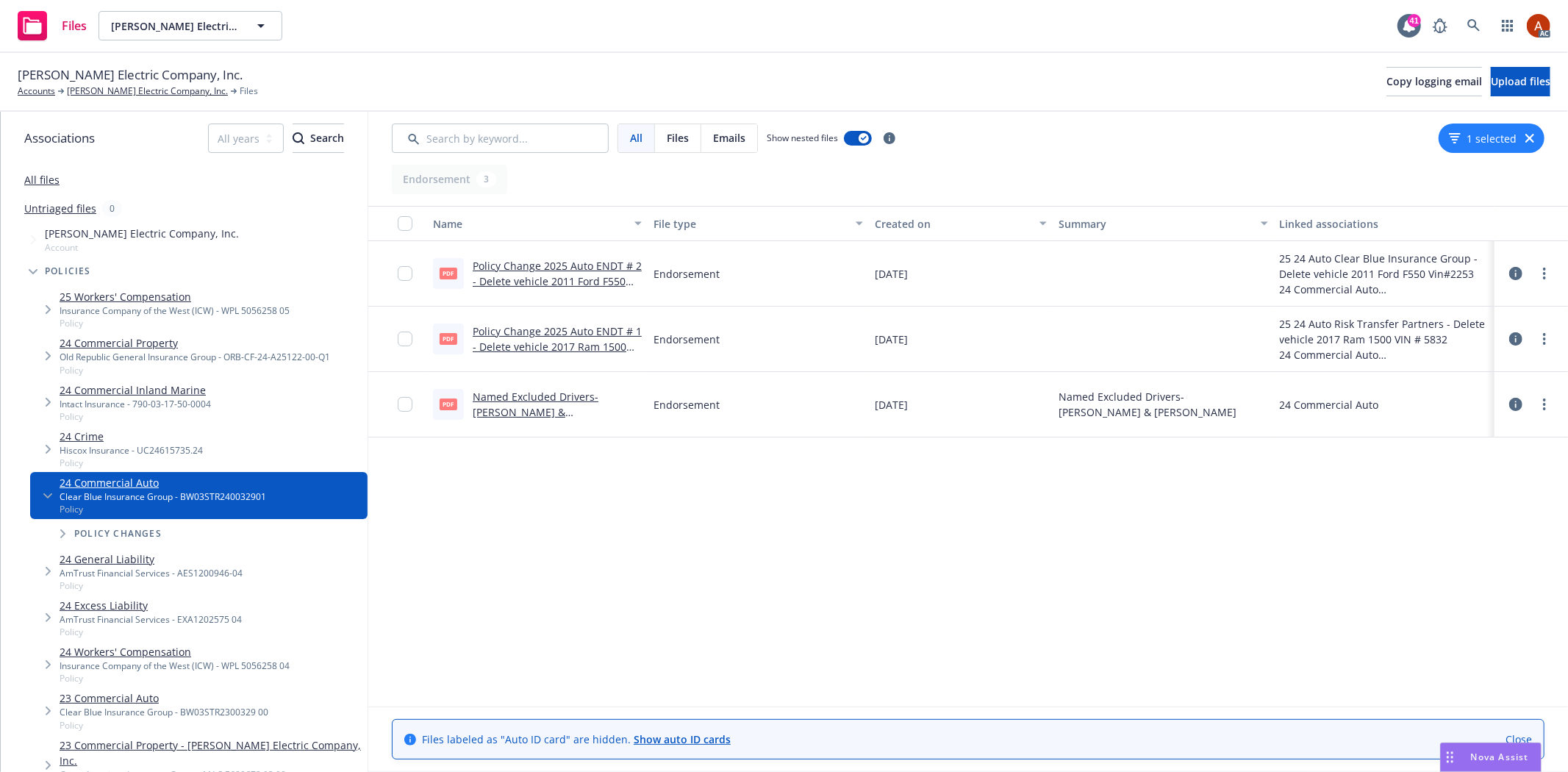
click at [1501, 143] on button "1 selected" at bounding box center [1483, 138] width 68 height 16
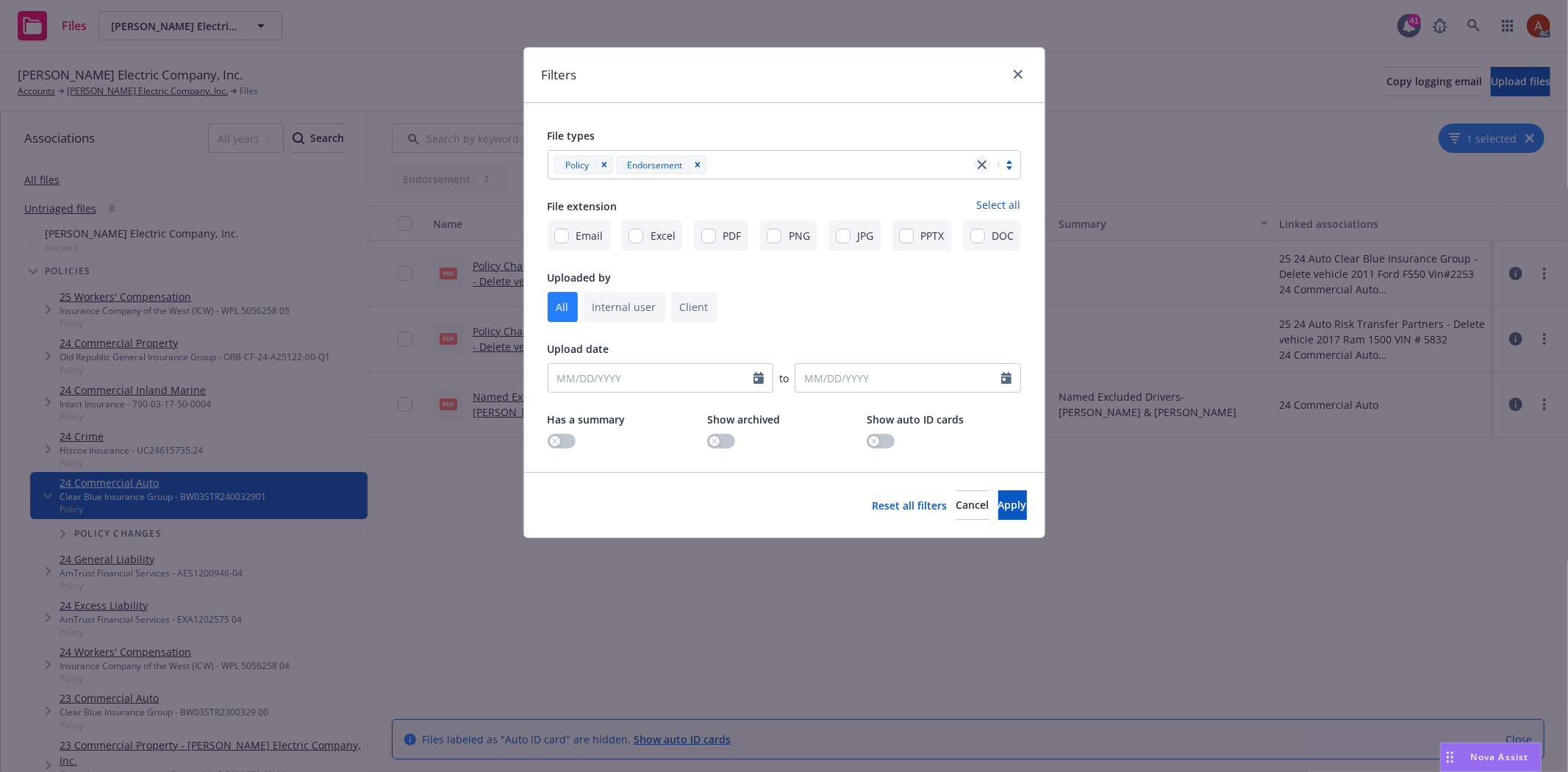
click at [981, 165] on icon "close" at bounding box center [982, 165] width 9 height 9
click at [998, 507] on span "Apply" at bounding box center [1012, 504] width 28 height 14
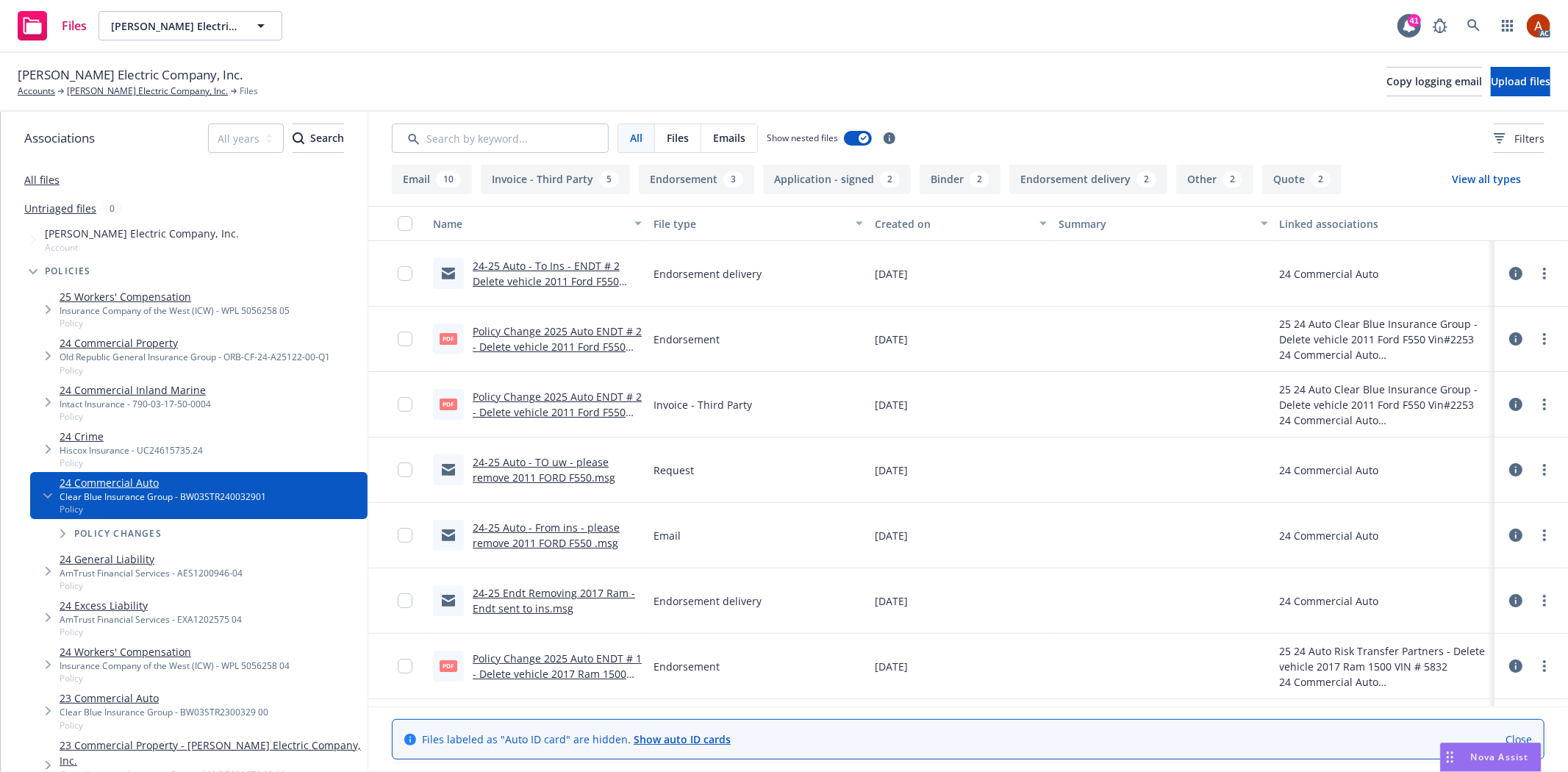
click at [942, 180] on button "Binder 2" at bounding box center [960, 179] width 81 height 29
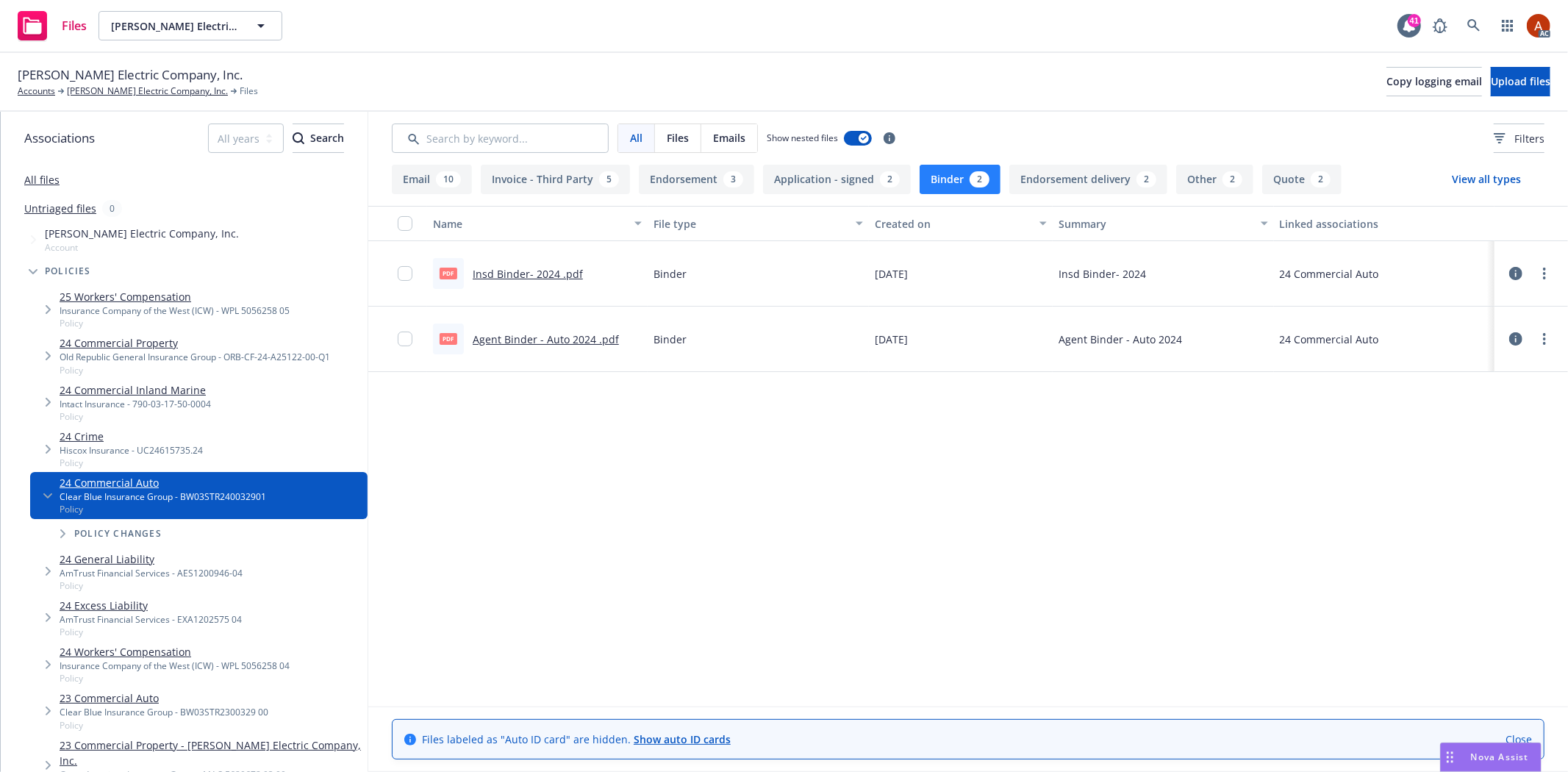
click at [501, 272] on link "Insd Binder- 2024 .pdf" at bounding box center [528, 273] width 110 height 14
click at [547, 336] on link "Agent Binder - Auto 2024 .pdf" at bounding box center [546, 339] width 147 height 14
click at [90, 695] on link "23 Commercial Auto" at bounding box center [164, 697] width 209 height 16
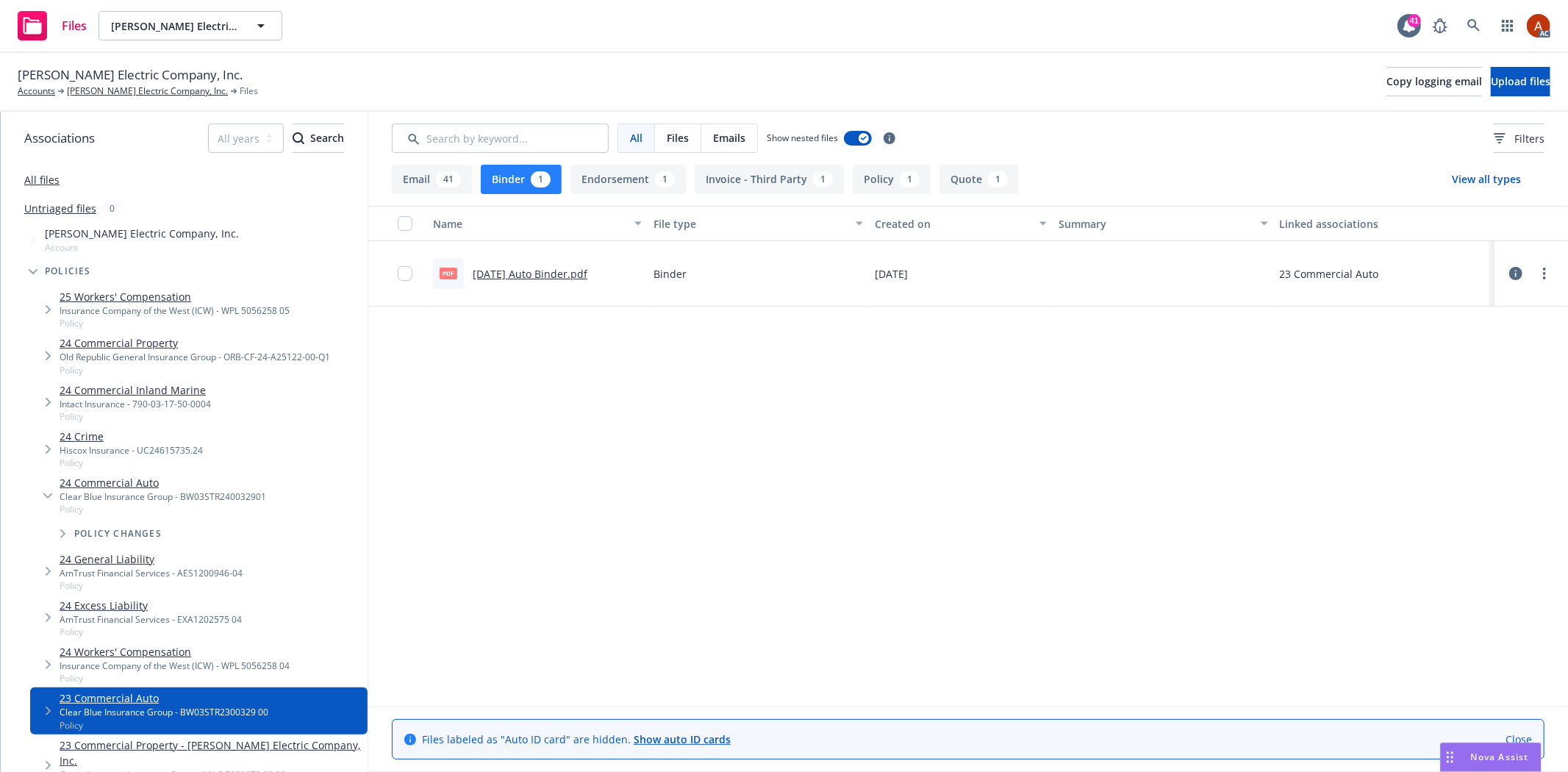
click at [509, 273] on link "[DATE] Auto Binder.pdf" at bounding box center [529, 273] width 114 height 14
click at [523, 184] on button "Binder 1" at bounding box center [521, 179] width 81 height 29
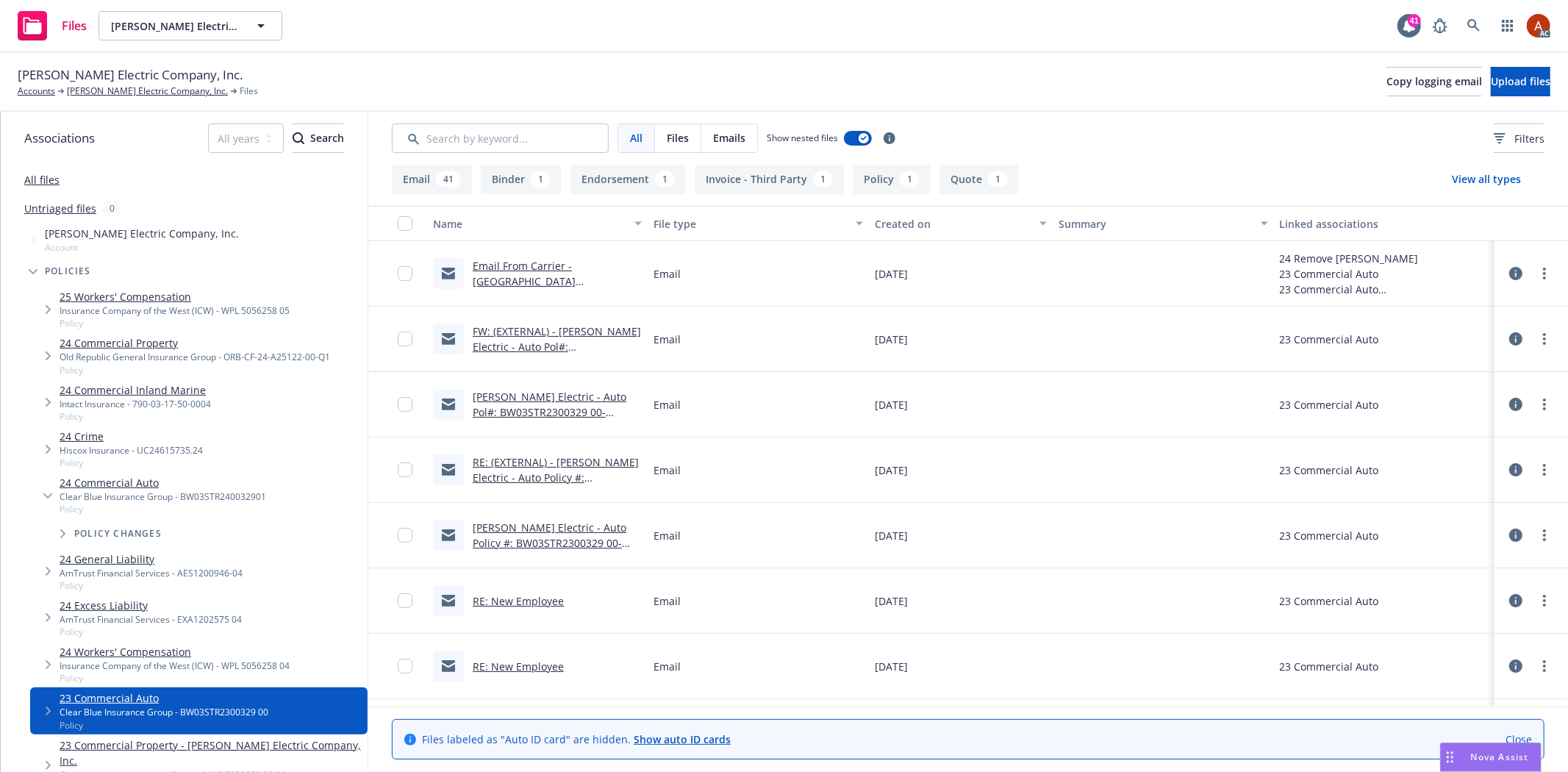
click at [882, 178] on button "Policy 1" at bounding box center [891, 179] width 78 height 29
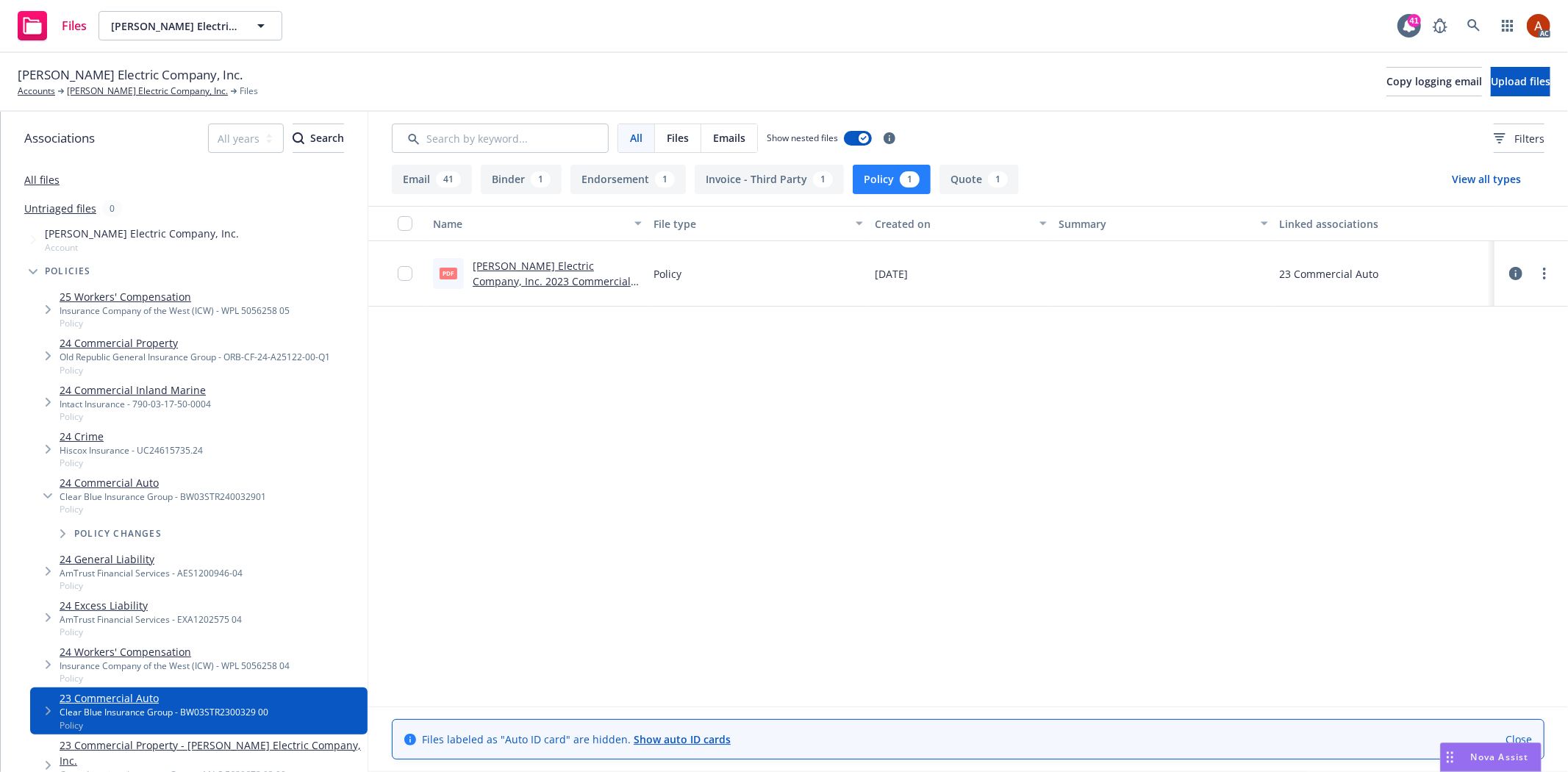
click at [518, 265] on link "[PERSON_NAME] Electric Company, Inc. 2023 Commercial Auto Policy.pdf" at bounding box center [551, 280] width 158 height 45
